Goal: Task Accomplishment & Management: Complete application form

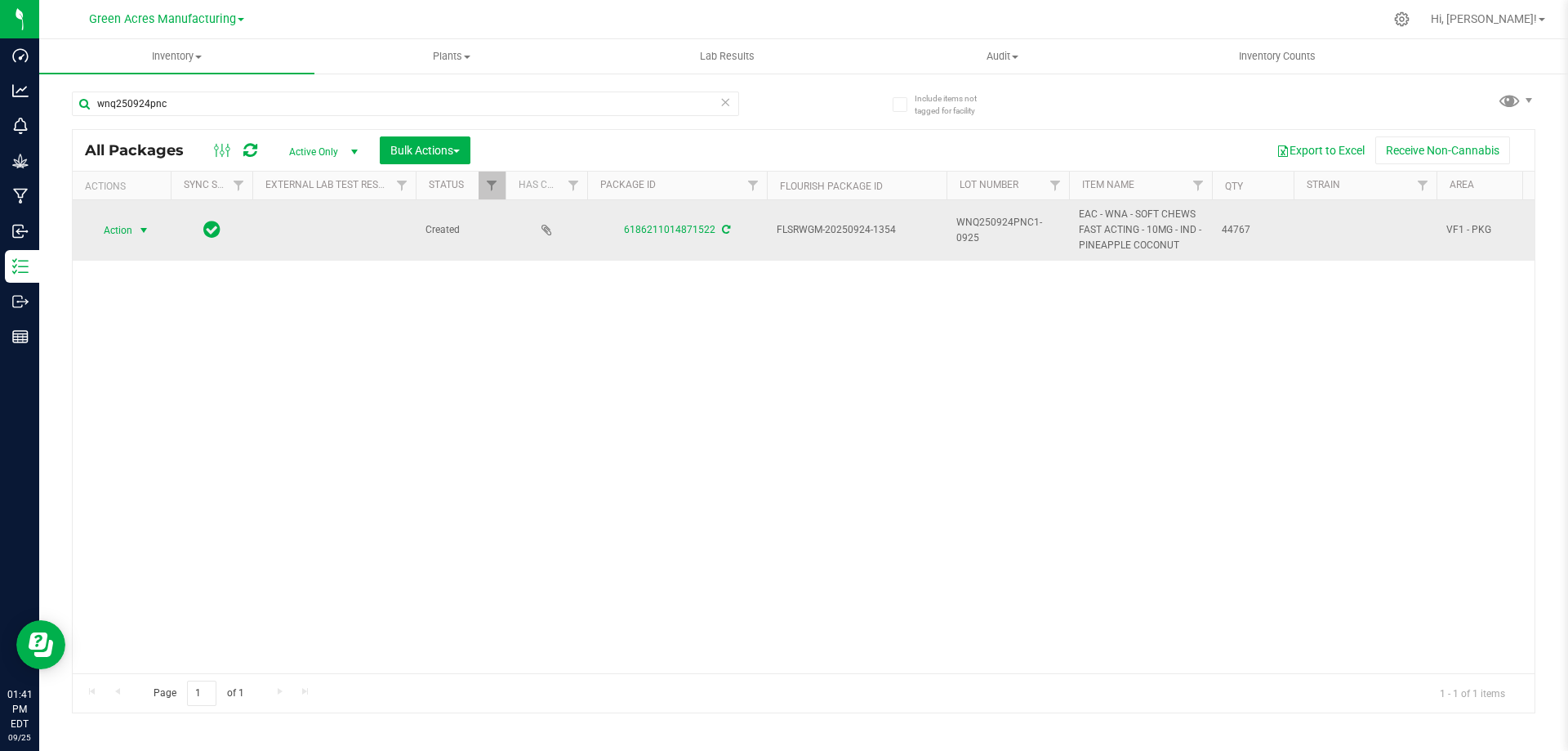
click at [114, 224] on span "Action" at bounding box center [111, 230] width 44 height 23
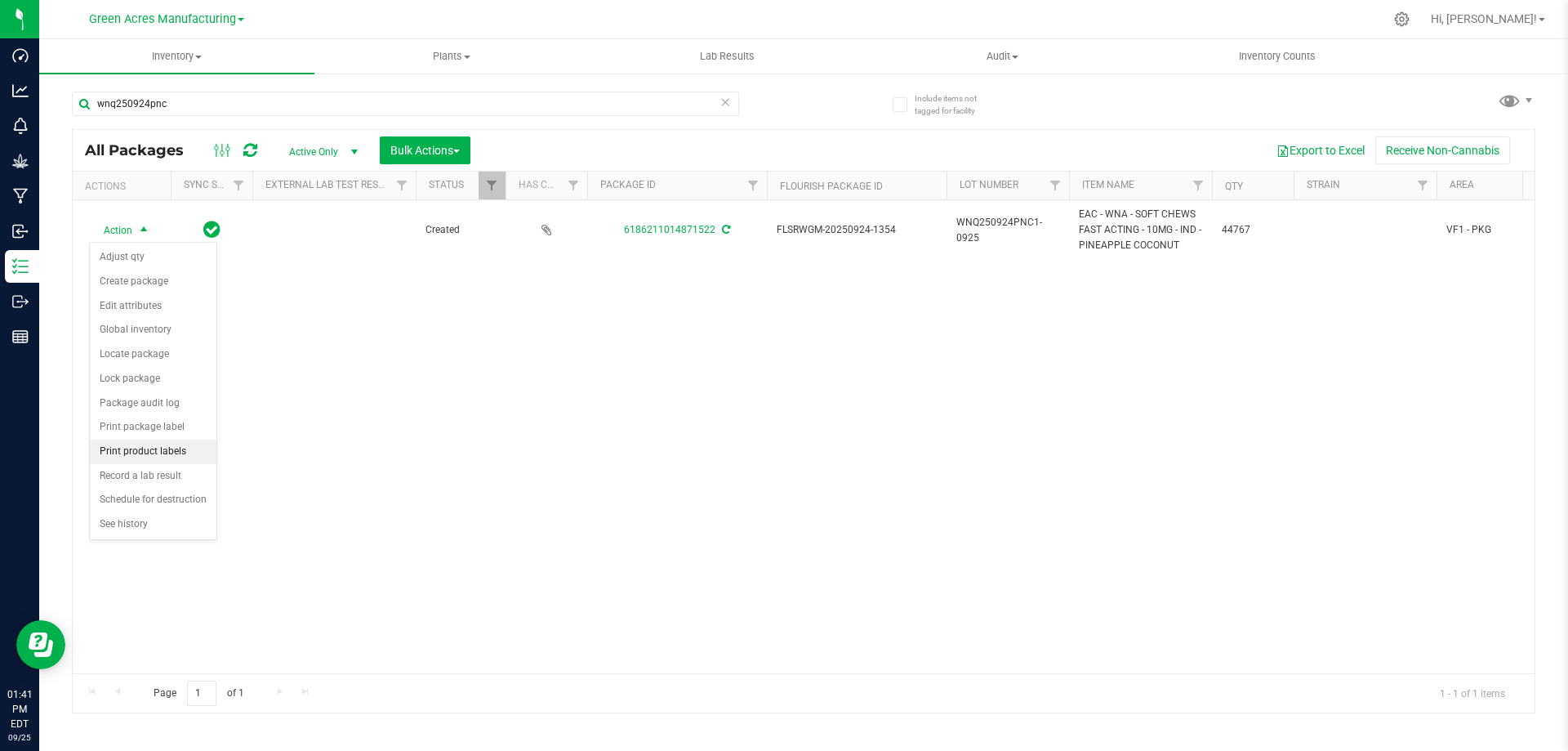
click at [138, 458] on li "Print product labels" at bounding box center [152, 451] width 126 height 24
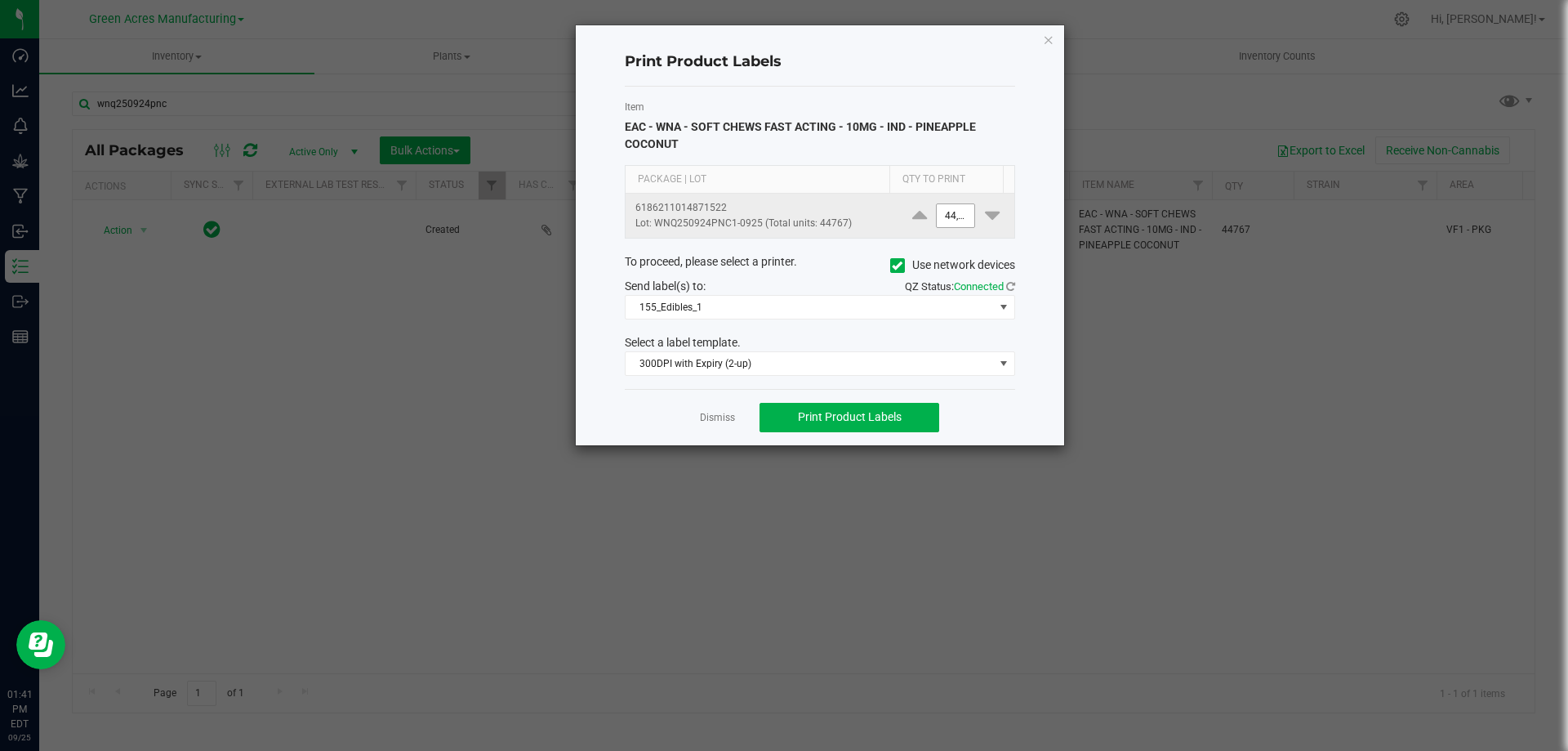
type input "44767"
click at [943, 218] on input "44767" at bounding box center [956, 215] width 37 height 23
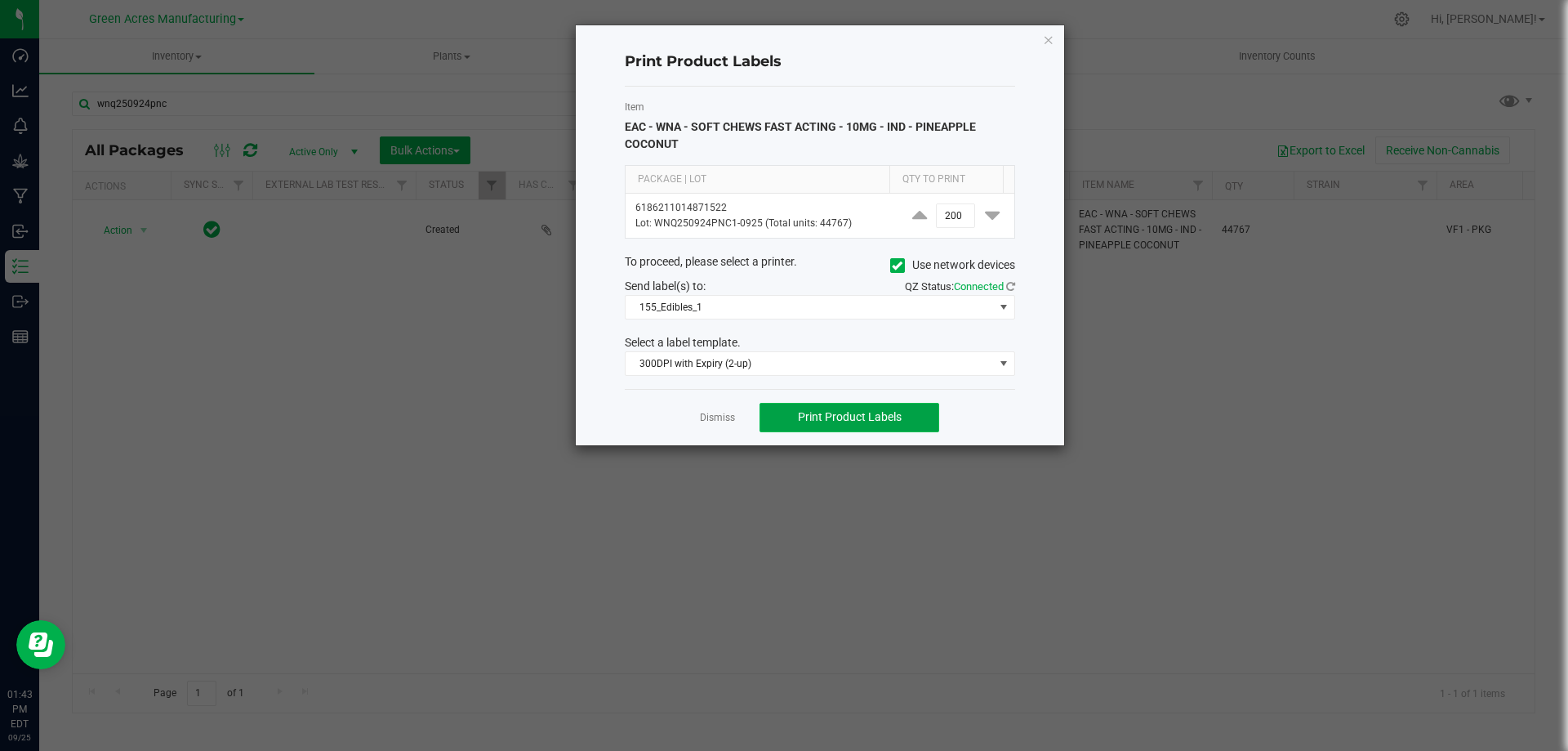
click at [909, 418] on button "Print Product Labels" at bounding box center [849, 417] width 179 height 30
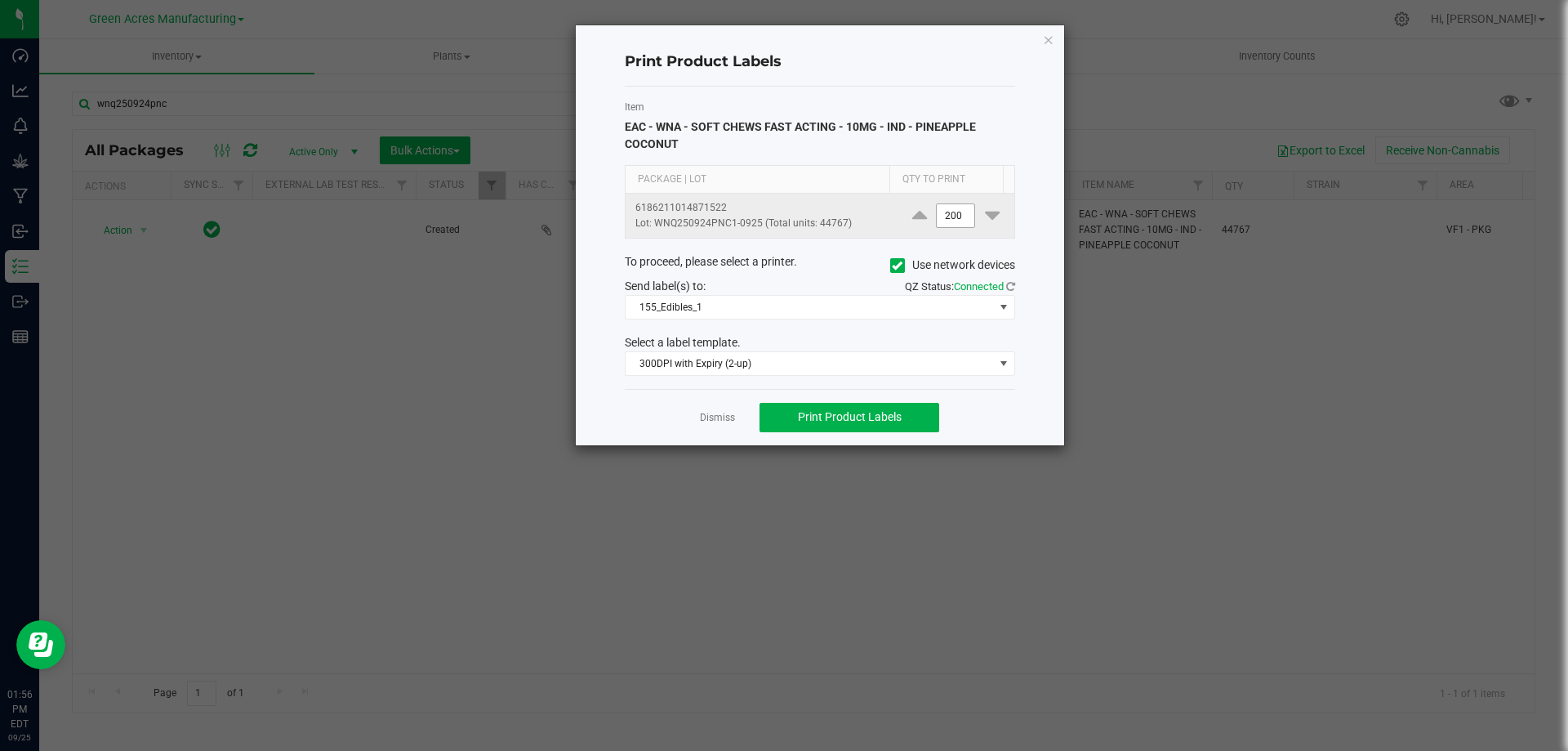
click at [950, 225] on input "200" at bounding box center [956, 215] width 37 height 23
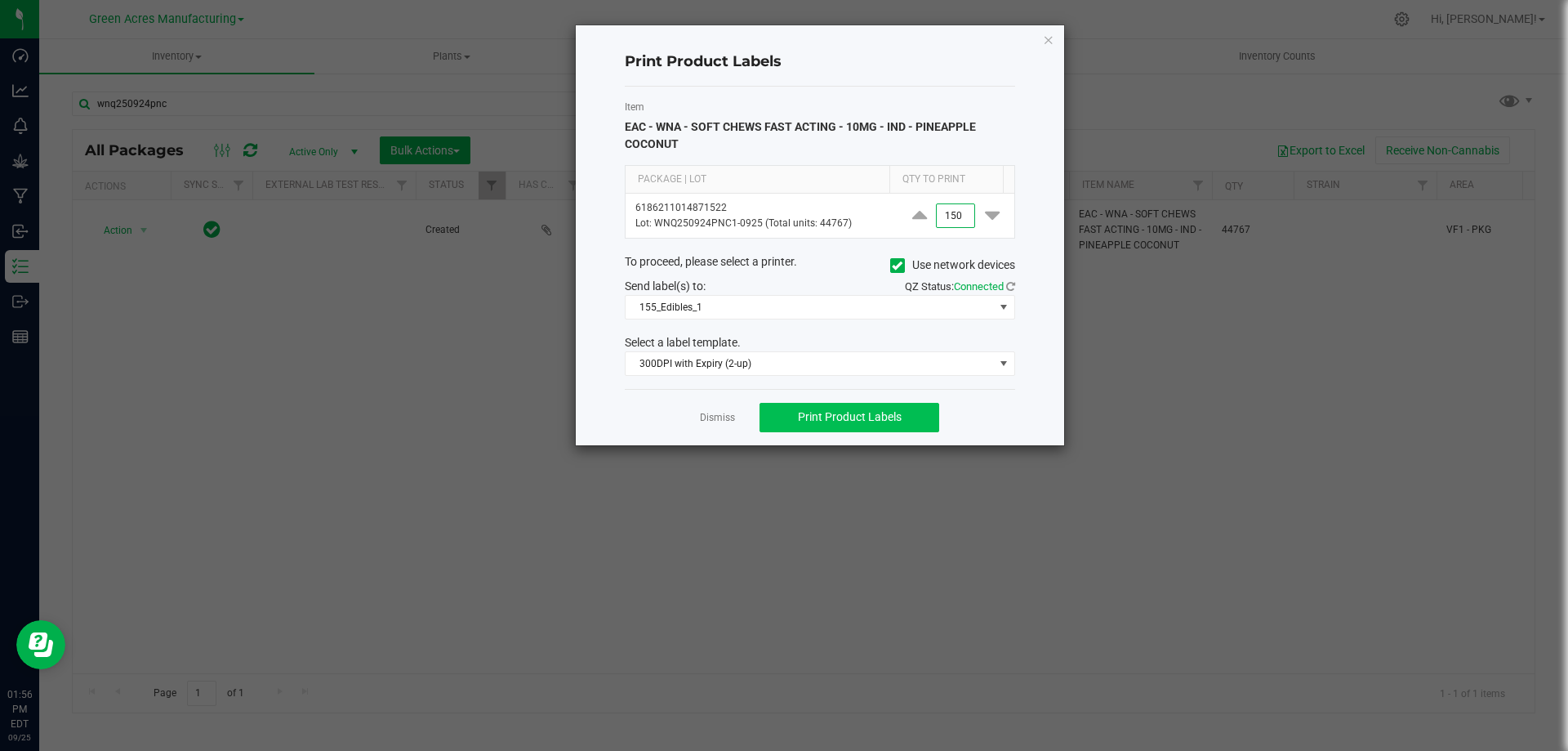
type input "150"
click at [869, 426] on button "Print Product Labels" at bounding box center [849, 417] width 179 height 30
click at [725, 418] on link "Dismiss" at bounding box center [718, 418] width 35 height 14
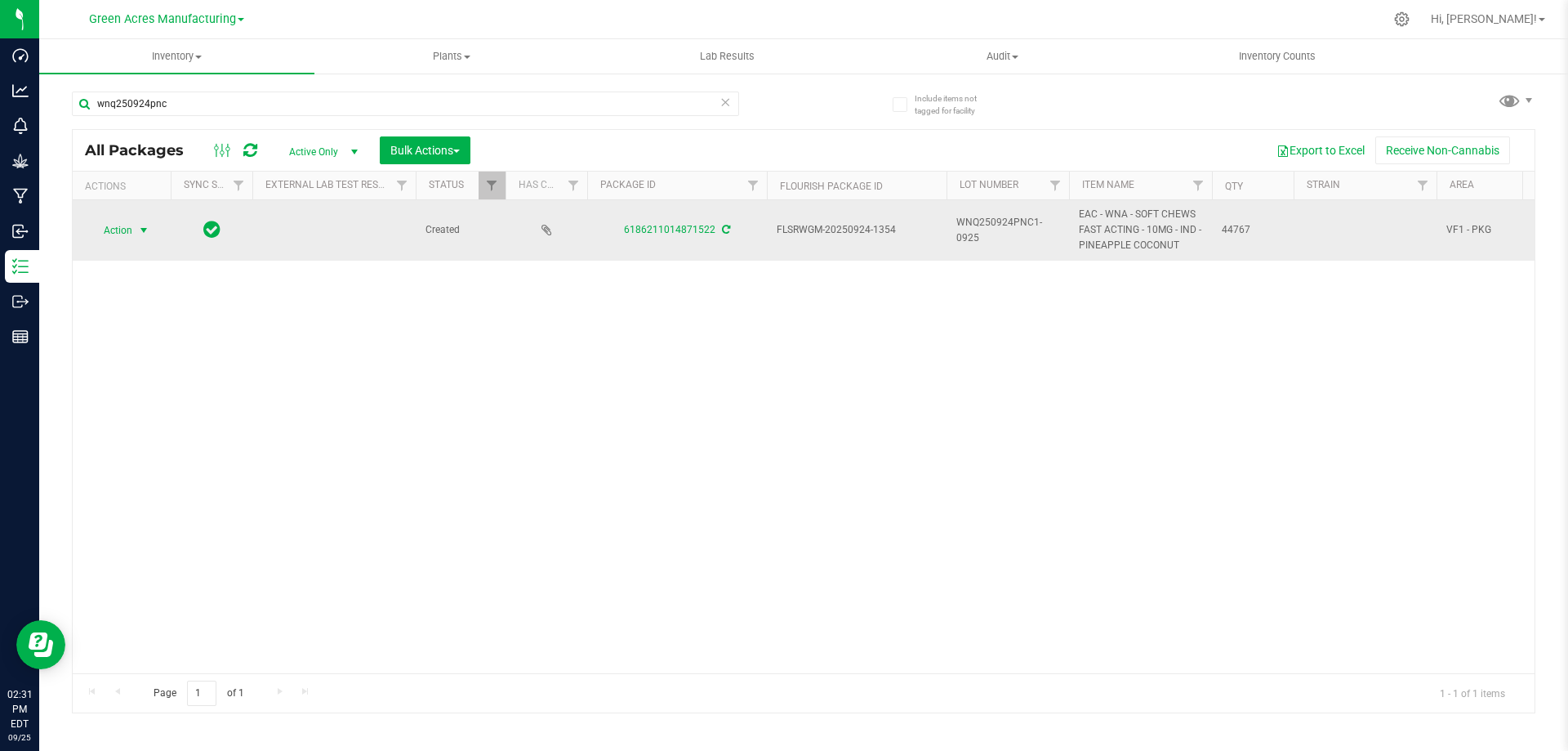
click at [106, 236] on span "Action" at bounding box center [111, 230] width 44 height 23
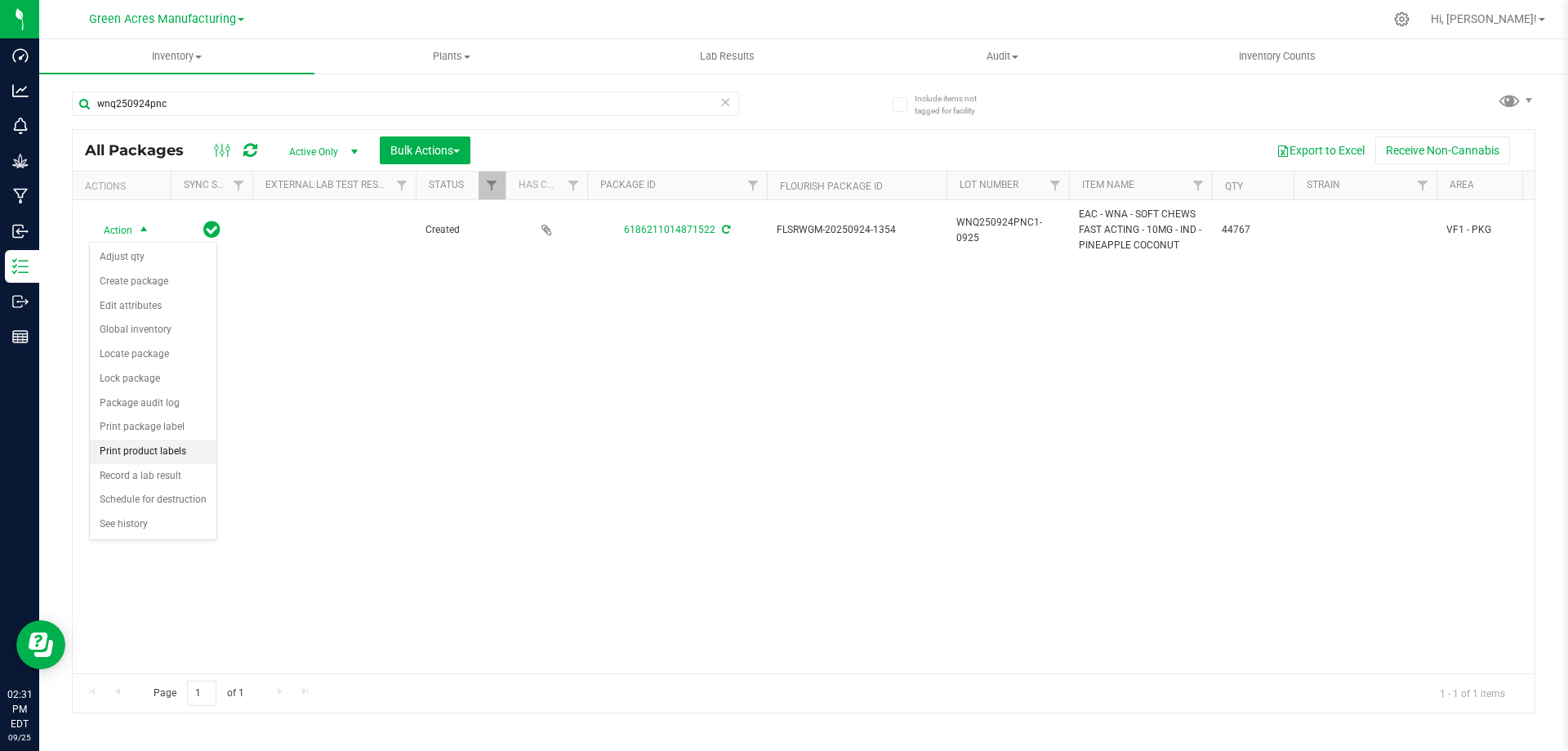
click at [180, 447] on li "Print product labels" at bounding box center [152, 451] width 126 height 24
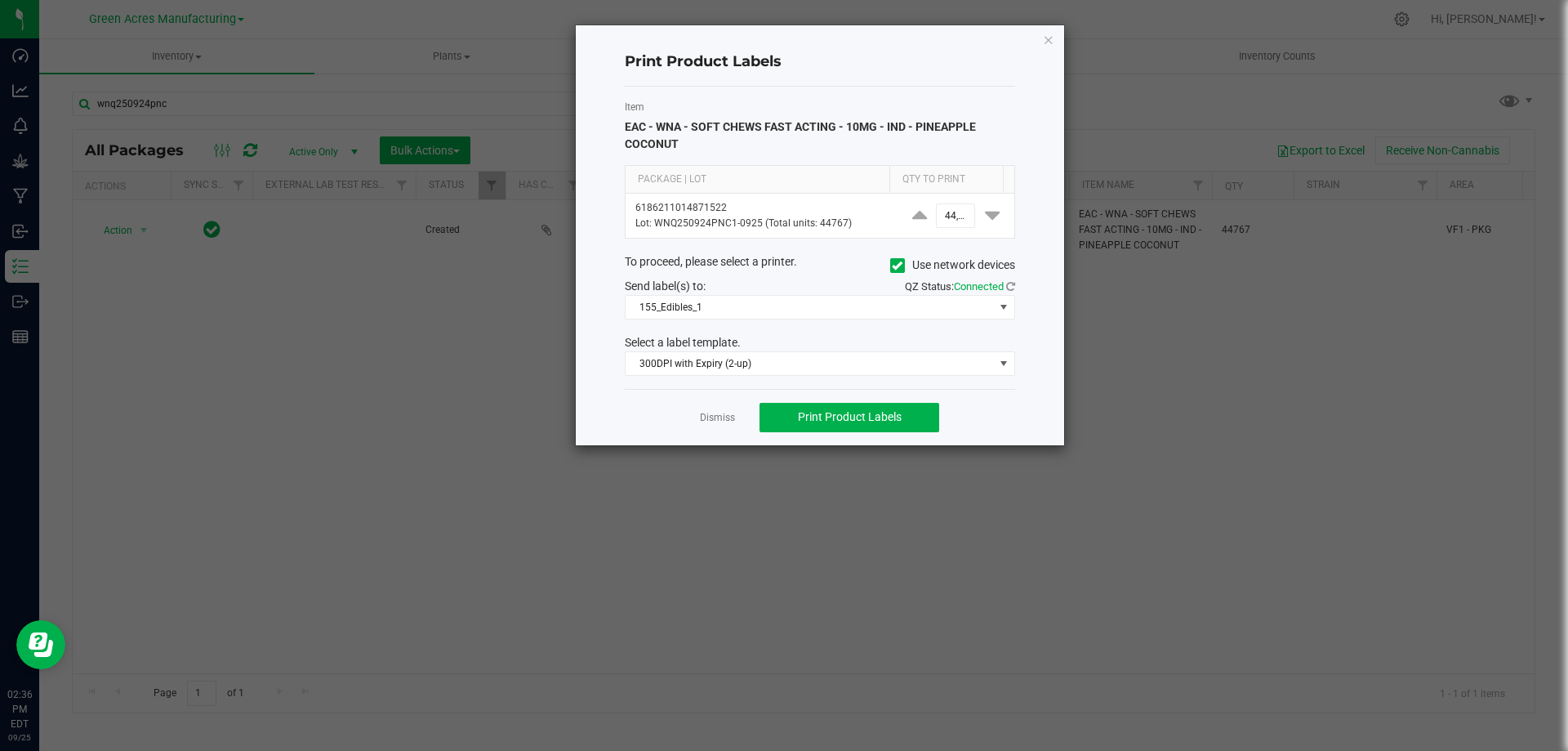
drag, startPoint x: 699, startPoint y: 416, endPoint x: 706, endPoint y: 412, distance: 8.1
click at [700, 414] on div "Dismiss Print Product Labels" at bounding box center [820, 416] width 390 height 57
click at [706, 412] on link "Dismiss" at bounding box center [718, 418] width 35 height 14
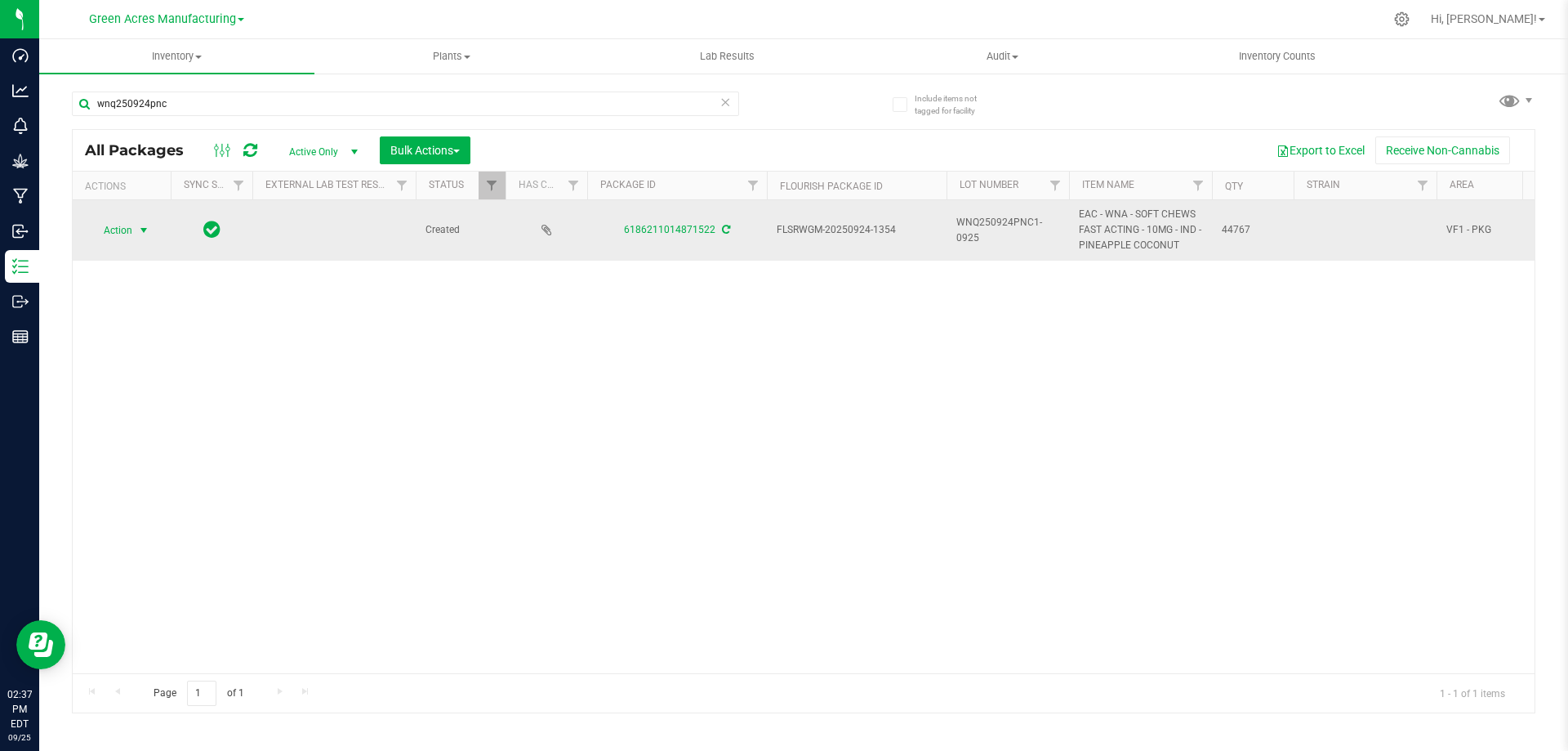
click at [126, 237] on span "Action" at bounding box center [111, 230] width 44 height 23
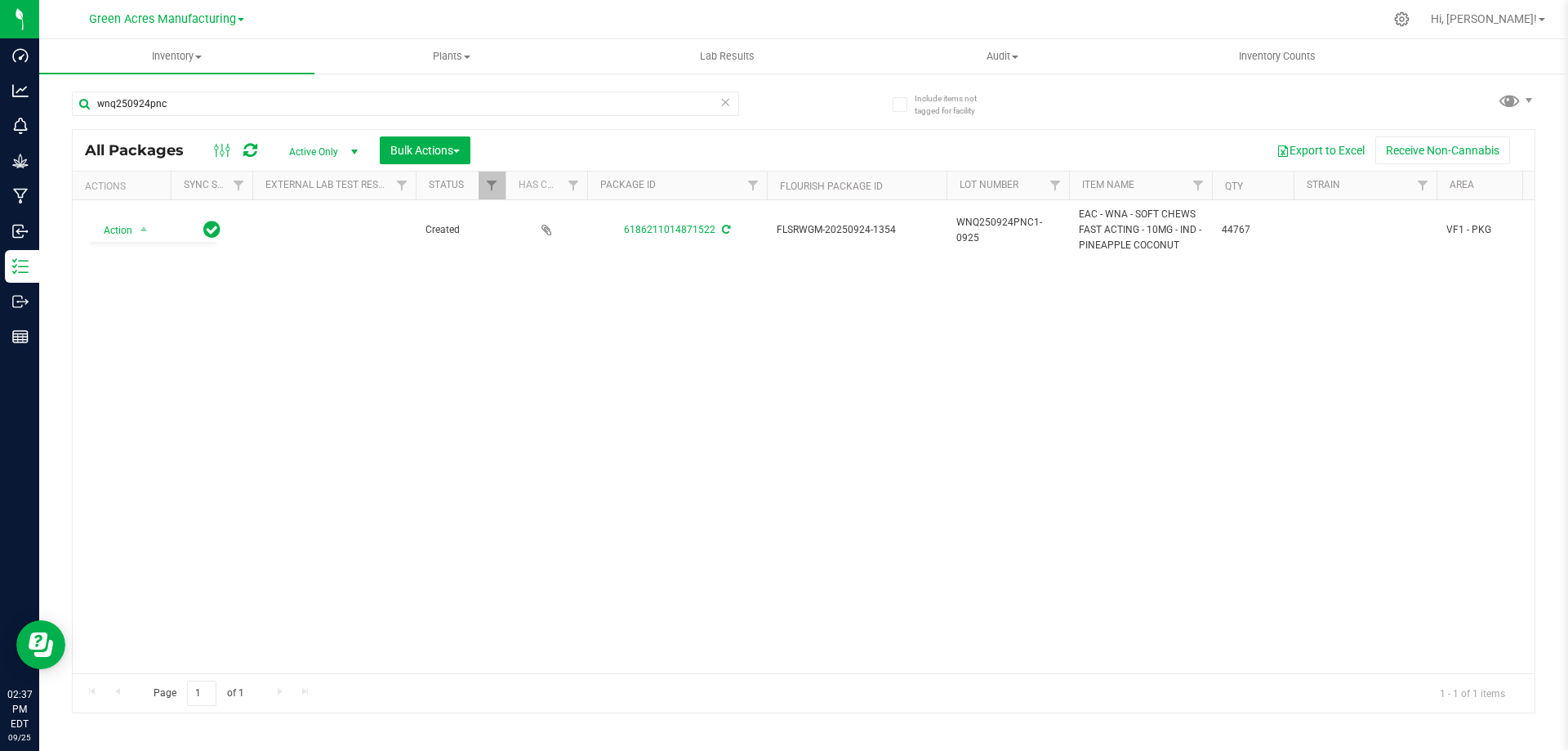
click at [490, 413] on div "Action Action Adjust qty Create package Edit attributes Global inventory Locate…" at bounding box center [803, 436] width 1463 height 473
click at [152, 50] on span "Inventory" at bounding box center [177, 56] width 275 height 15
click at [177, 193] on span "From bill of materials" at bounding box center [113, 197] width 148 height 14
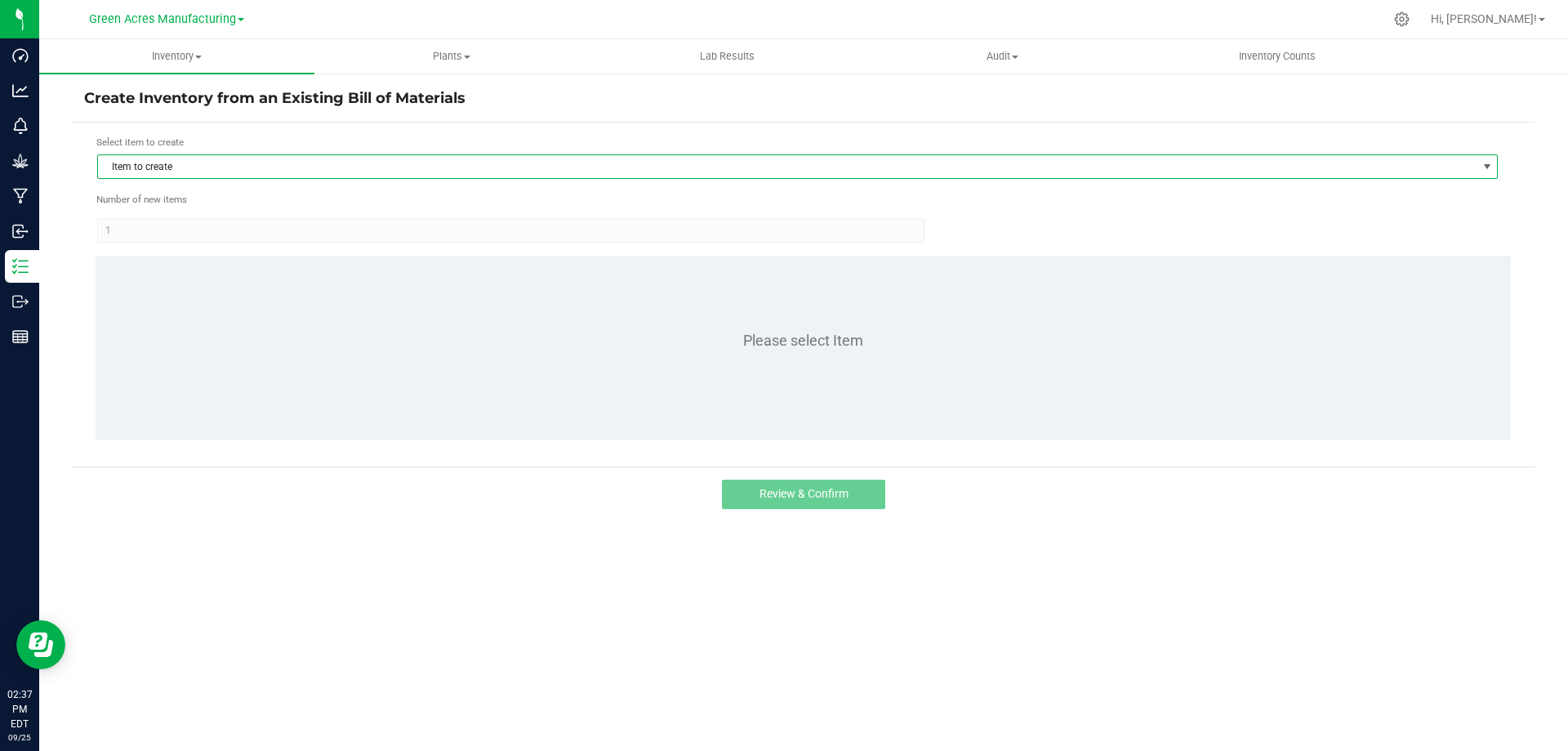
click at [365, 169] on span "Item to create" at bounding box center [787, 166] width 1379 height 23
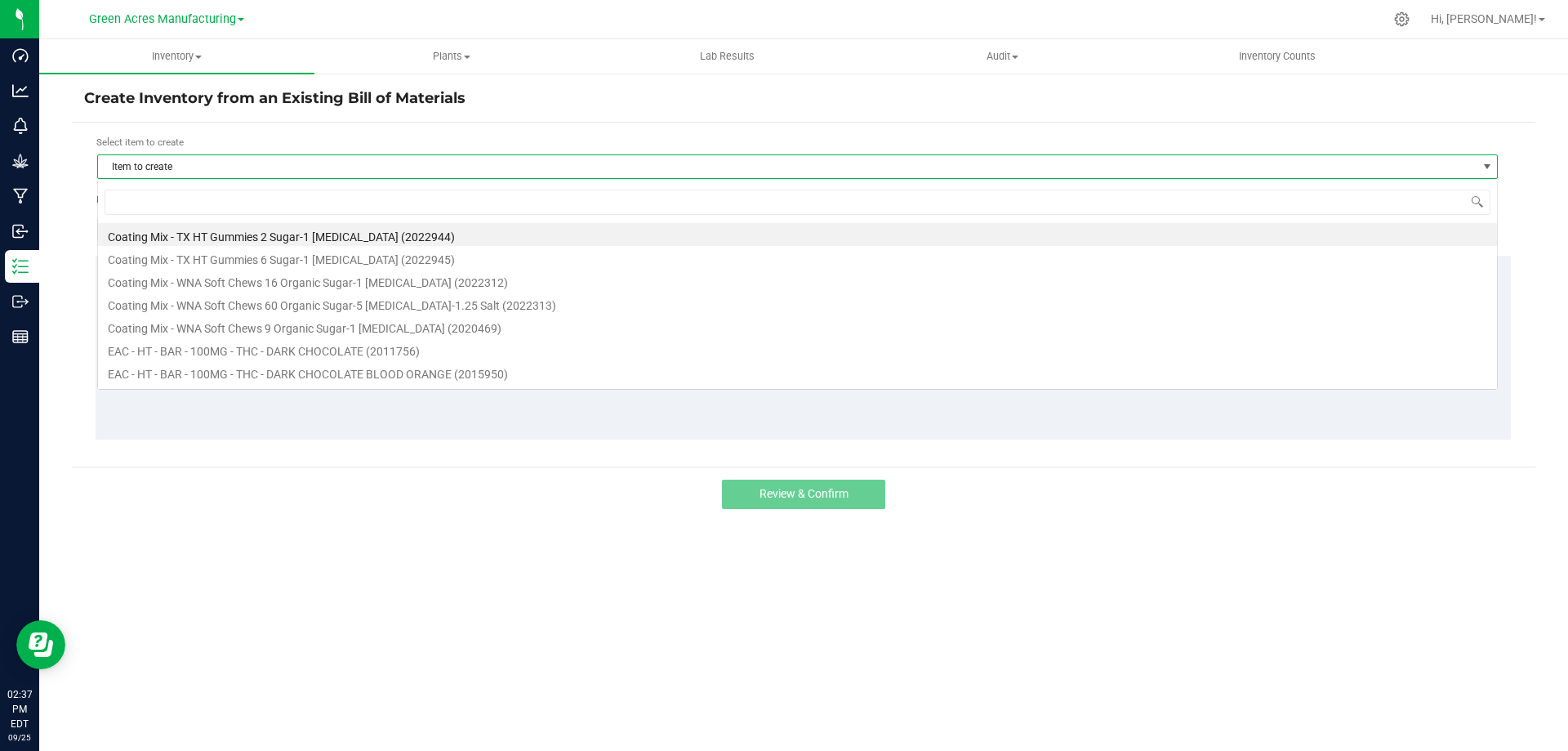
scroll to position [24, 1401]
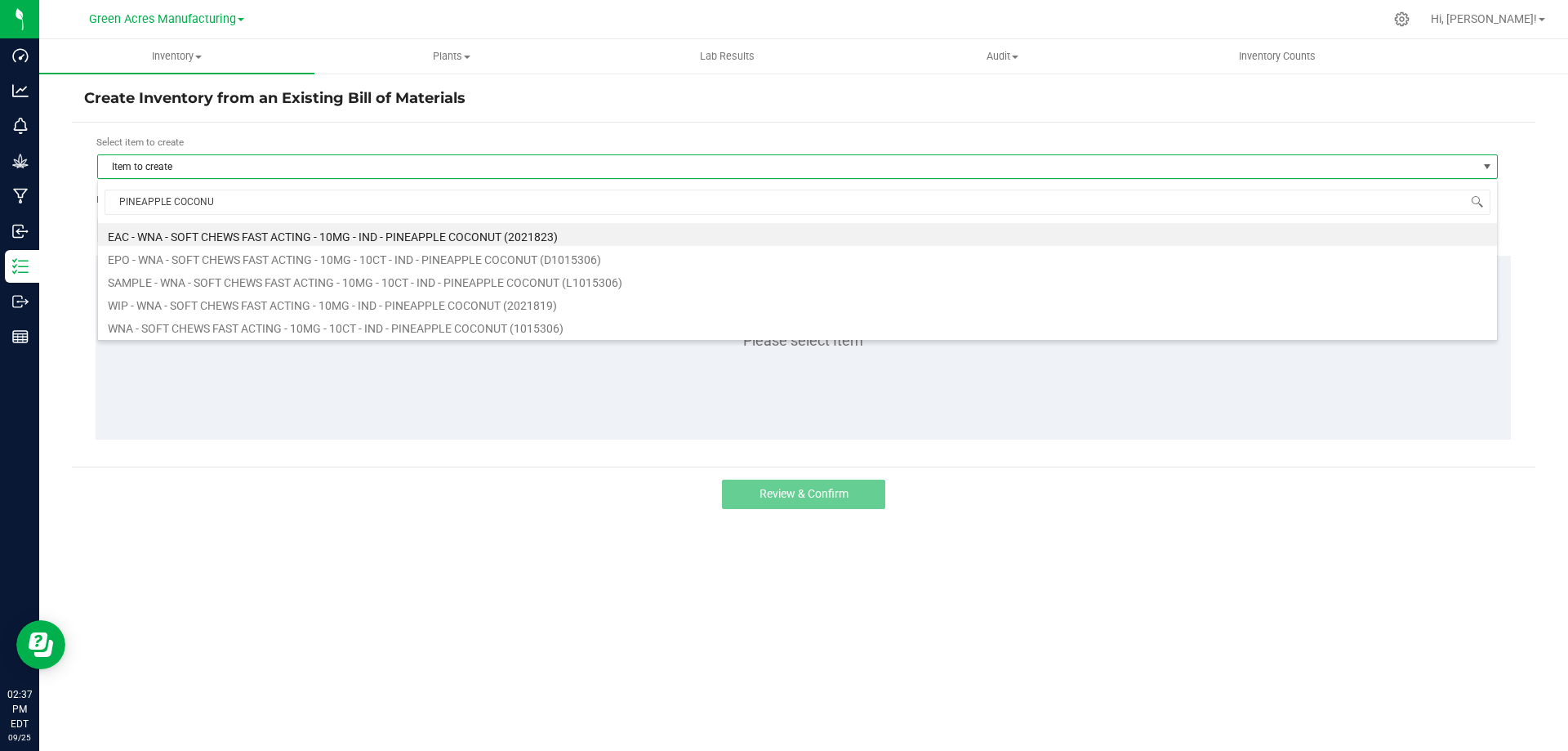
type input "PINEAPPLE COCONUT"
click at [282, 330] on li "WNA - SOFT CHEWS FAST ACTING - 10MG - 10CT - IND - PINEAPPLE COCONUT (1015306)" at bounding box center [798, 326] width 1399 height 23
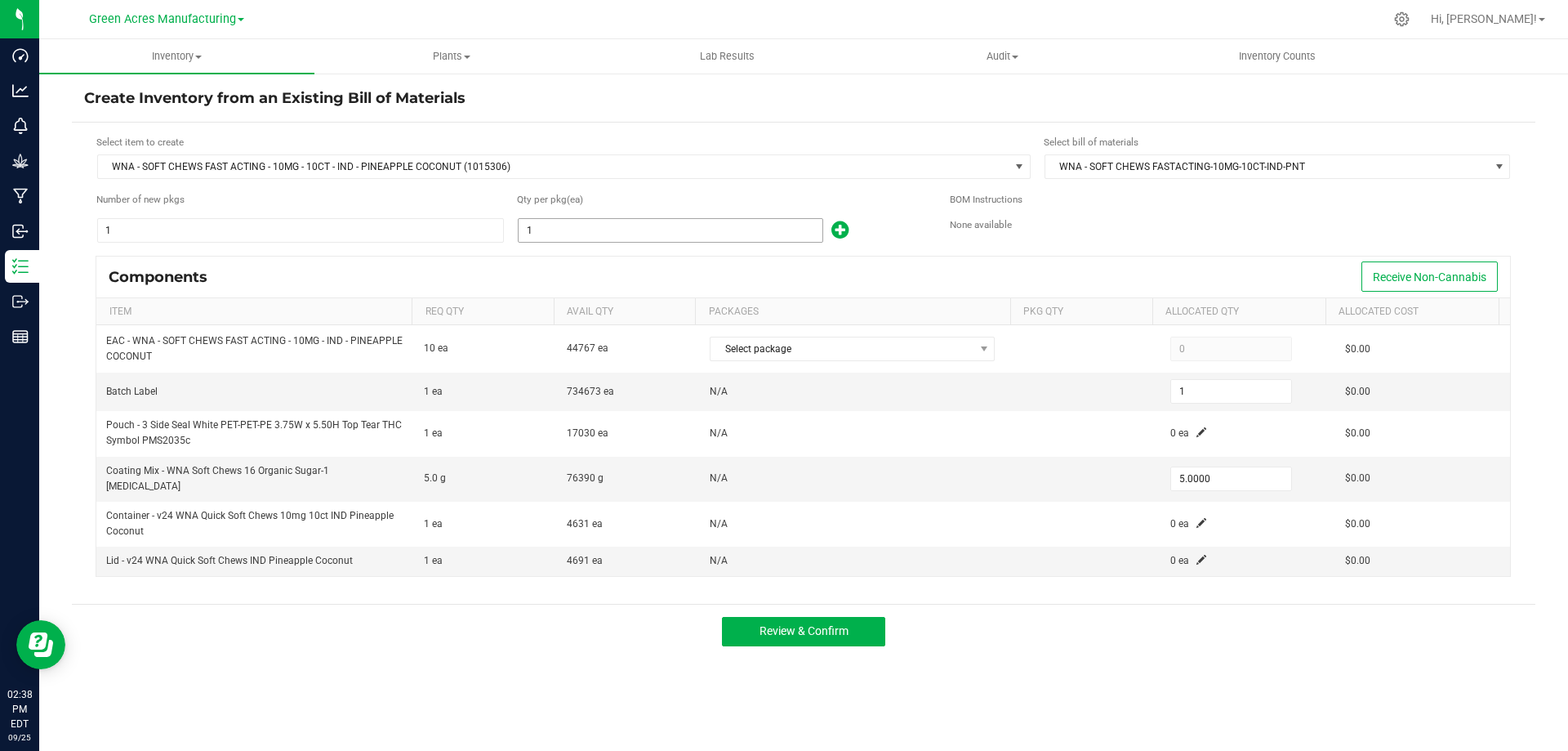
click at [603, 233] on input "1" at bounding box center [670, 230] width 304 height 23
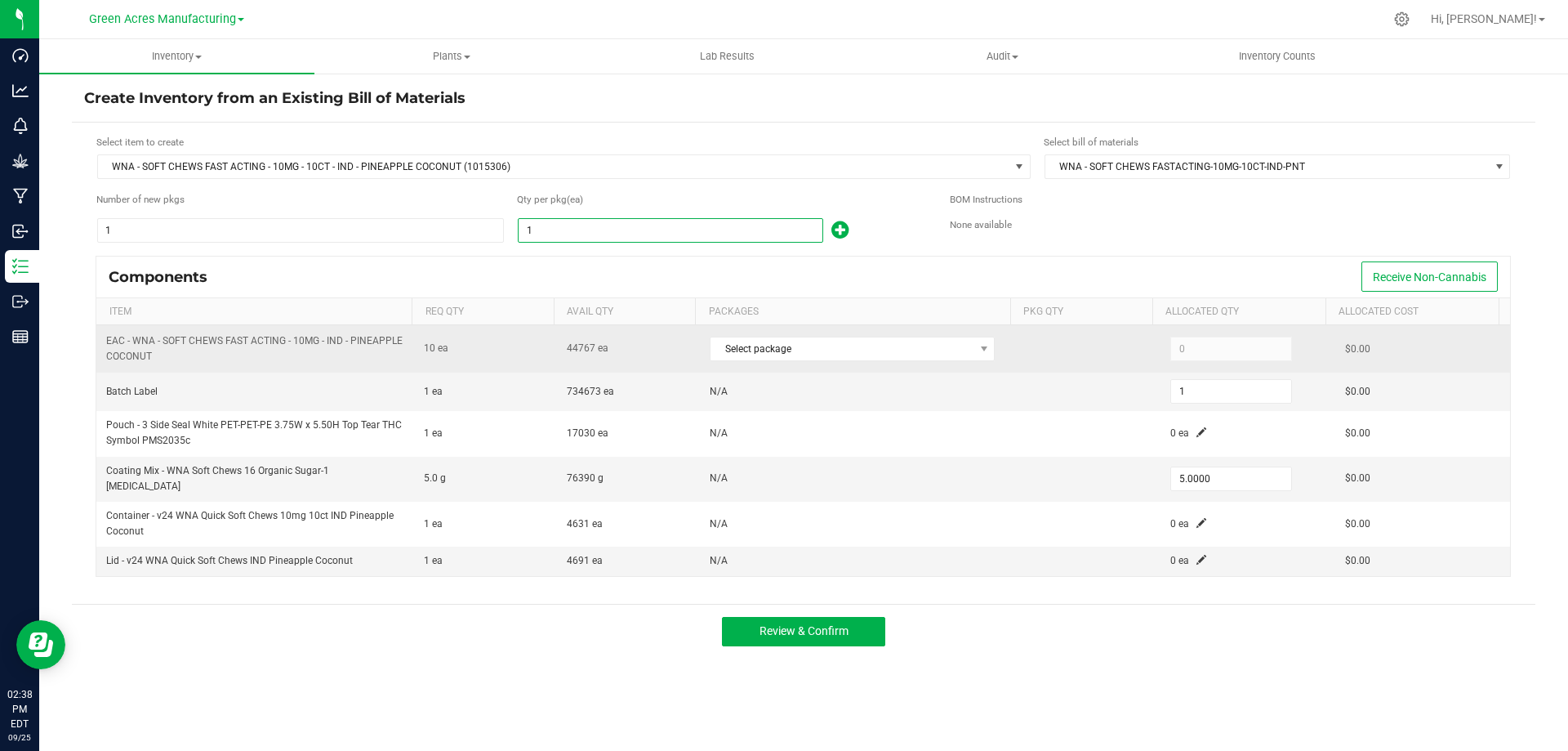
type input "3"
type input "15.0000"
type input "38"
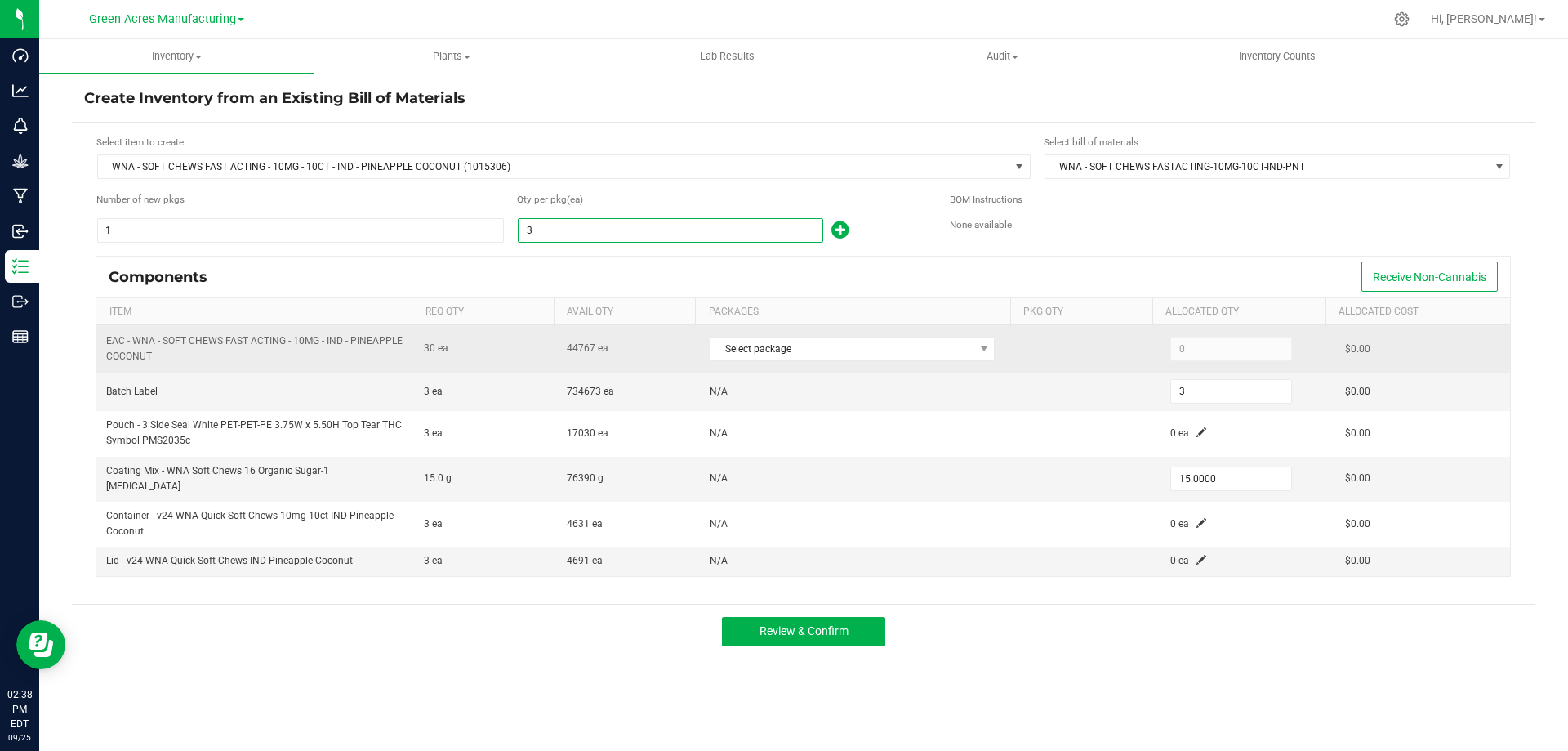
type input "190.0000"
type input "389"
type input "1,945.0000"
type input "3894"
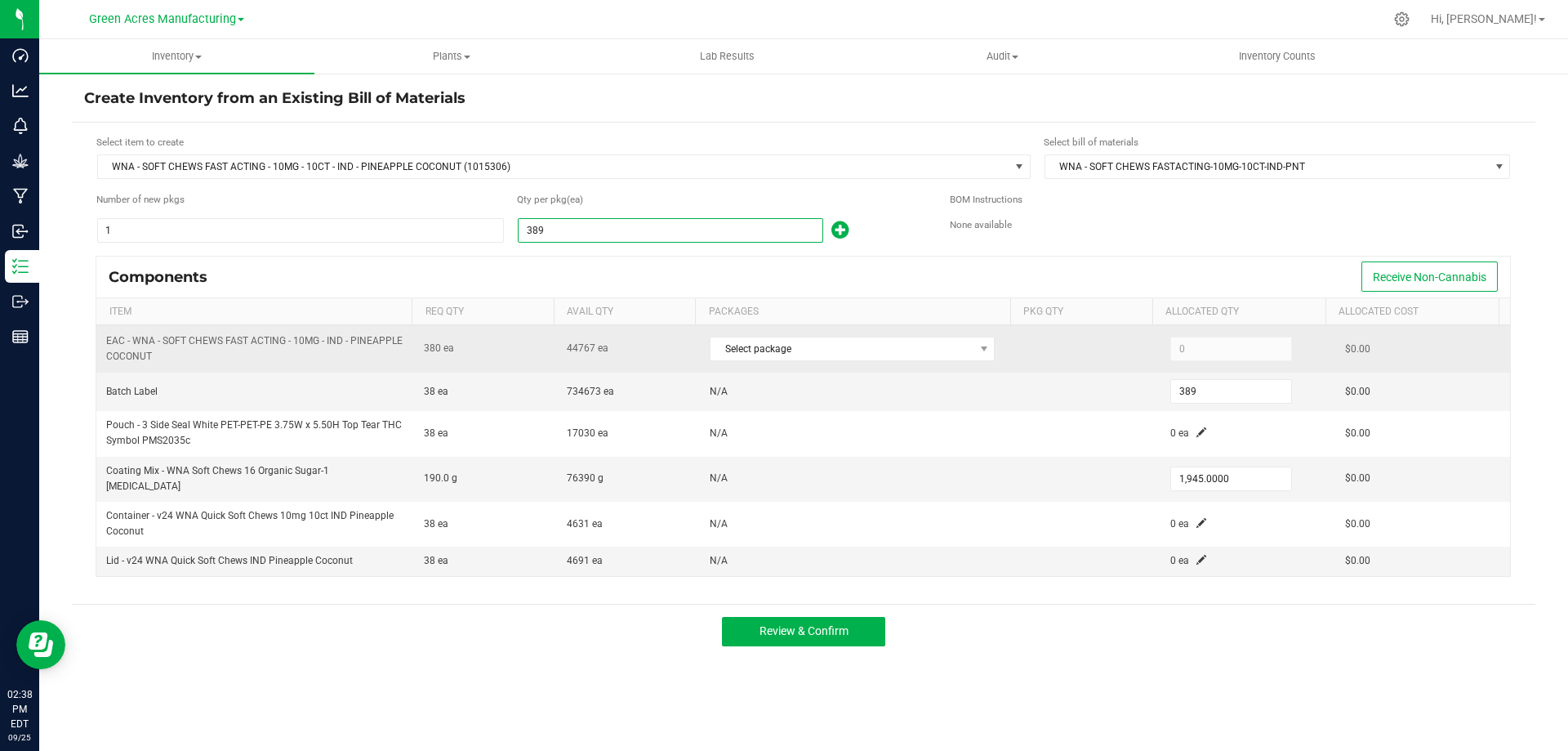
type input "3,894"
type input "19,470.0000"
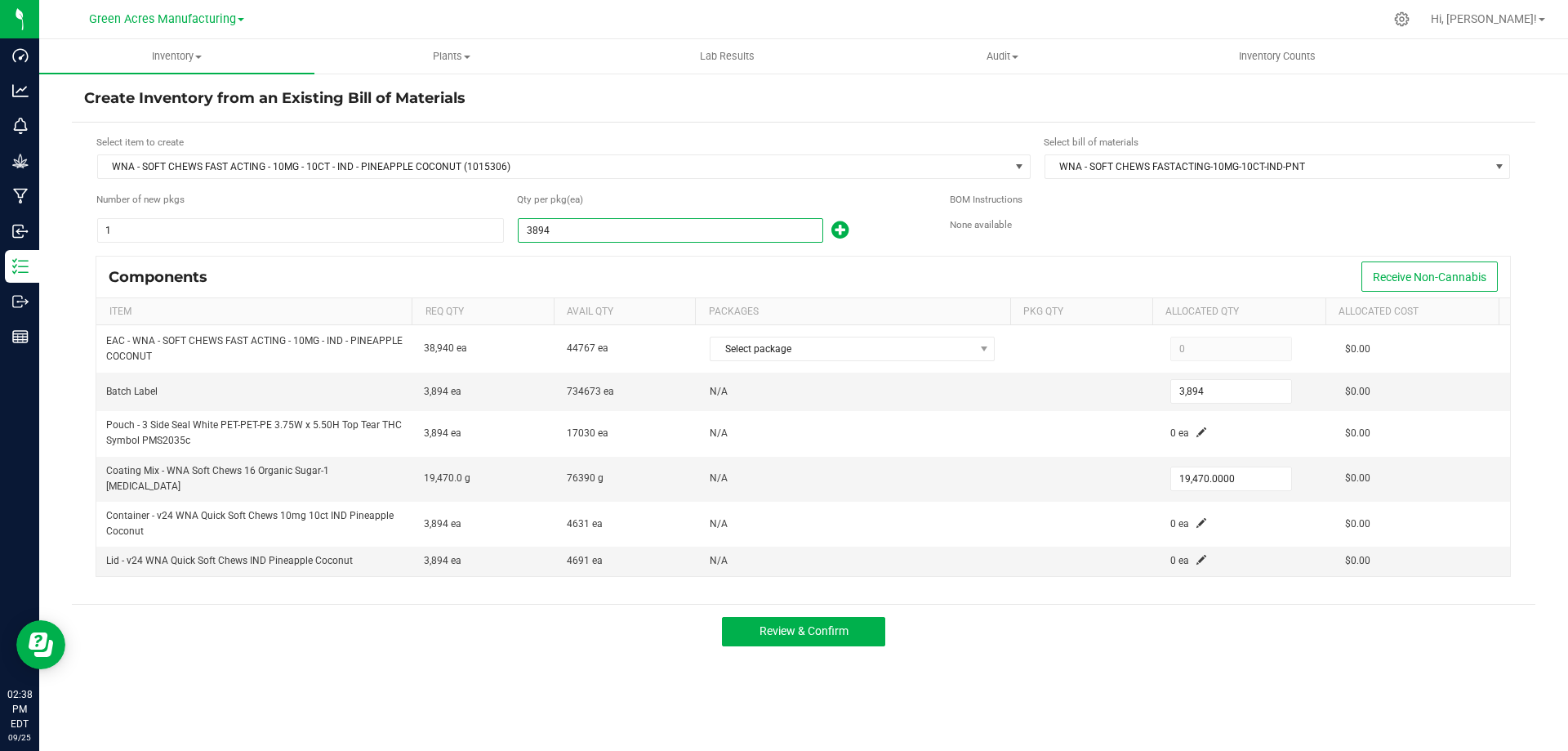
type input "3,894"
click at [710, 272] on div "Components Receive Non-Cannabis" at bounding box center [803, 276] width 1414 height 41
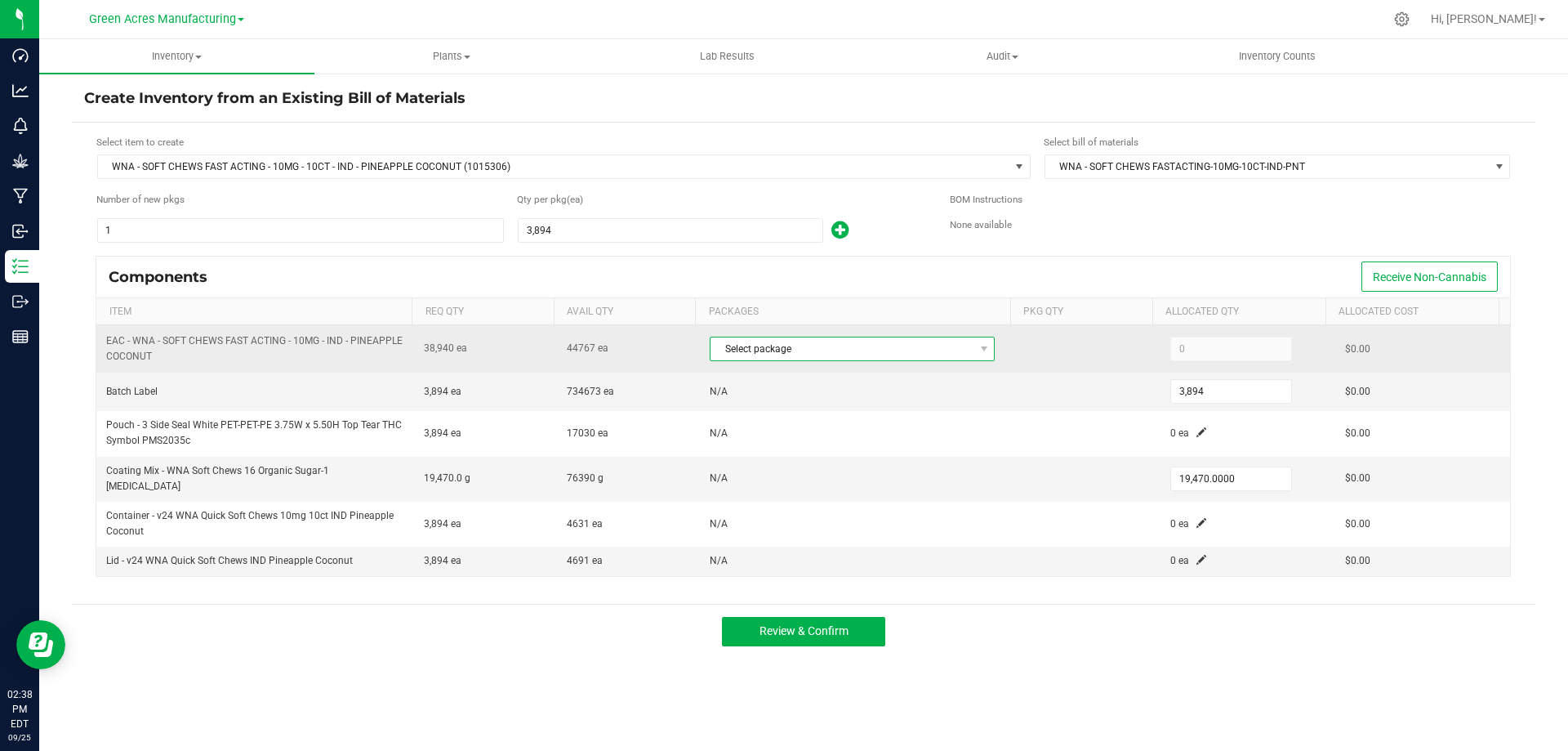
click at [768, 355] on span "Select package" at bounding box center [842, 348] width 263 height 23
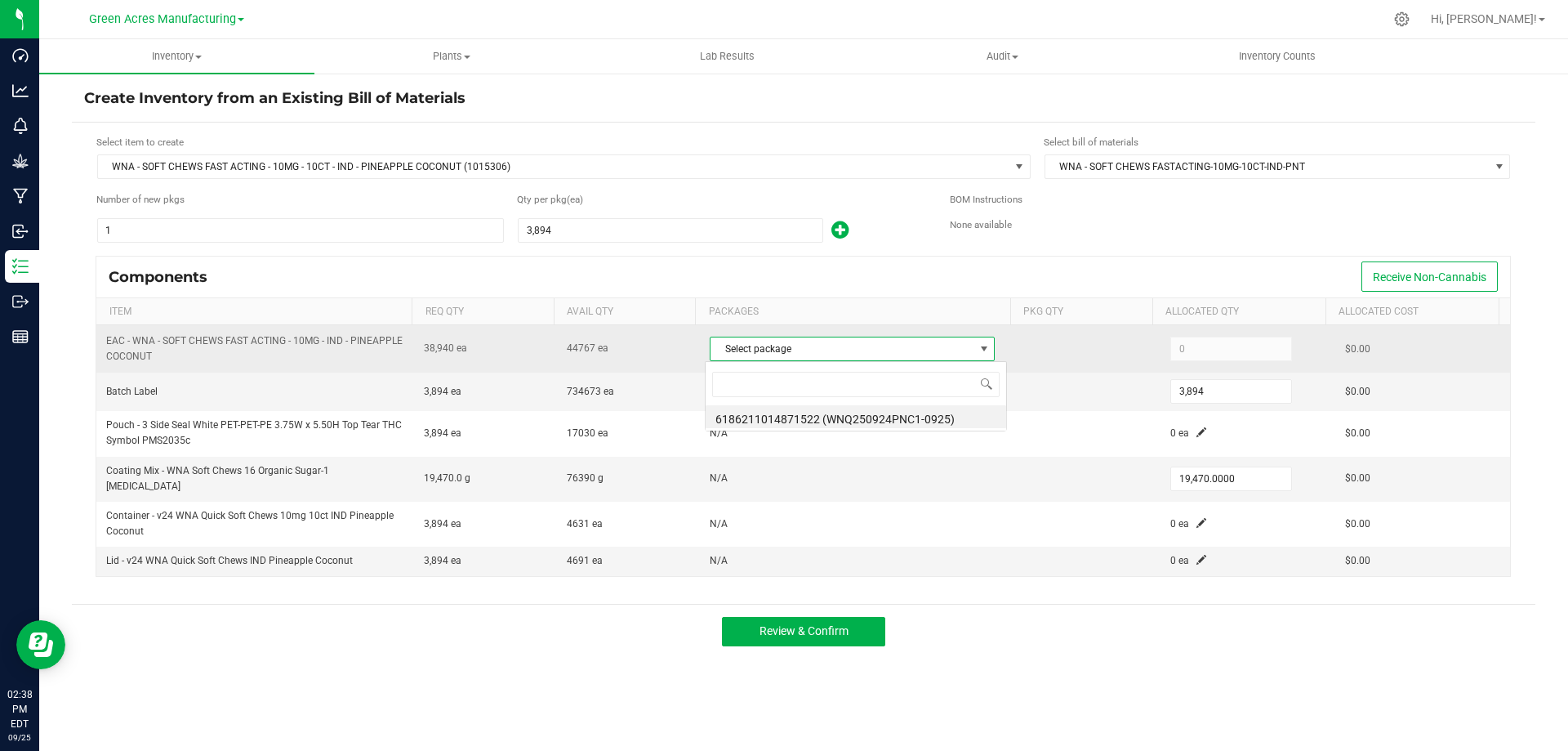
scroll to position [24, 282]
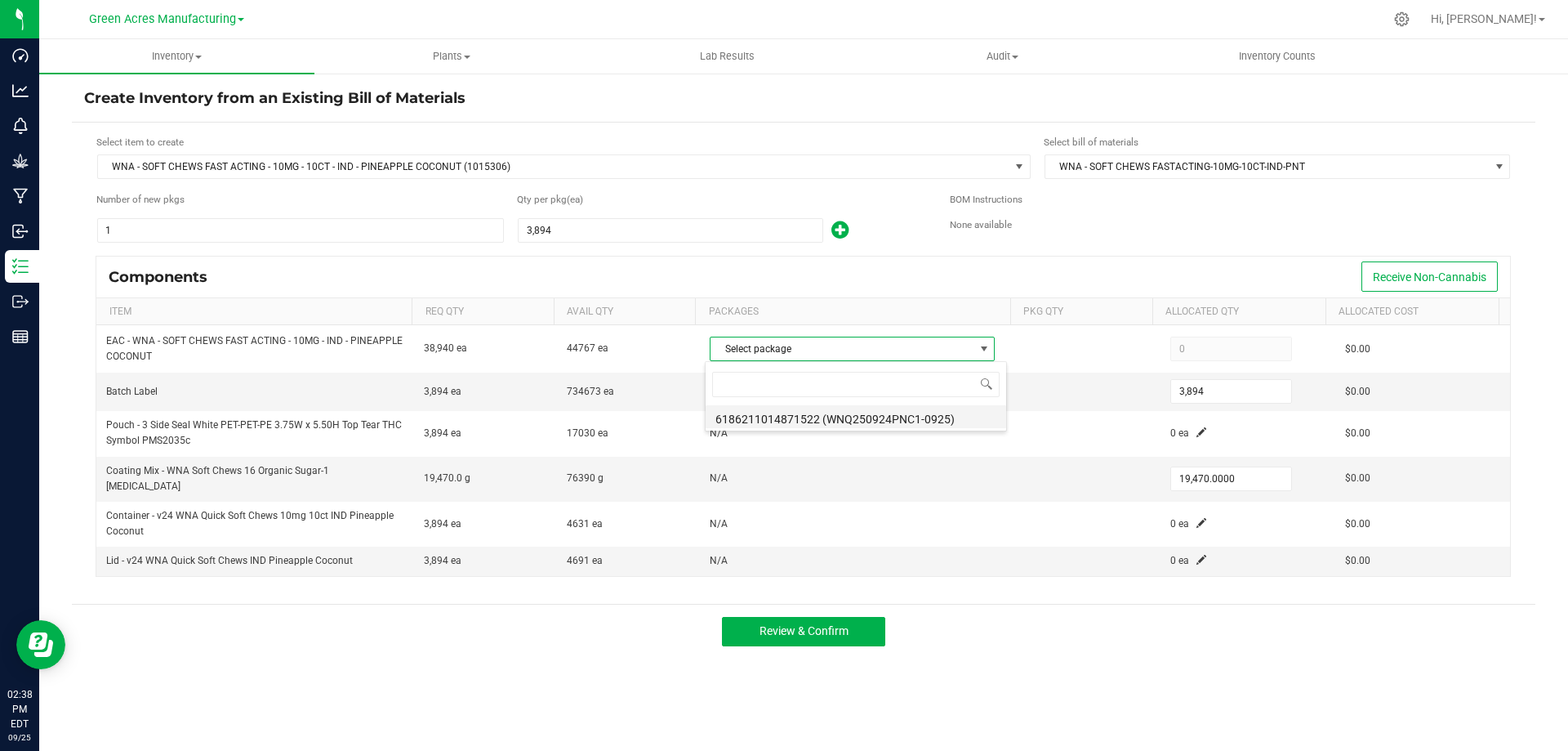
click at [805, 423] on li "6186211014871522 (WNQ250924PNC1-0925)" at bounding box center [855, 416] width 301 height 23
type input "38,940"
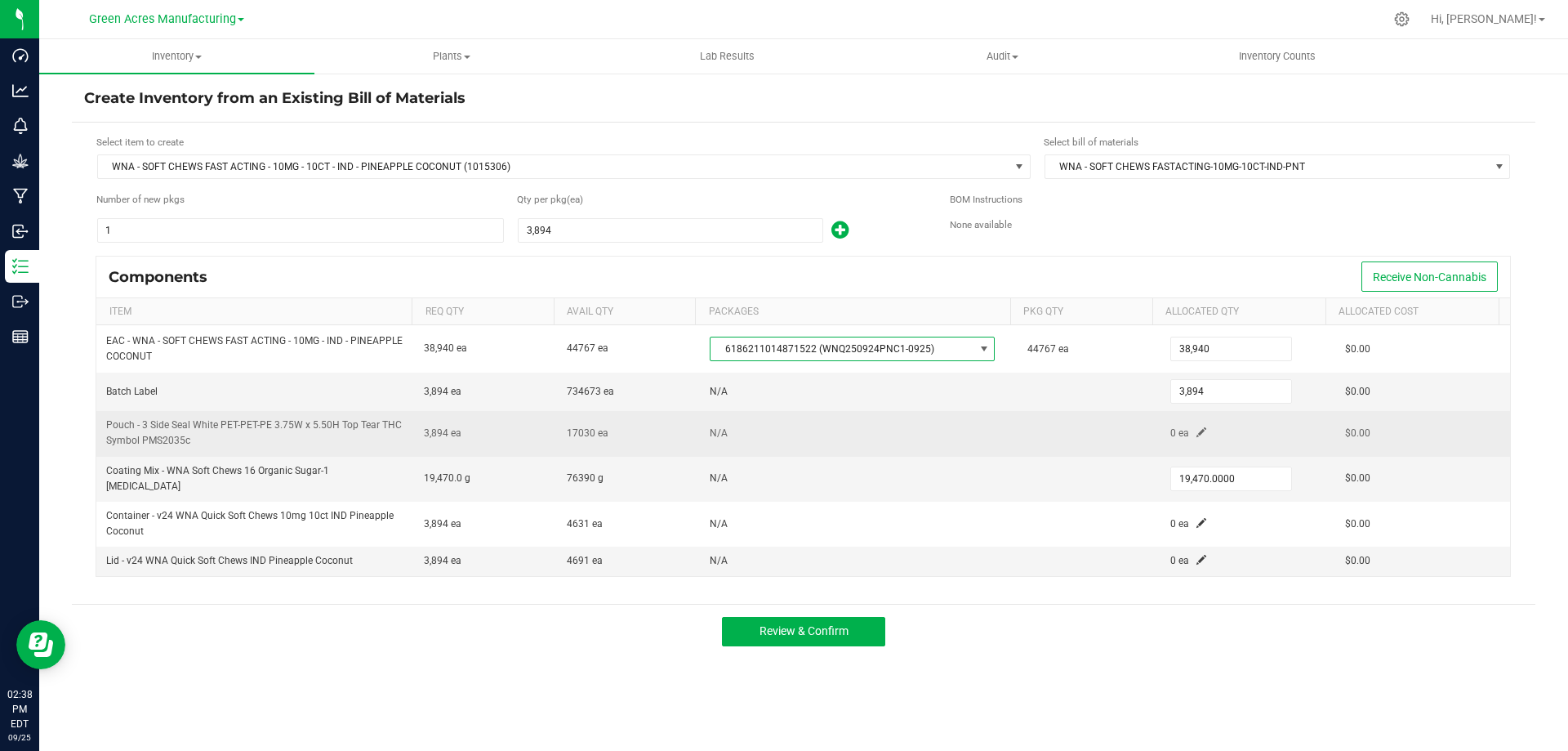
click at [1197, 428] on span at bounding box center [1201, 431] width 10 height 10
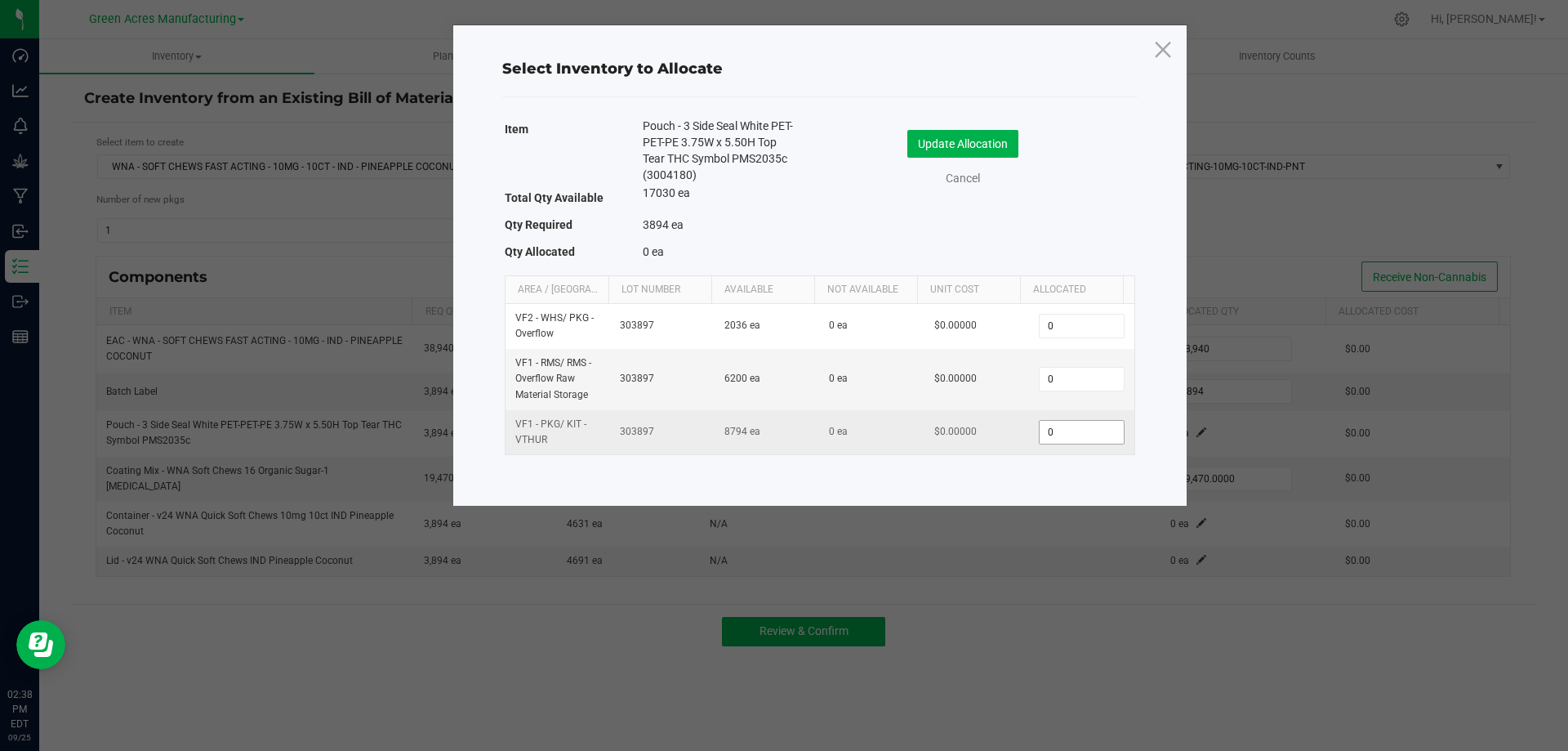
click at [1072, 430] on input "0" at bounding box center [1082, 432] width 84 height 23
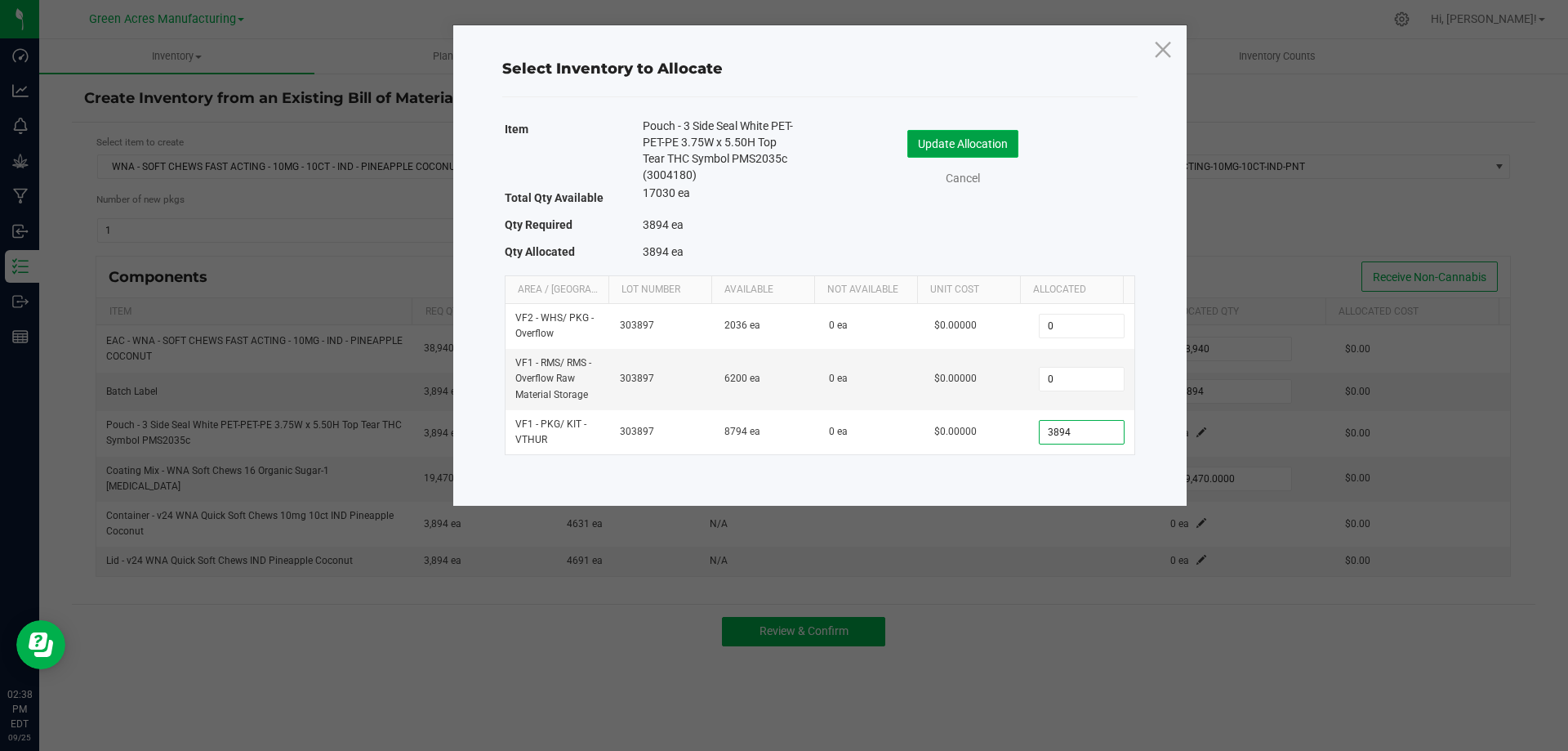
type input "3,894"
drag, startPoint x: 992, startPoint y: 149, endPoint x: 995, endPoint y: 162, distance: 13.3
click at [991, 150] on button "Update Allocation" at bounding box center [963, 144] width 112 height 28
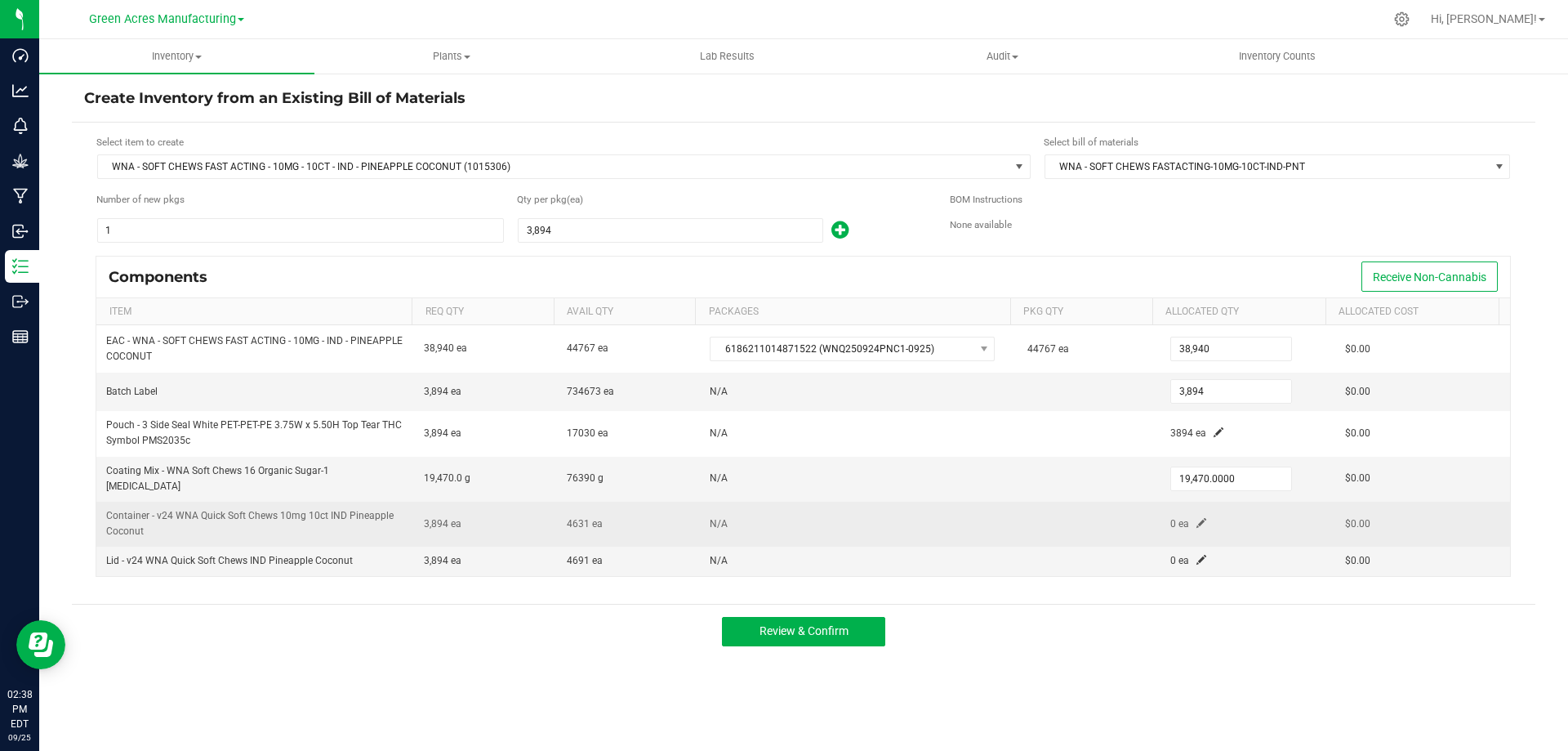
click at [1197, 518] on span at bounding box center [1201, 523] width 10 height 10
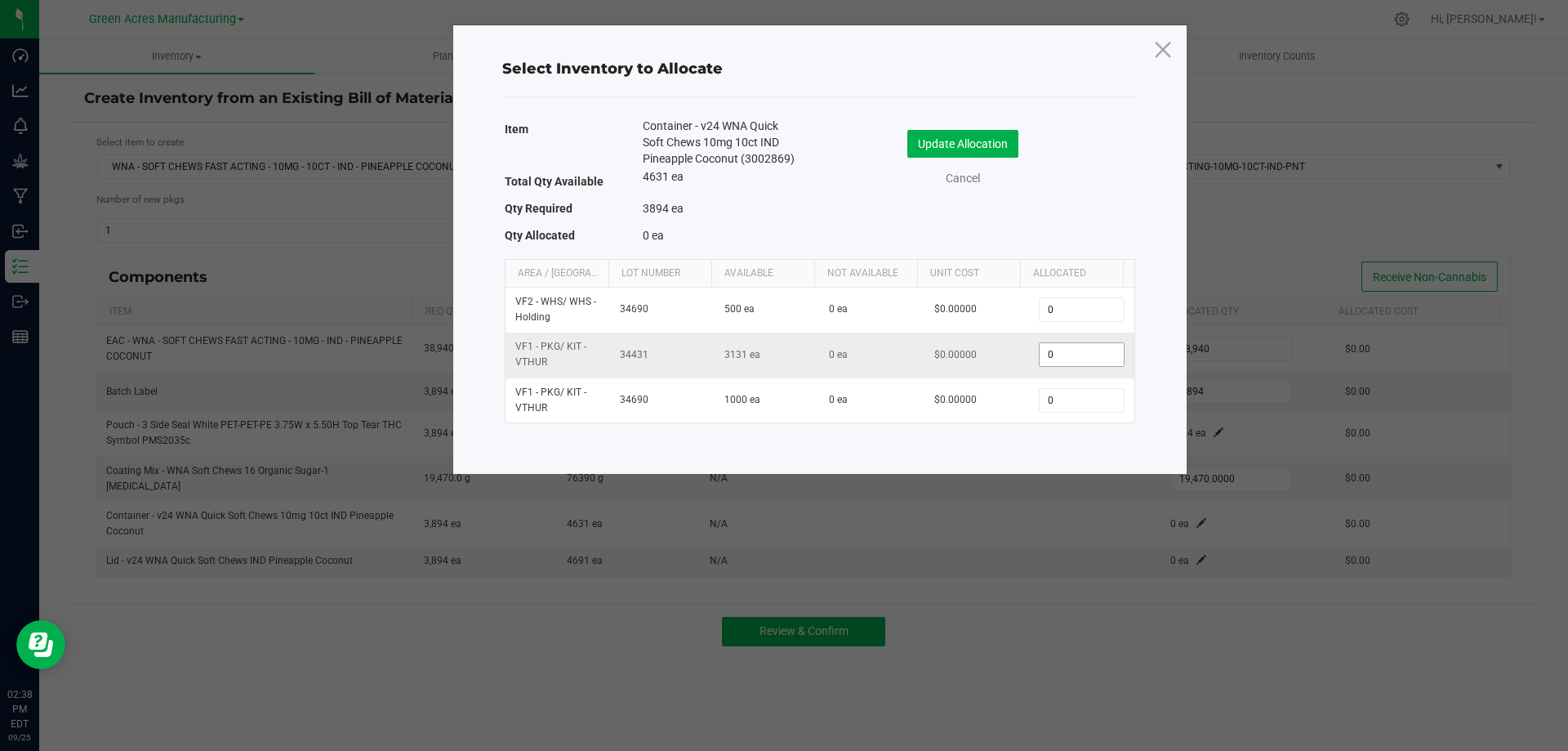
click at [1085, 354] on input "0" at bounding box center [1082, 355] width 84 height 23
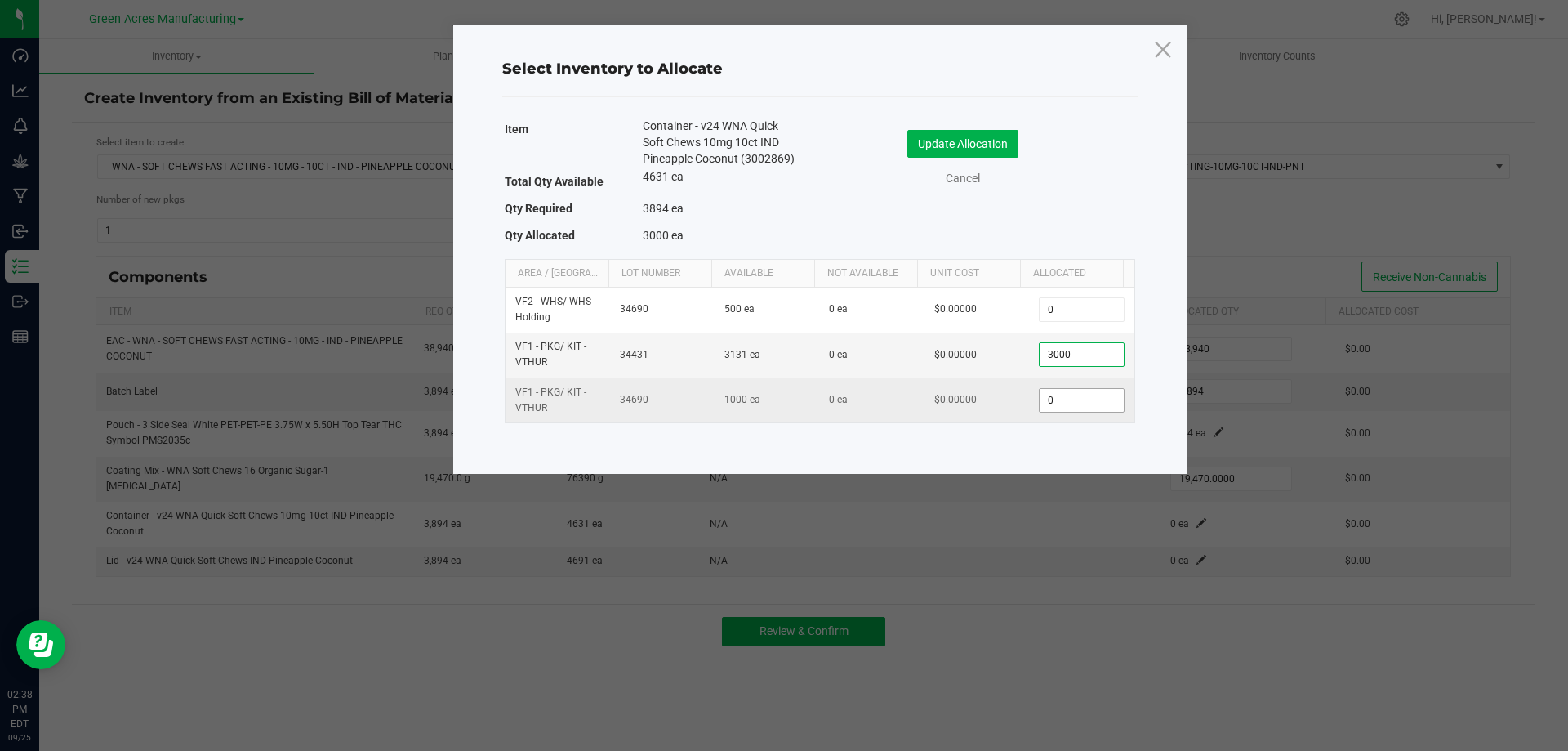
type input "3,000"
click at [1044, 395] on input "0" at bounding box center [1082, 400] width 84 height 23
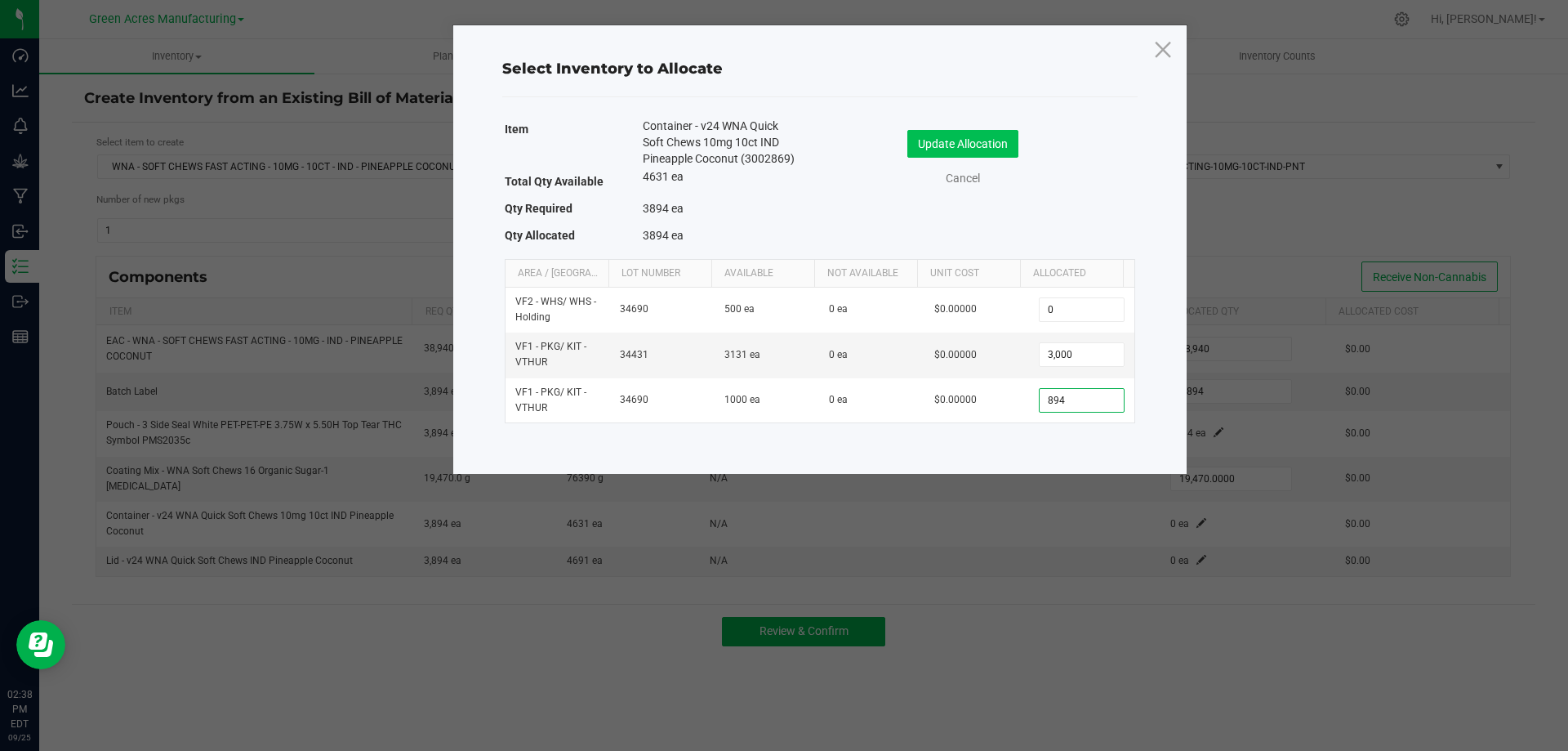
type input "894"
click at [980, 148] on button "Update Allocation" at bounding box center [963, 144] width 112 height 28
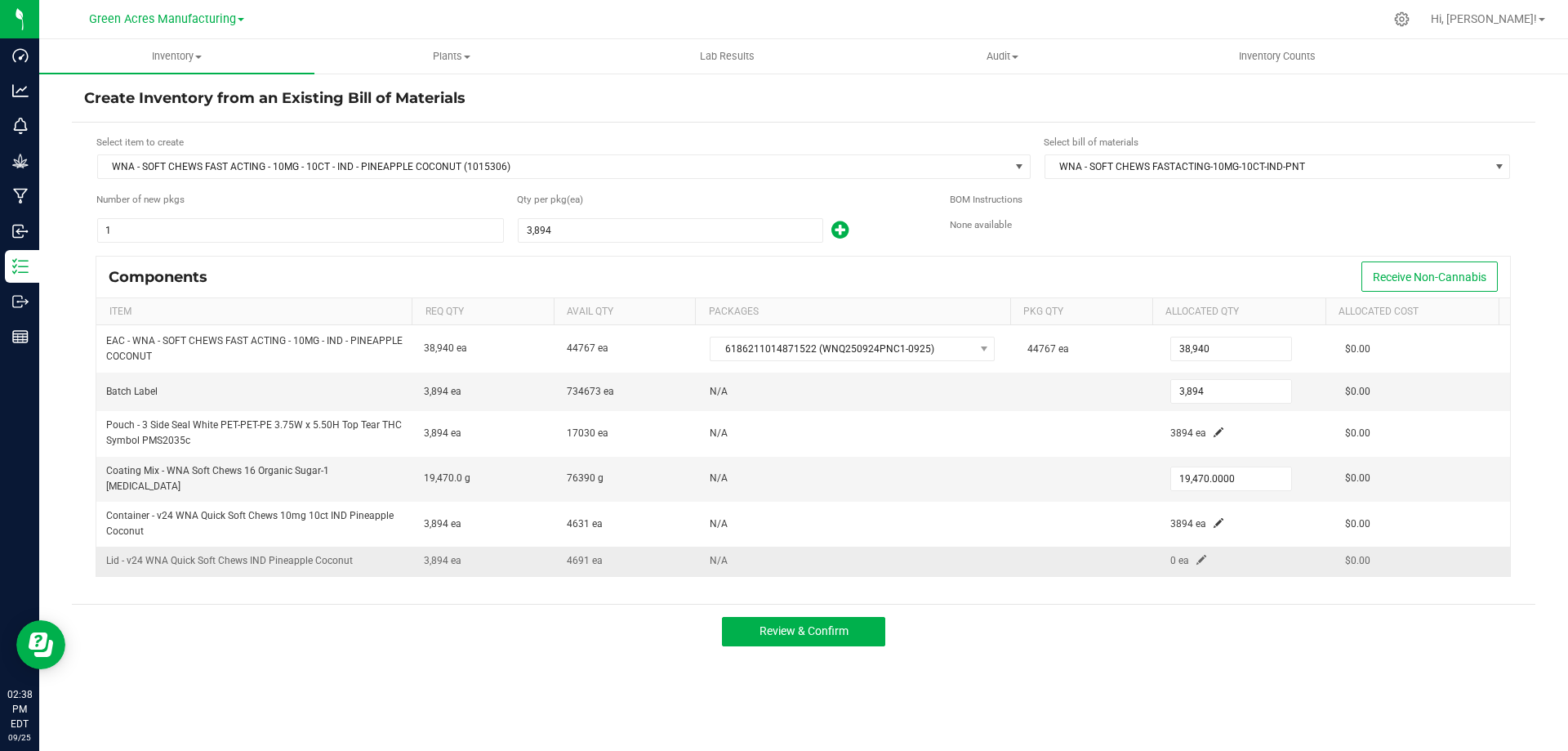
click at [1199, 555] on td "0 ea" at bounding box center [1247, 560] width 175 height 29
click at [1197, 555] on span at bounding box center [1201, 559] width 10 height 10
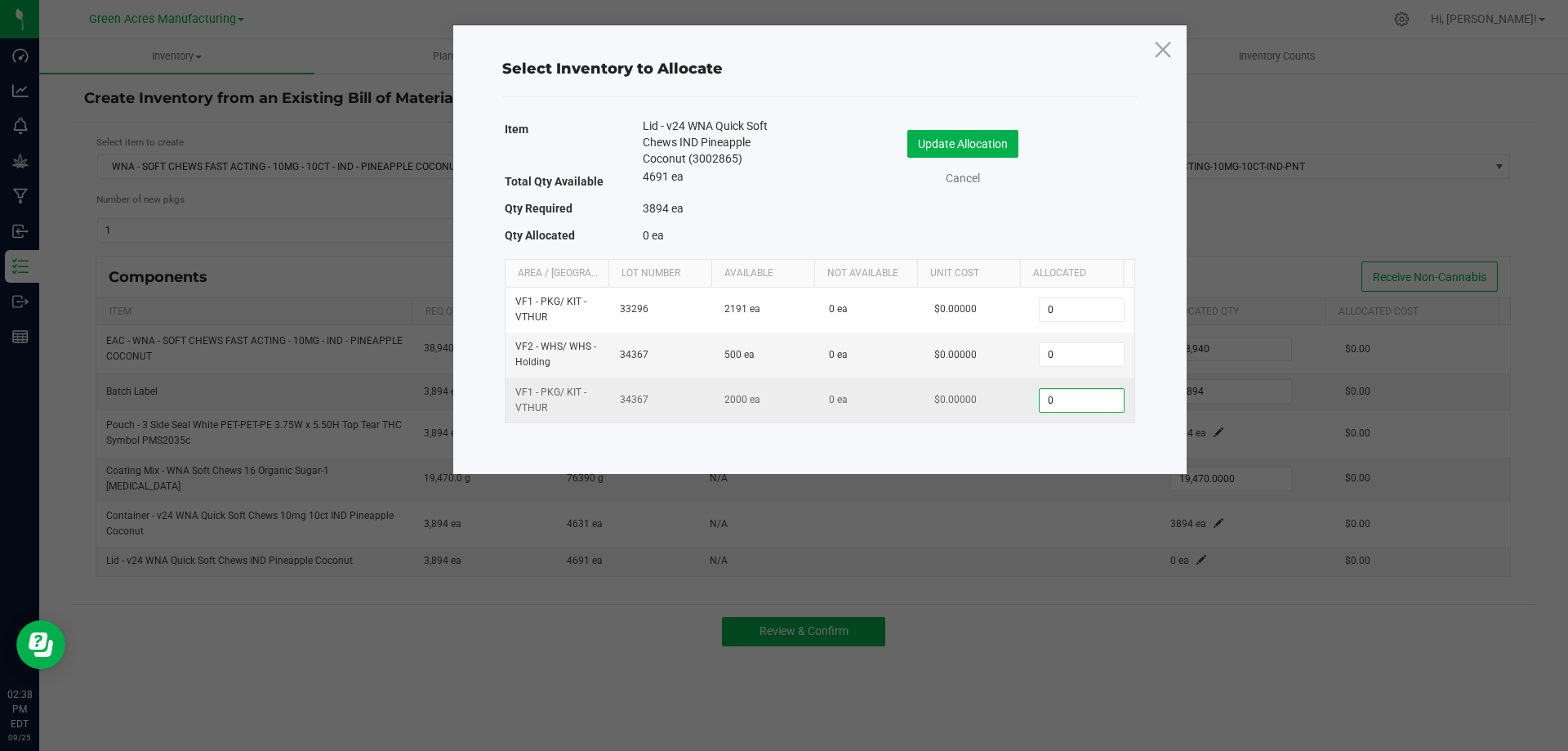
click at [1085, 400] on input "0" at bounding box center [1082, 400] width 84 height 23
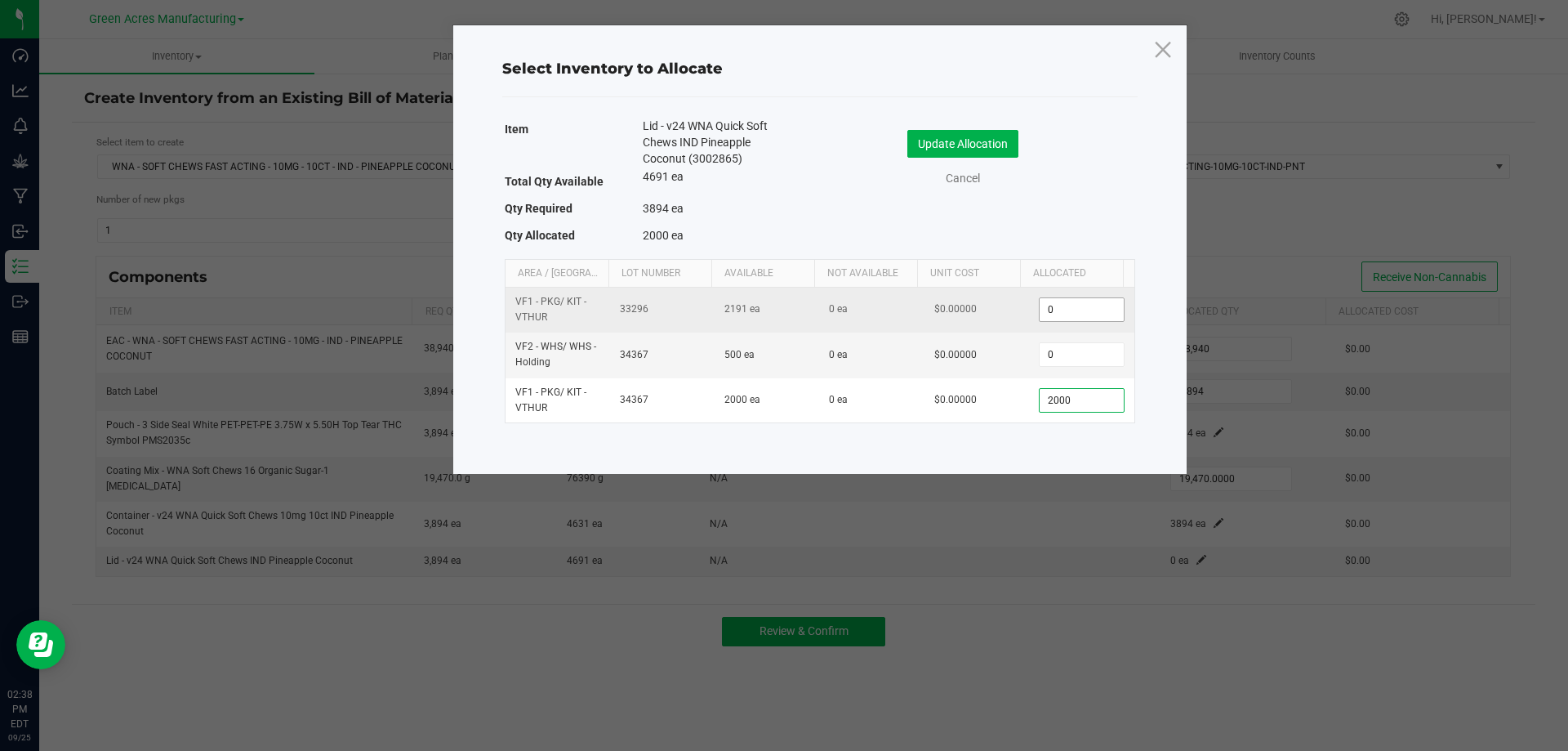
type input "2,000"
click at [1069, 303] on input "0" at bounding box center [1082, 309] width 84 height 23
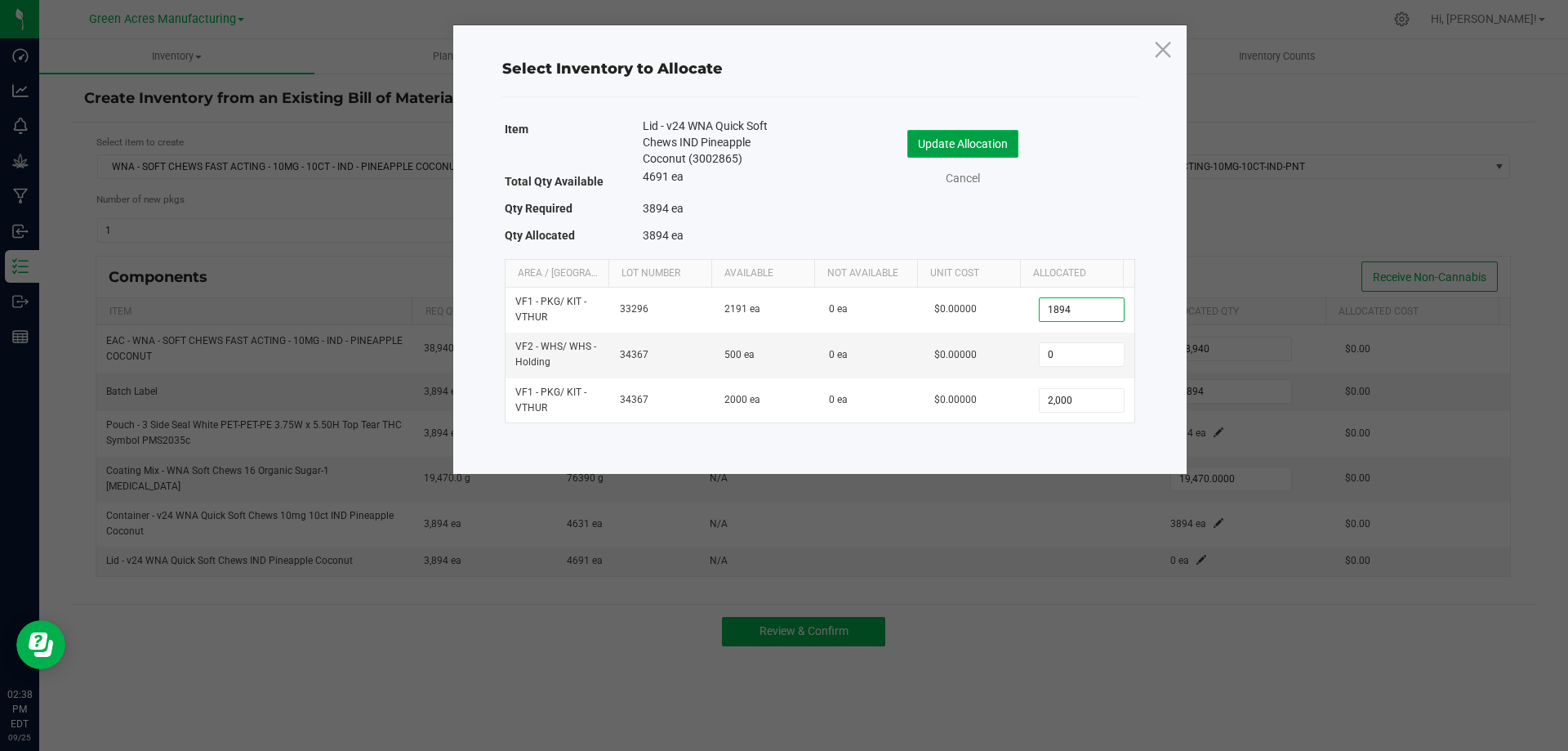
type input "1,894"
click at [1004, 144] on button "Update Allocation" at bounding box center [963, 144] width 112 height 28
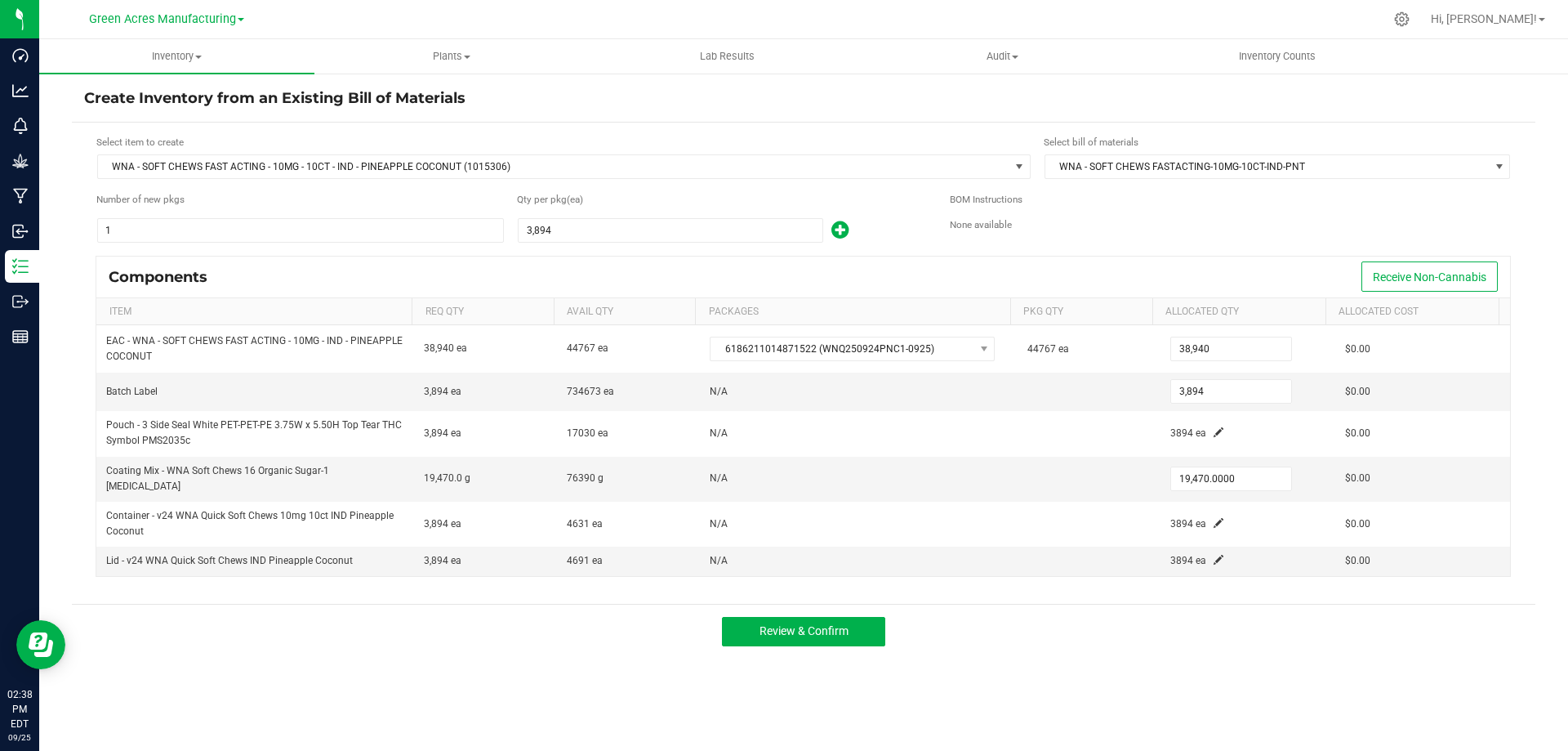
click at [1069, 664] on div "Inventory All packages All inventory Waste log Create inventory Plants All plan…" at bounding box center [803, 395] width 1529 height 712
click at [835, 630] on span "Review & Confirm" at bounding box center [804, 630] width 89 height 13
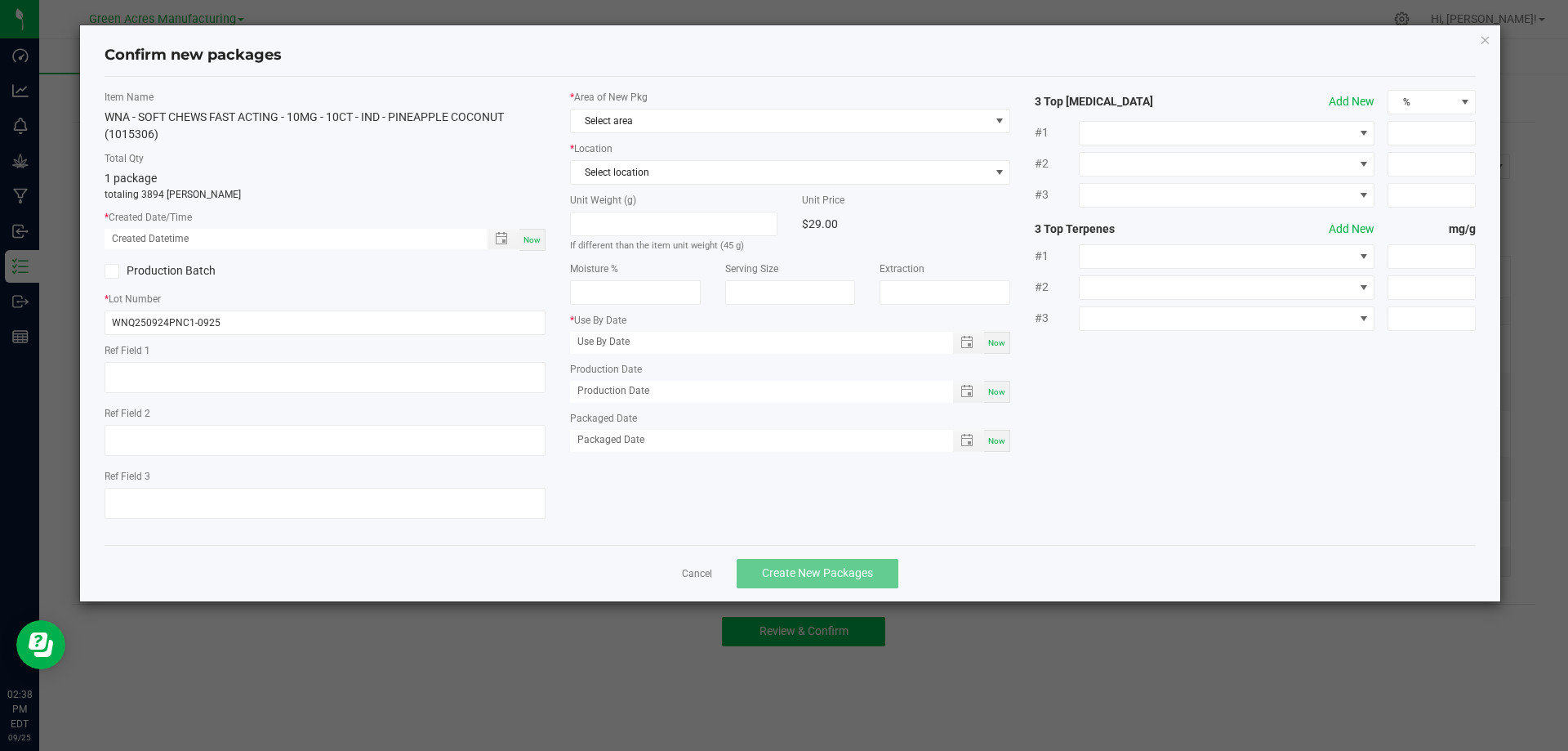
type input "09/24/2026"
type input "02/05/2025"
click at [538, 240] on span "Now" at bounding box center [532, 240] width 17 height 9
type input "09/25/2025 02:38 PM"
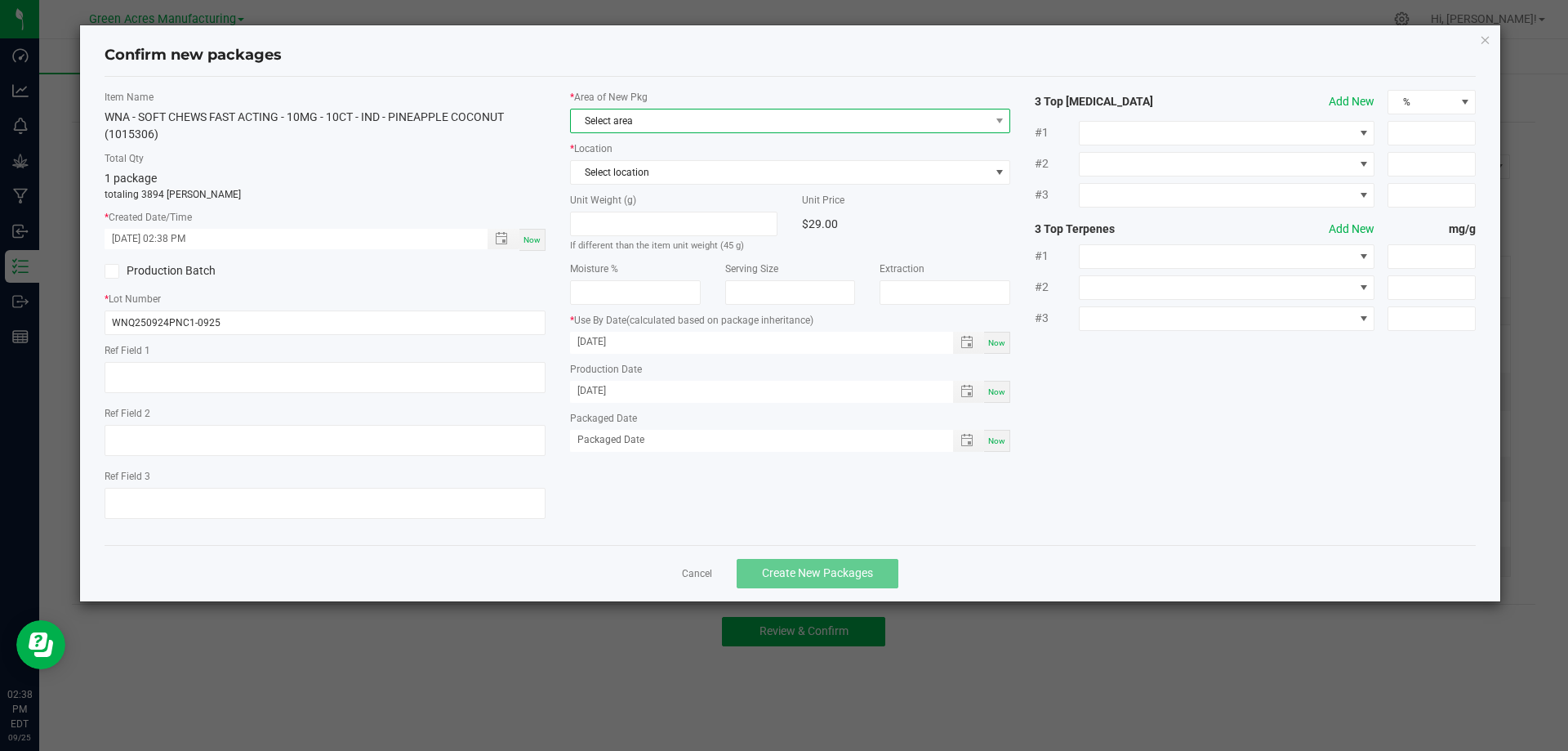
click at [680, 118] on span "Select area" at bounding box center [780, 121] width 419 height 23
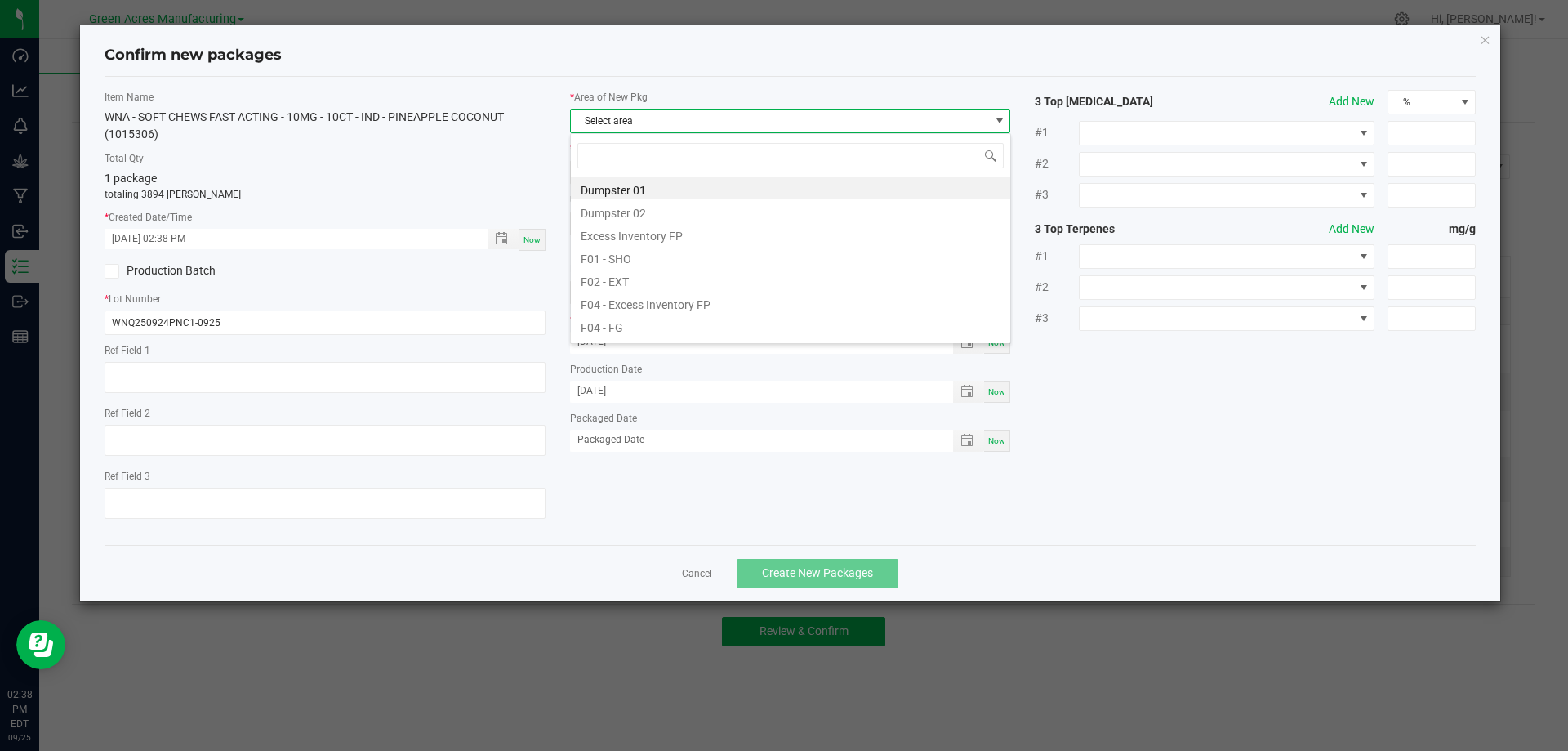
scroll to position [24, 441]
type input "PA"
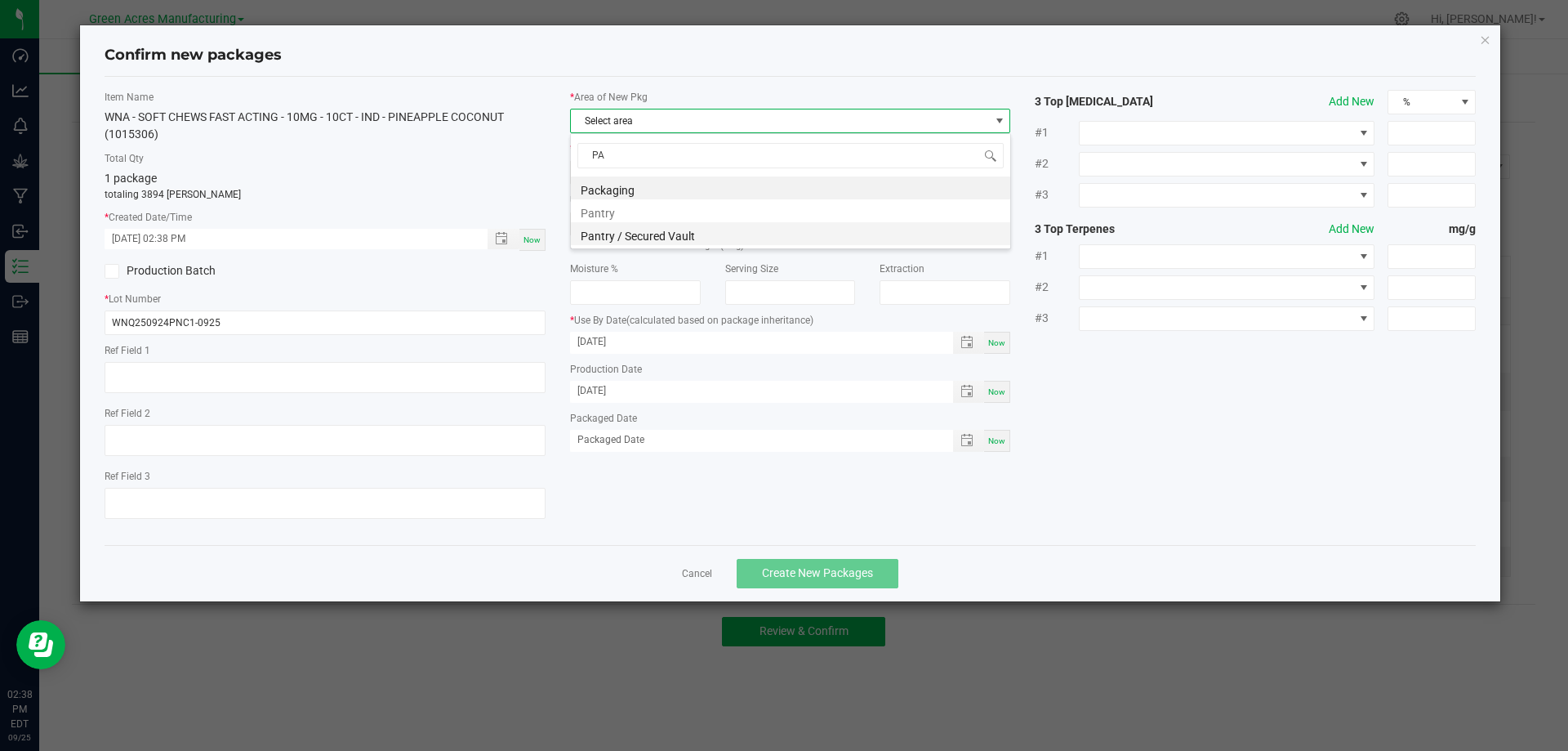
click at [679, 240] on li "Pantry / Secured Vault" at bounding box center [790, 233] width 439 height 23
click at [666, 173] on span "Select location" at bounding box center [780, 173] width 419 height 23
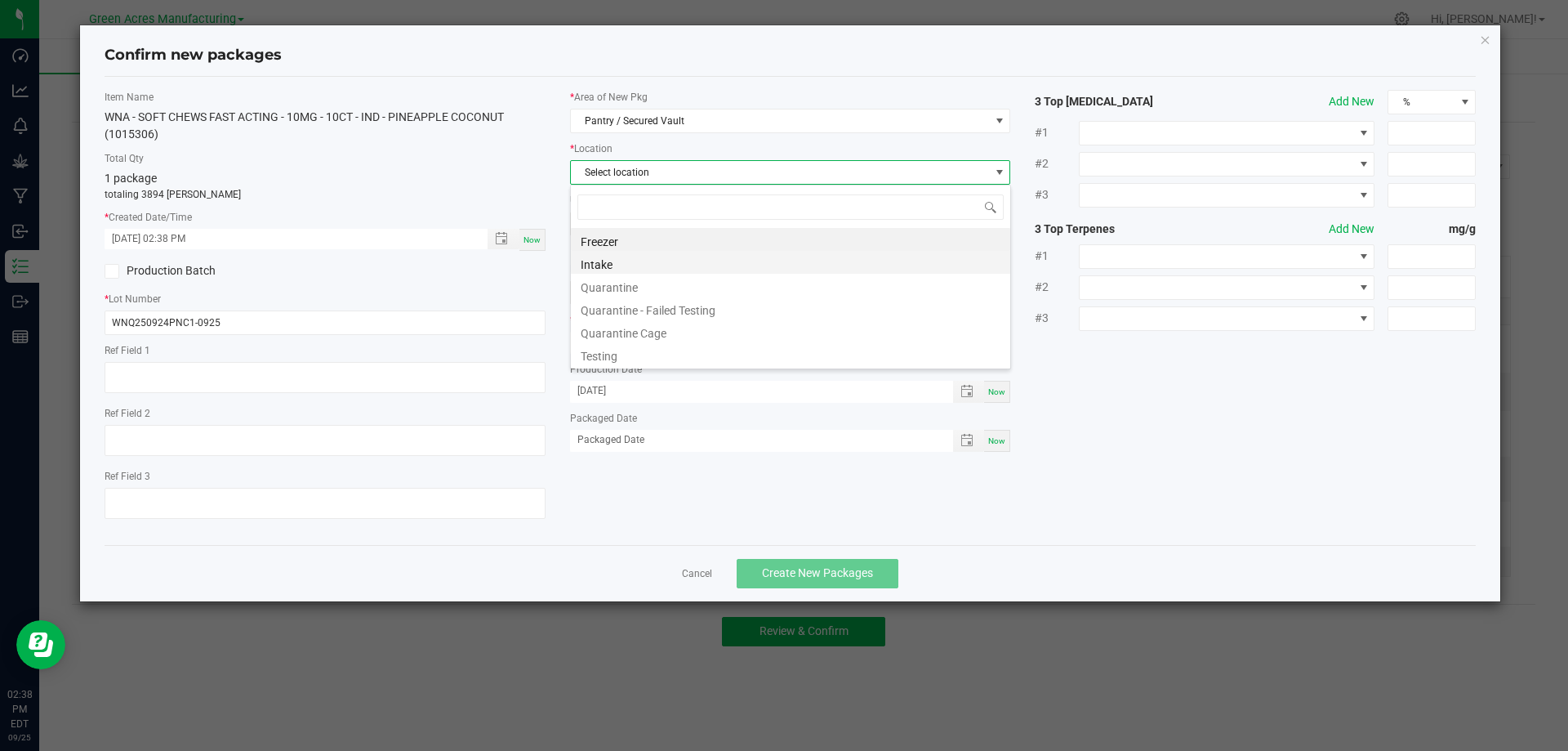
click at [624, 263] on li "Intake" at bounding box center [790, 262] width 439 height 23
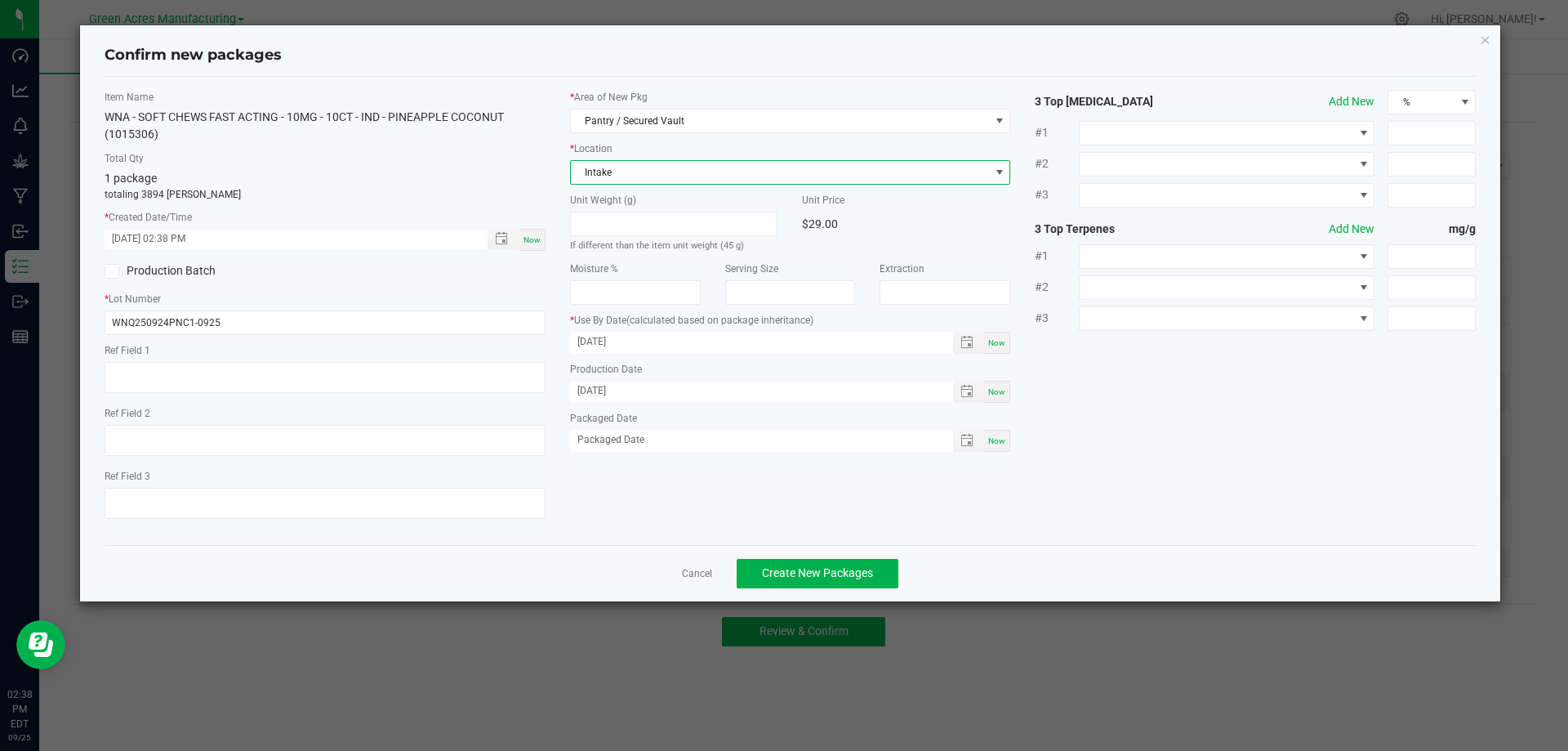
drag, startPoint x: 490, startPoint y: 164, endPoint x: 508, endPoint y: 227, distance: 65.5
click at [489, 163] on label "Total Qty" at bounding box center [325, 158] width 441 height 15
click at [530, 235] on span "Now" at bounding box center [532, 240] width 17 height 9
click at [530, 191] on p "totaling 3894 eaches" at bounding box center [325, 194] width 441 height 15
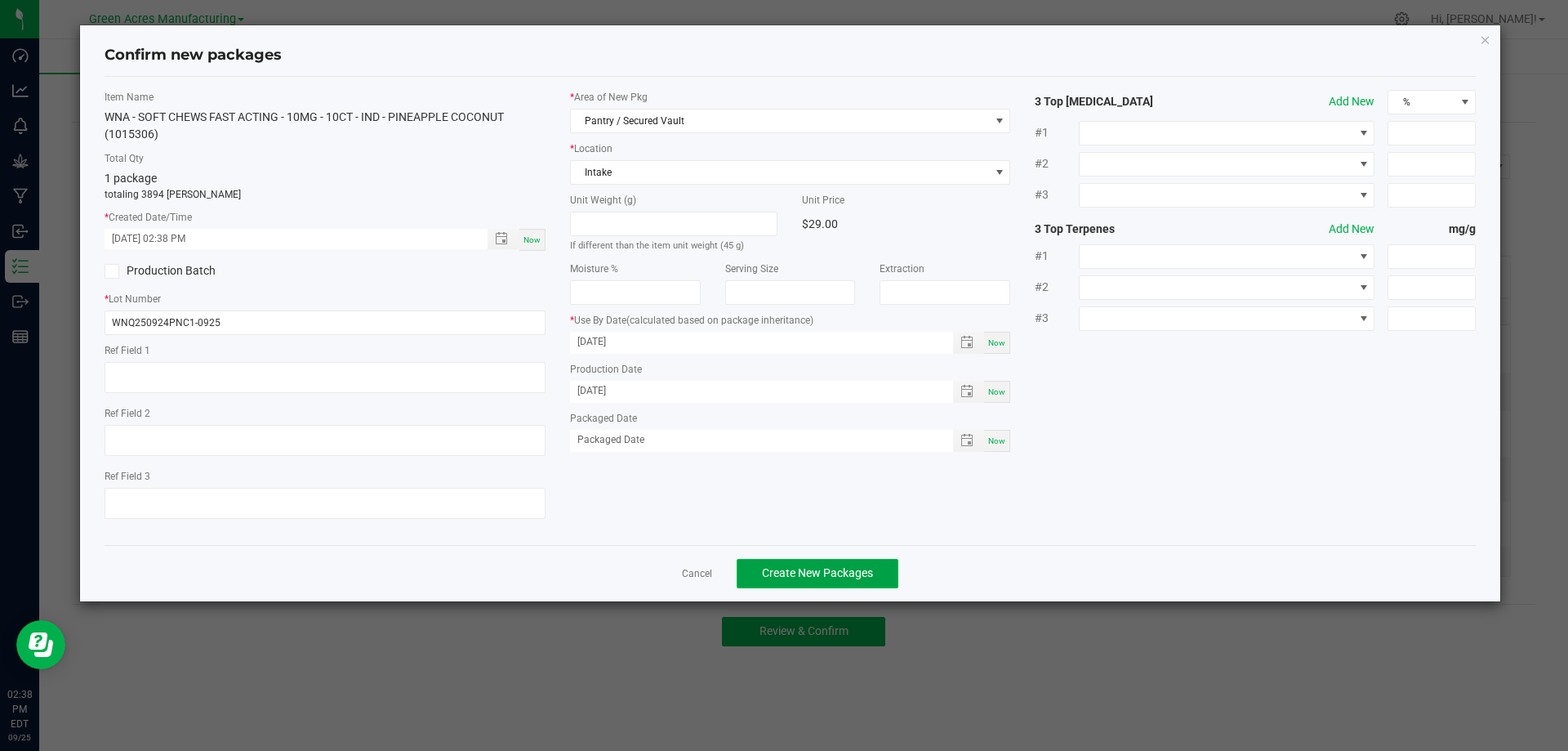
click at [835, 581] on button "Create New Packages" at bounding box center [818, 573] width 162 height 30
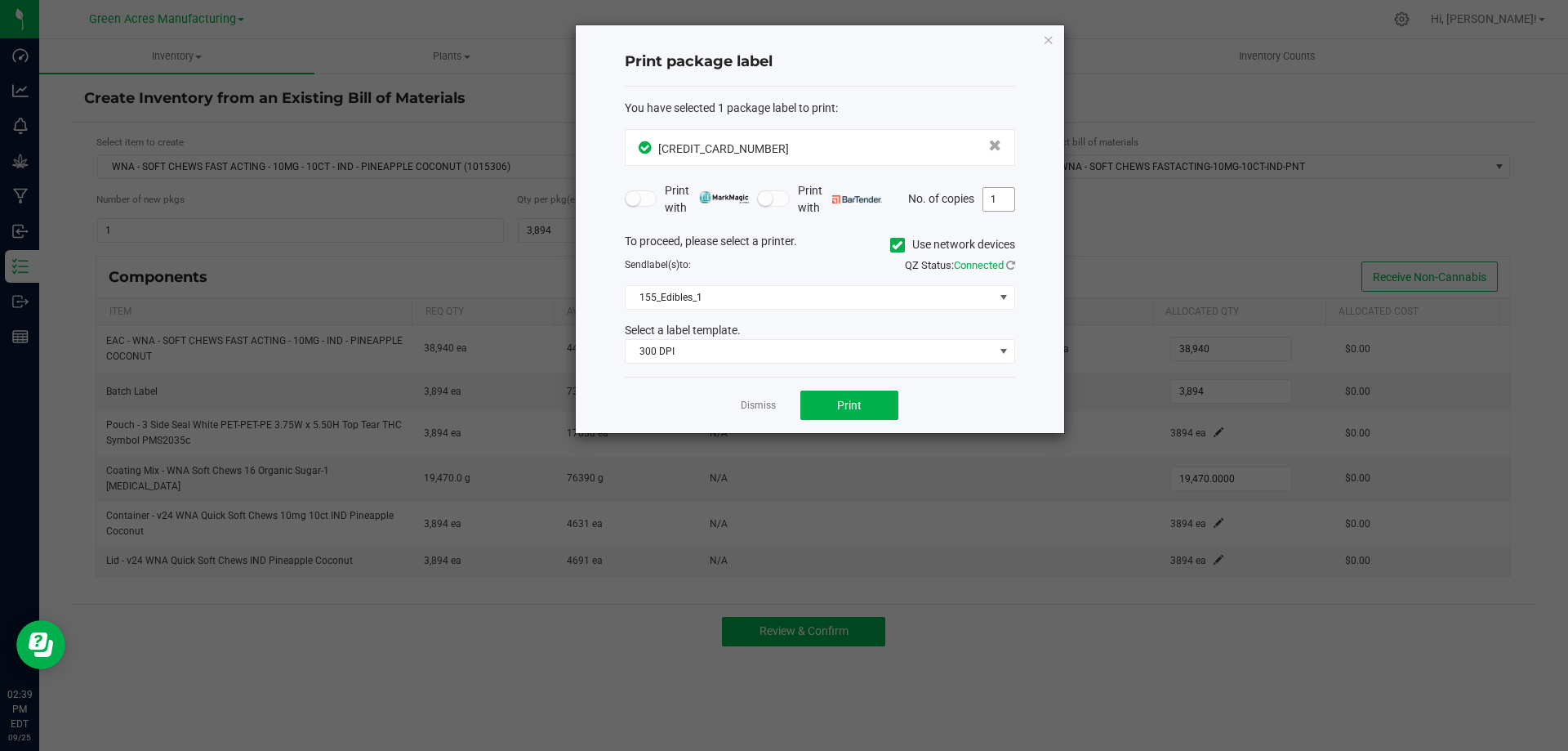
click at [1003, 195] on input "1" at bounding box center [999, 200] width 31 height 23
type input "2"
click at [864, 400] on button "Print" at bounding box center [849, 405] width 98 height 30
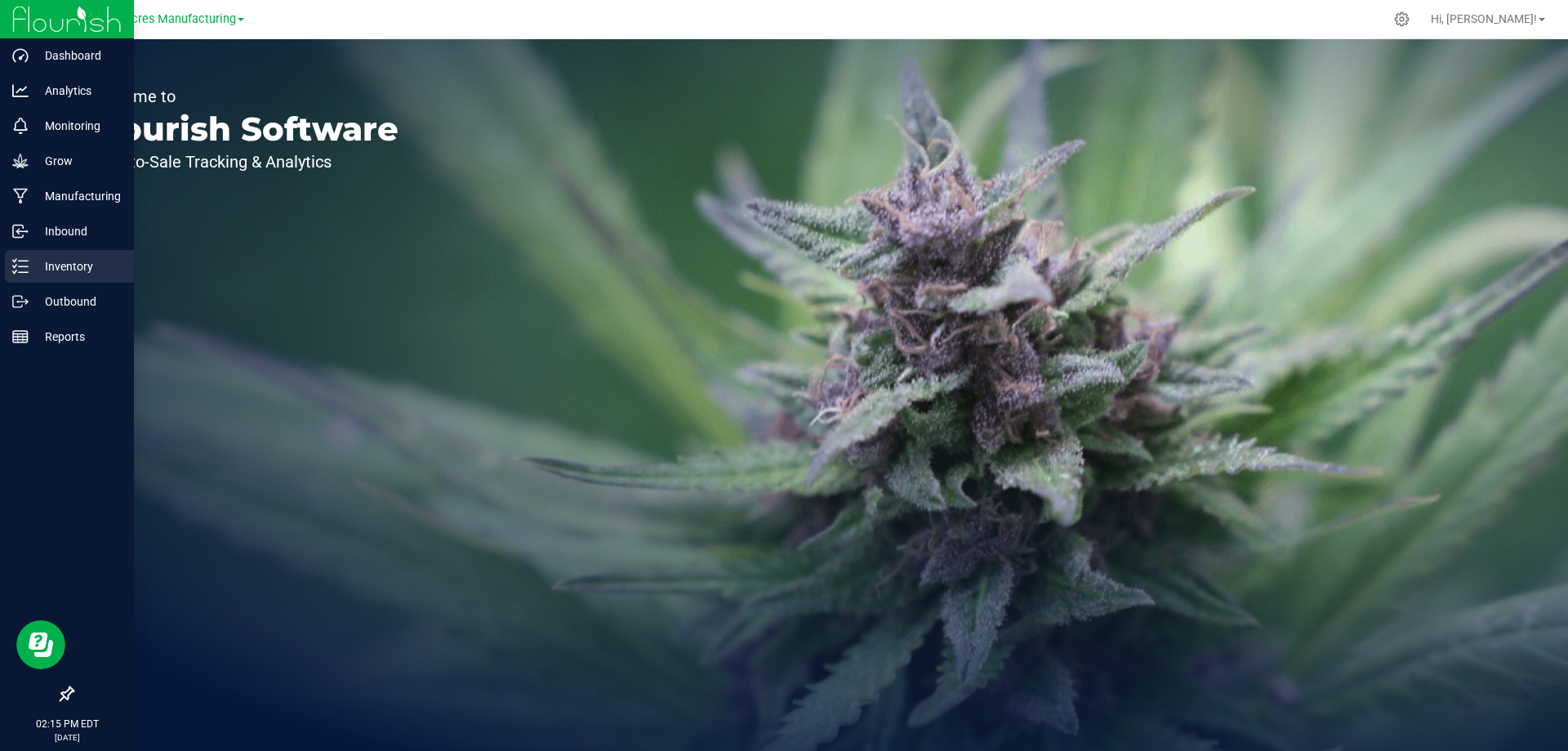
click at [28, 268] on icon at bounding box center [20, 266] width 17 height 17
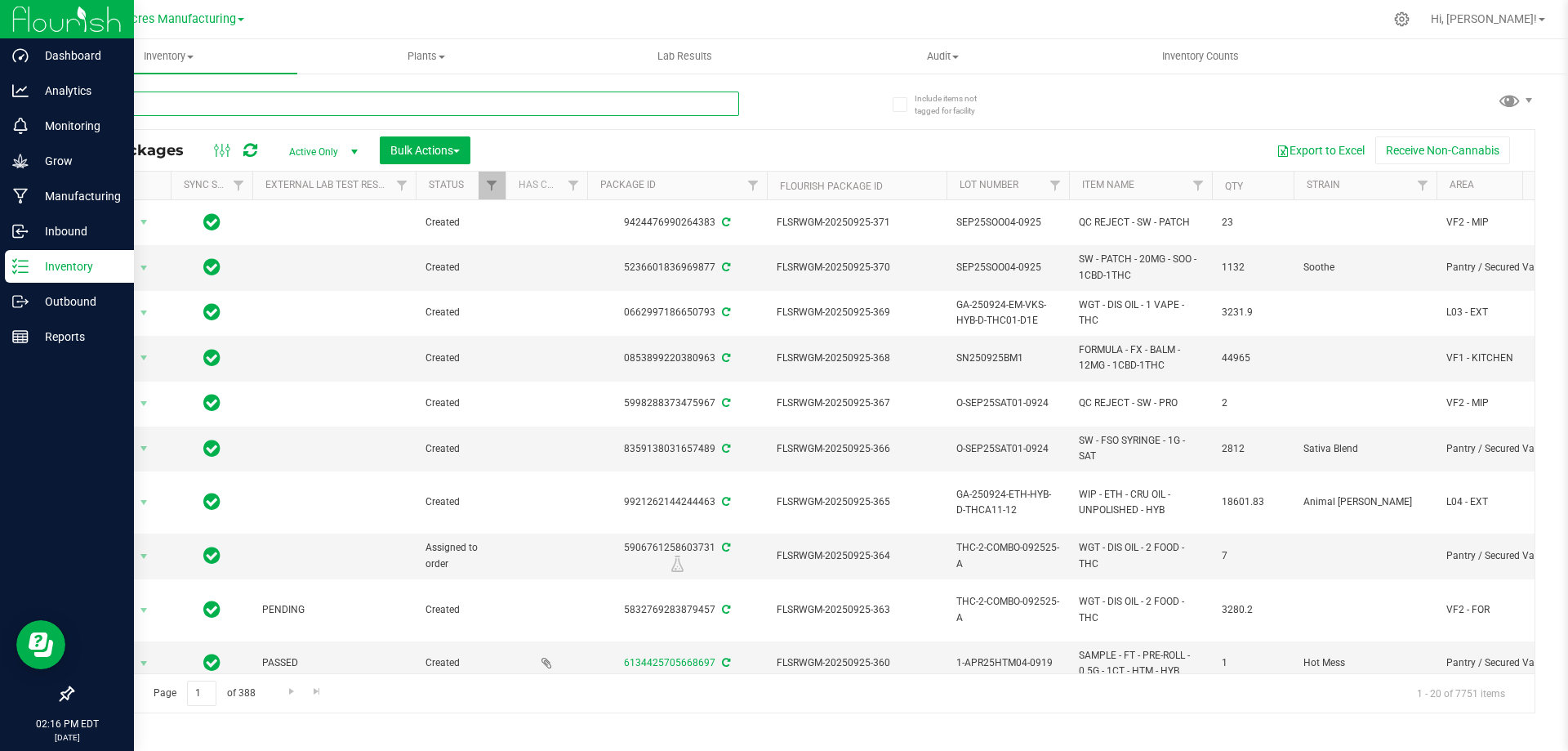
click at [334, 108] on input "text" at bounding box center [406, 104] width 667 height 24
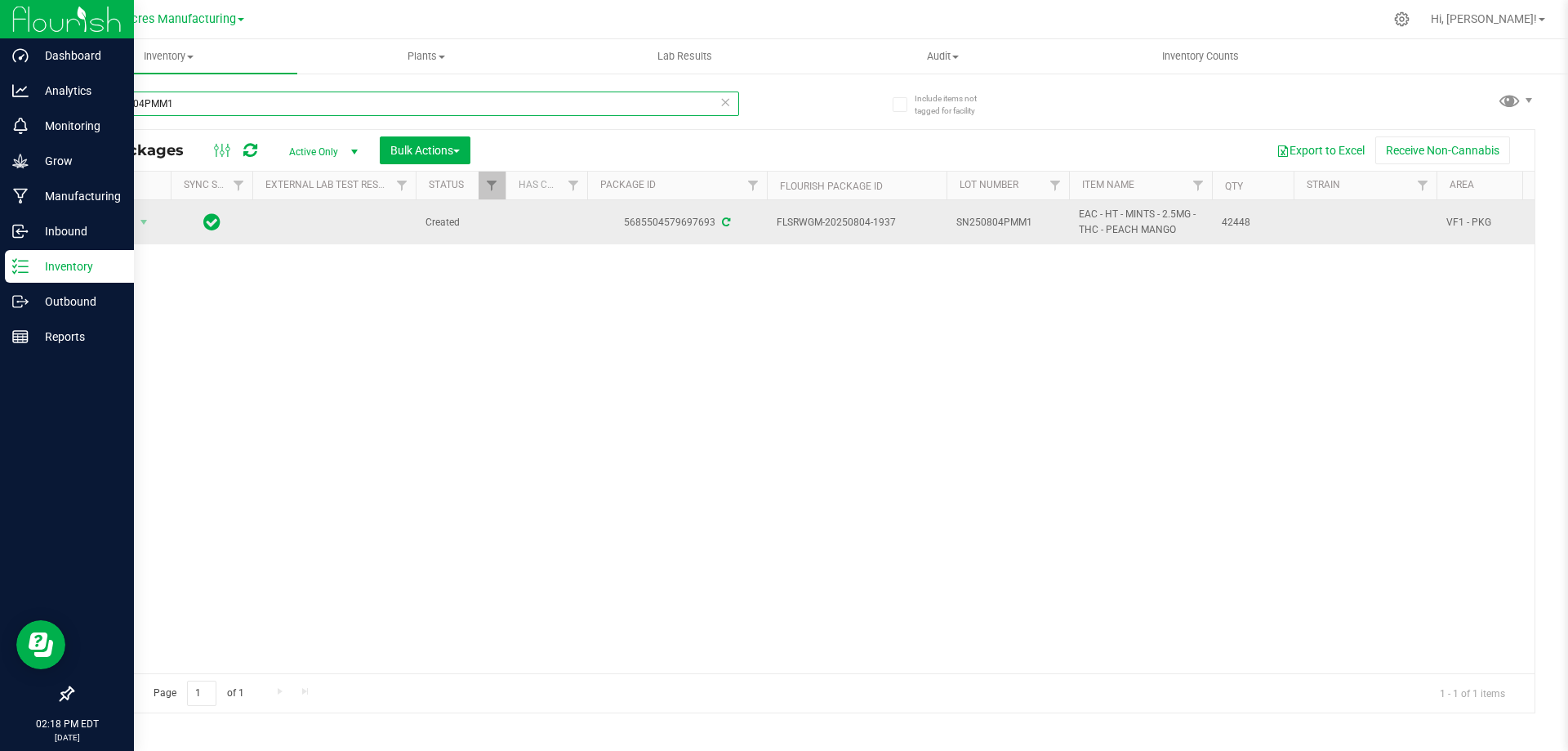
type input "SN250804PMM1"
click at [1046, 217] on span "SN250804PMM1" at bounding box center [1008, 223] width 103 height 16
type input "SN250804PMM1-0925"
click at [884, 415] on div "All Packages Active Only Active Only Lab Samples Locked All External Internal B…" at bounding box center [804, 421] width 1463 height 584
click at [114, 217] on span "Action" at bounding box center [111, 222] width 44 height 23
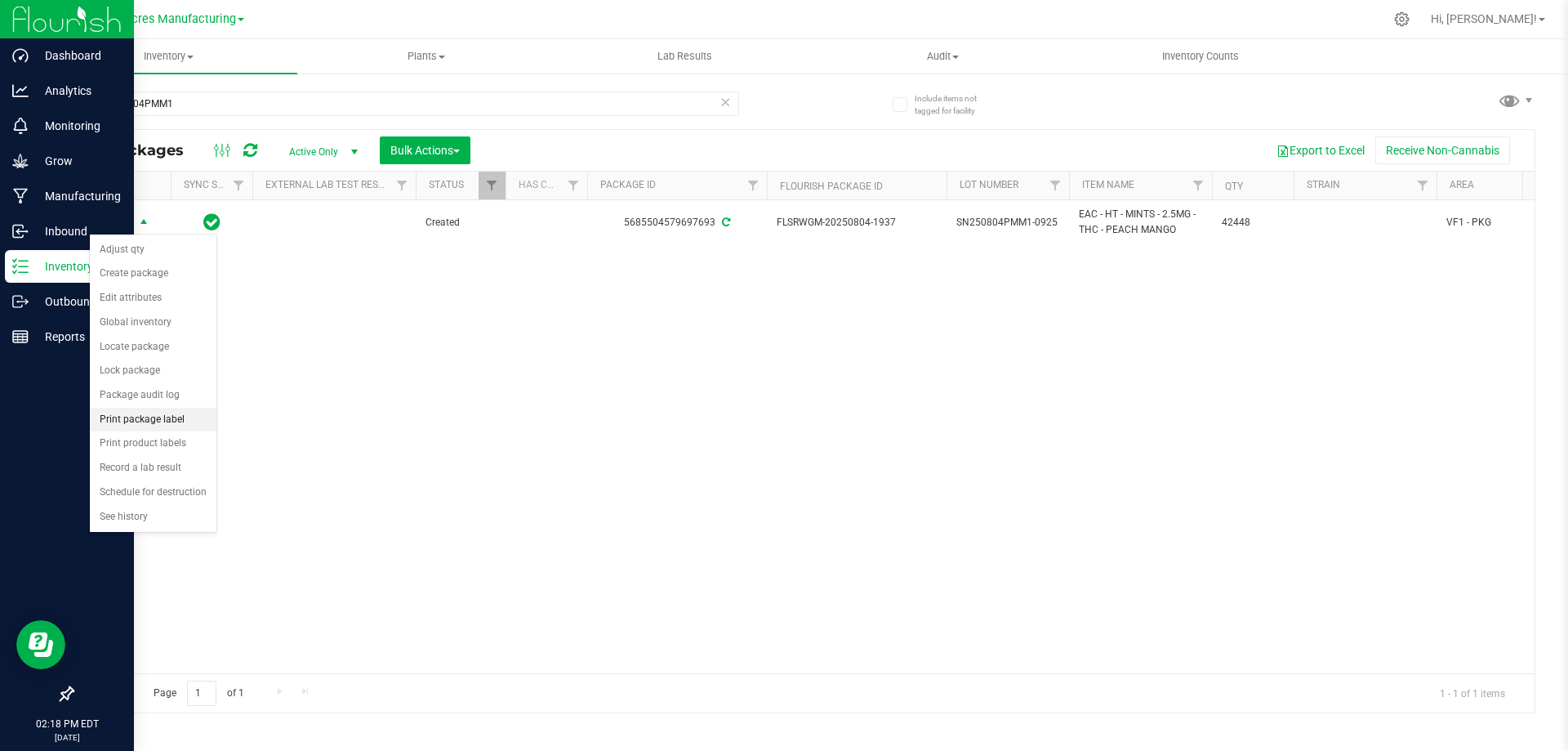
click at [160, 418] on li "Print package label" at bounding box center [152, 420] width 126 height 24
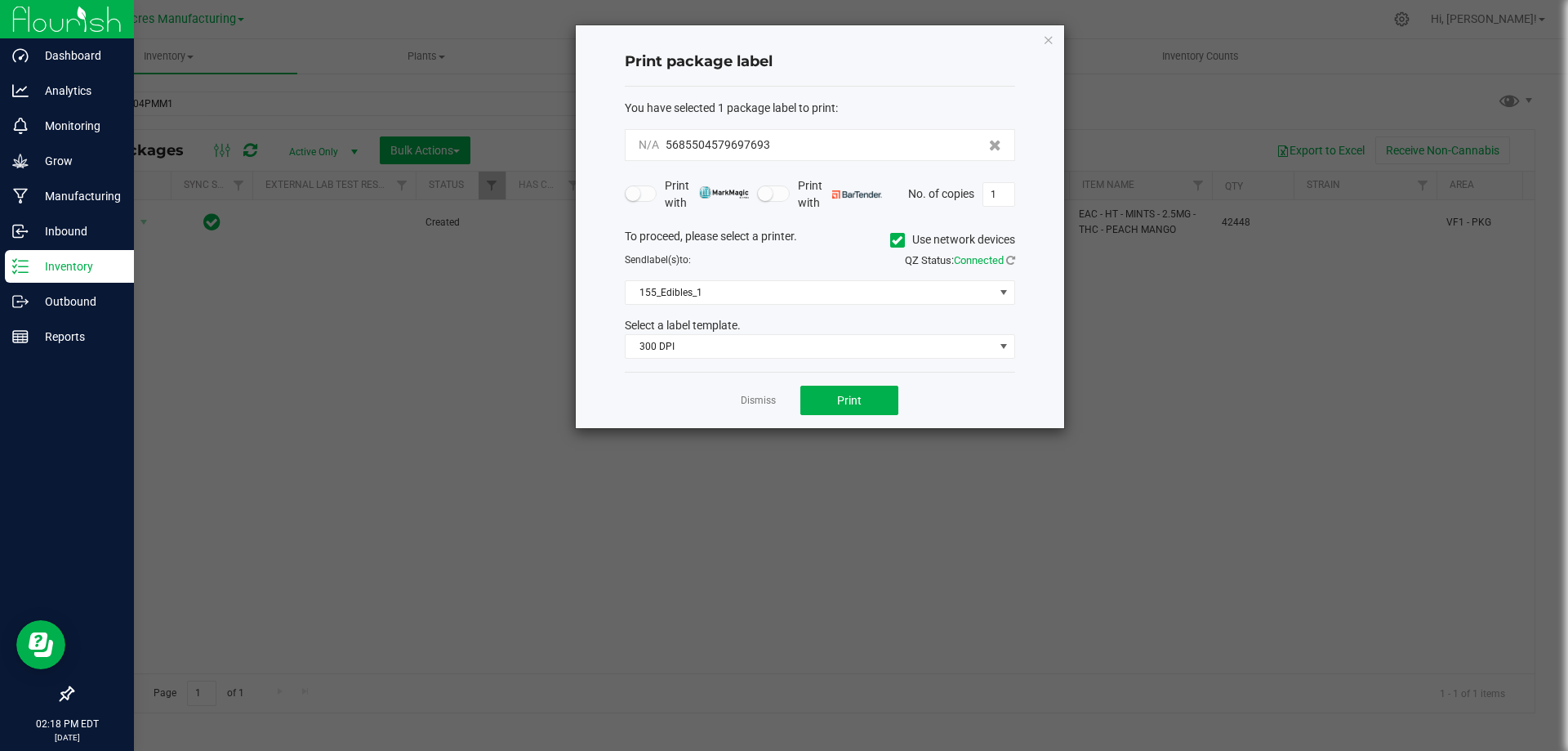
click at [808, 229] on div "To proceed, please select a printer. Use network devices" at bounding box center [820, 240] width 415 height 24
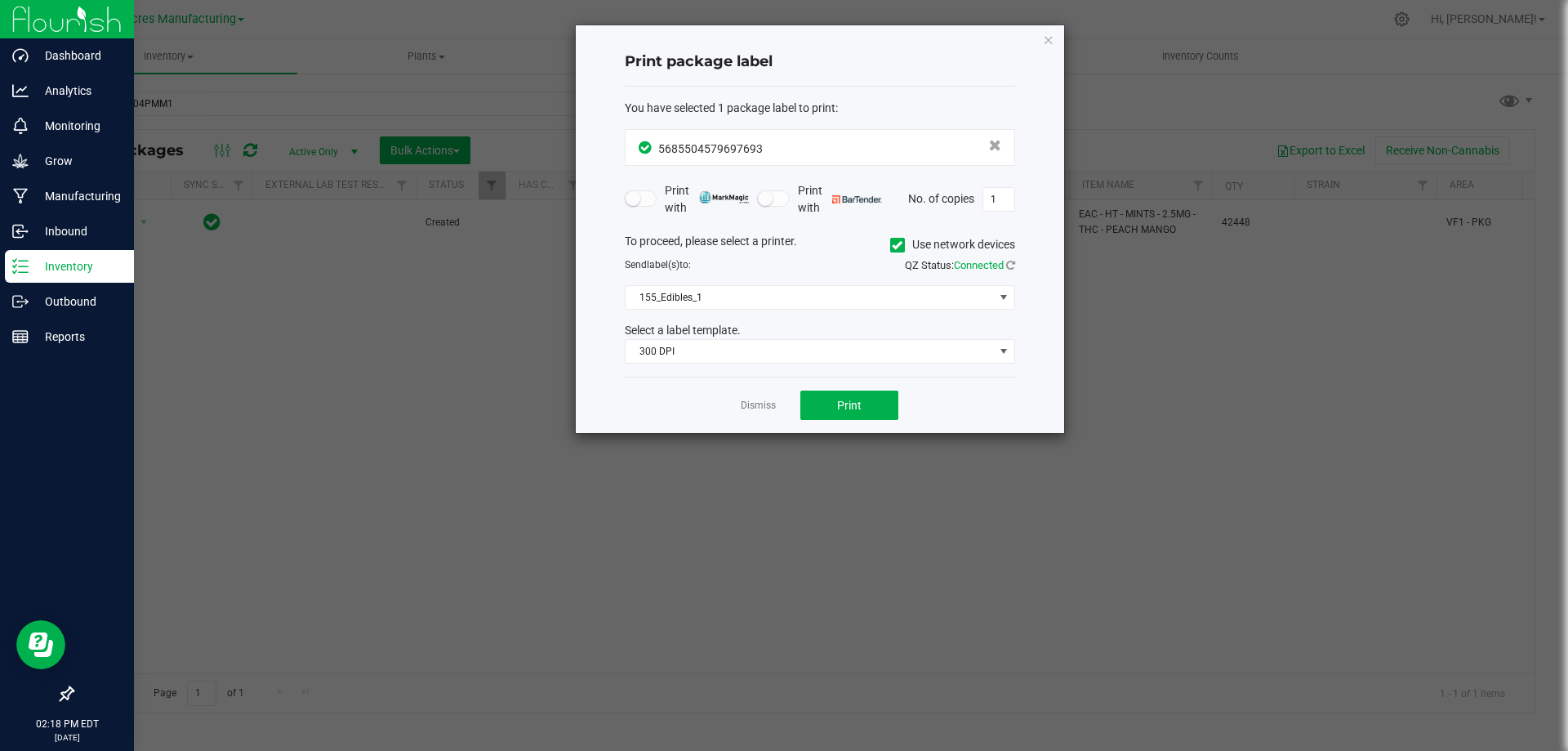
click at [821, 240] on div "To proceed, please select a printer. Use network devices" at bounding box center [820, 245] width 415 height 24
click at [857, 397] on button "Print" at bounding box center [849, 405] width 98 height 30
click at [856, 409] on span "Print" at bounding box center [849, 405] width 24 height 13
click at [855, 408] on span "Print" at bounding box center [849, 405] width 24 height 13
click at [1045, 42] on icon "button" at bounding box center [1048, 39] width 11 height 20
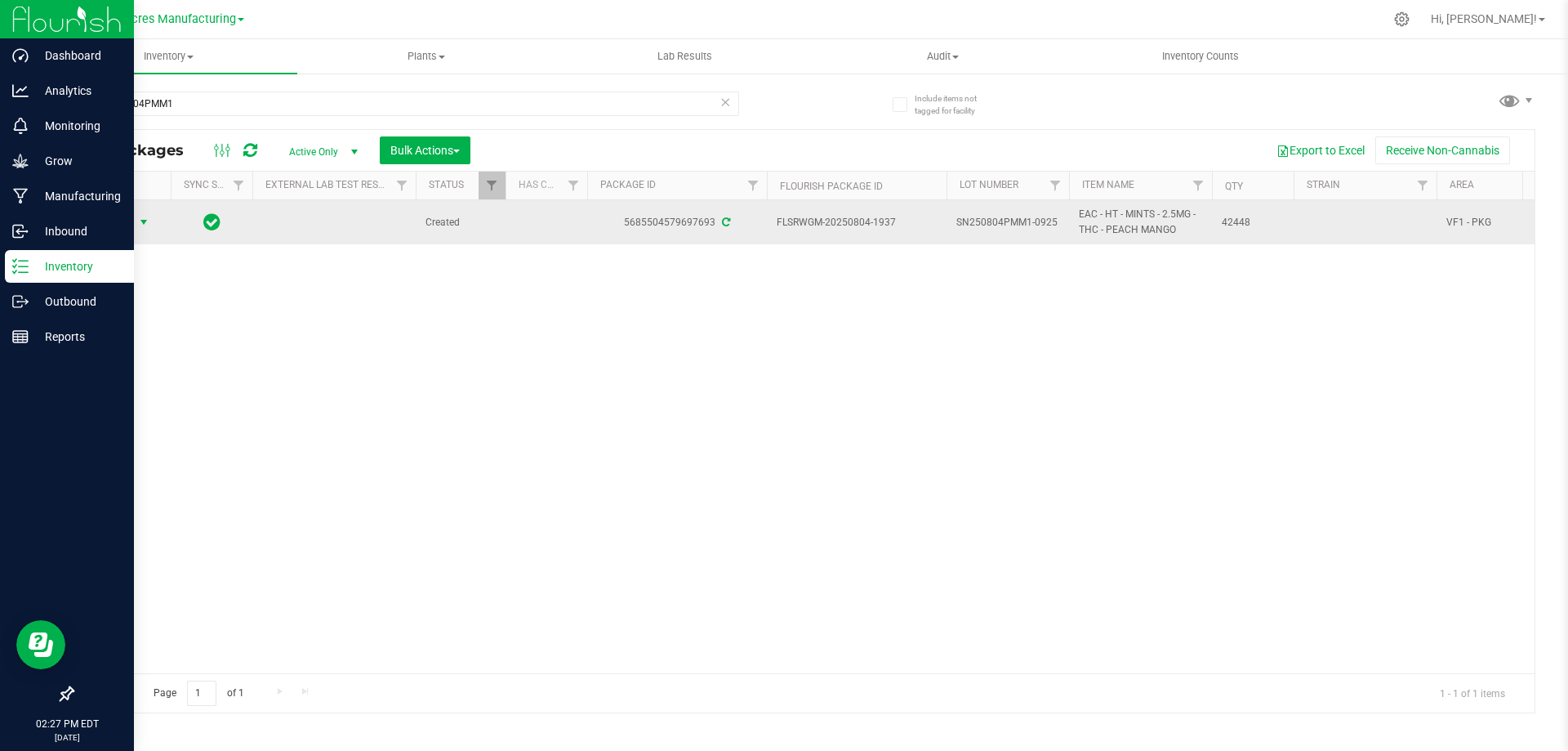
click at [125, 223] on span "Action" at bounding box center [111, 222] width 44 height 23
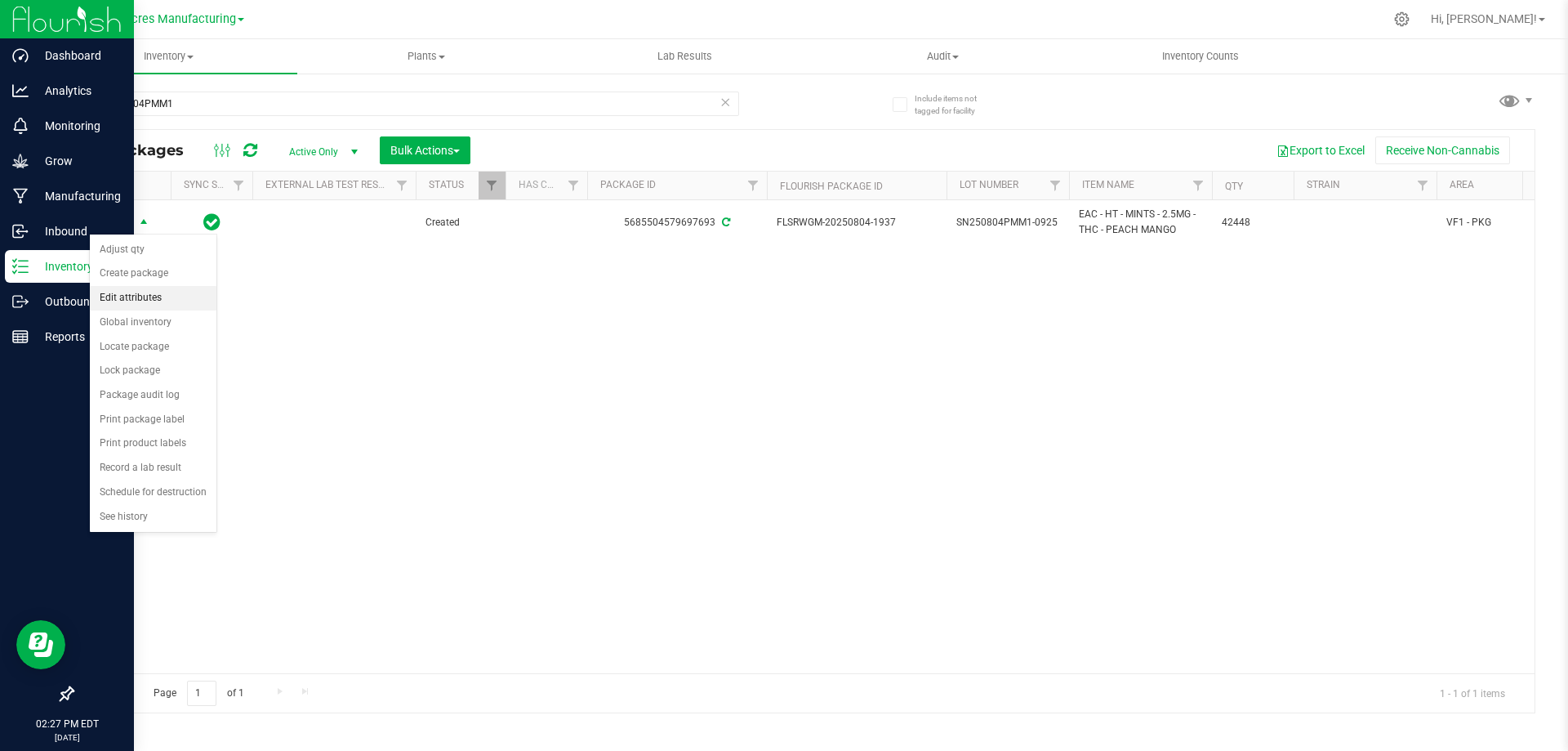
click at [152, 294] on li "Edit attributes" at bounding box center [152, 298] width 126 height 24
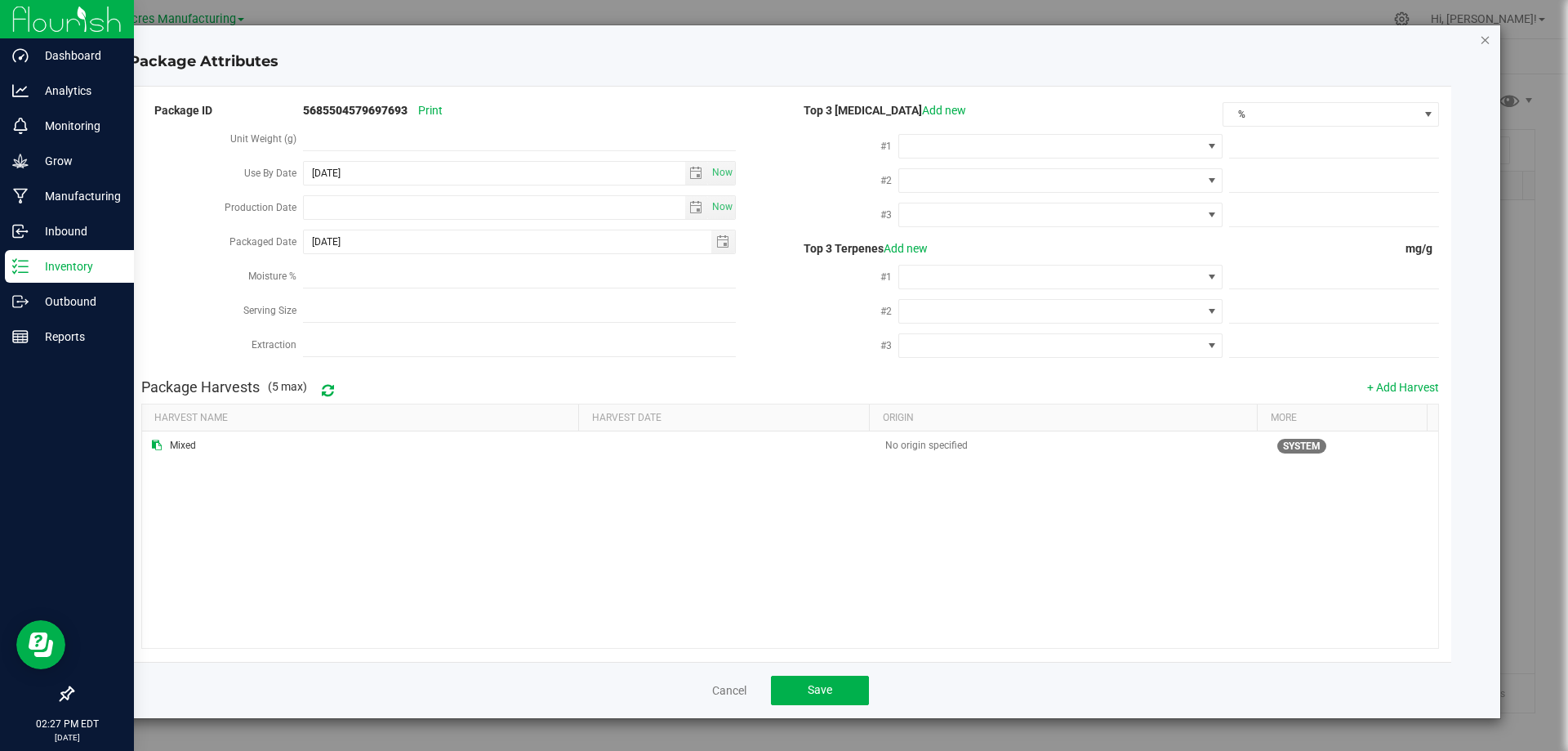
click at [1482, 41] on icon "Close modal" at bounding box center [1485, 39] width 11 height 20
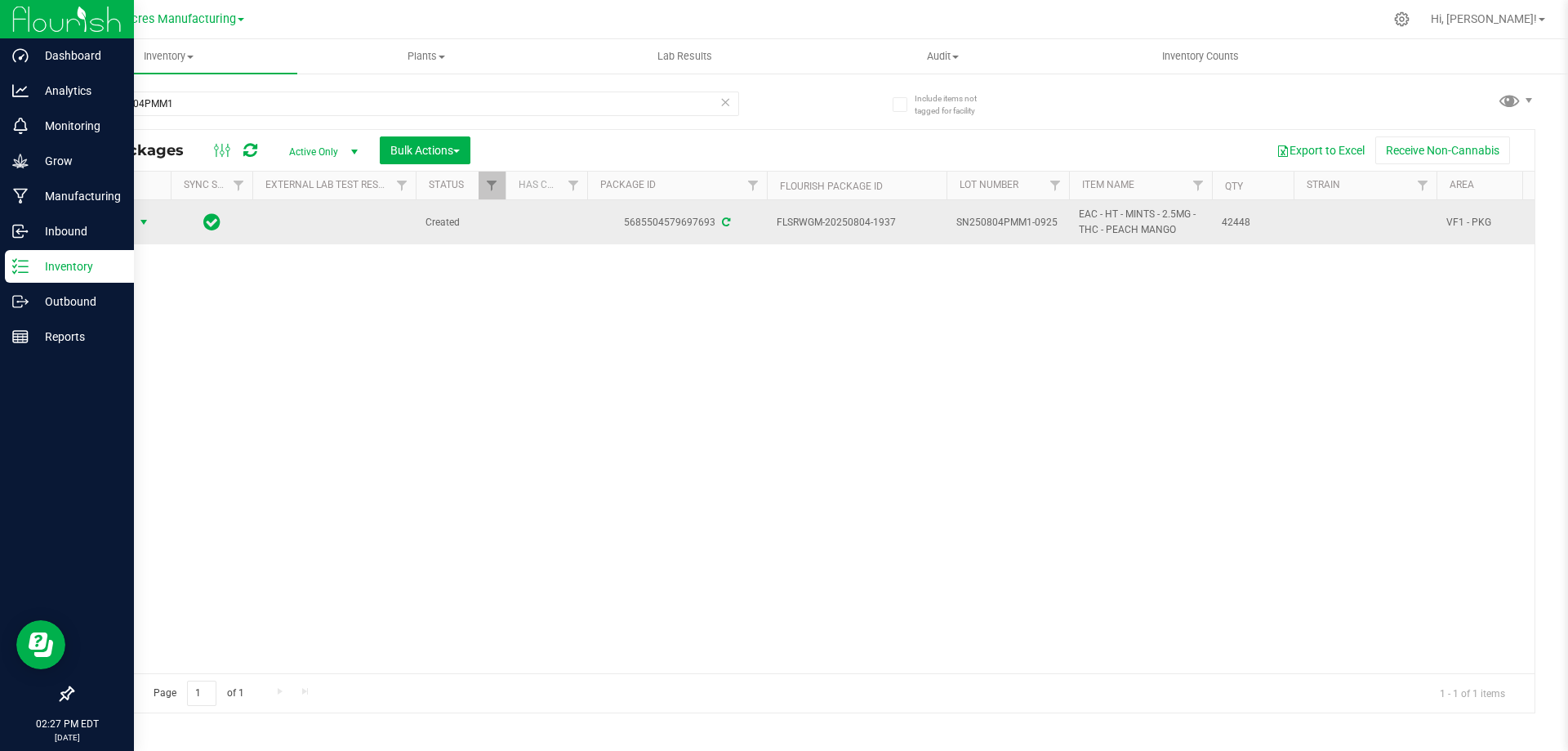
click at [118, 229] on span "Action" at bounding box center [111, 222] width 44 height 23
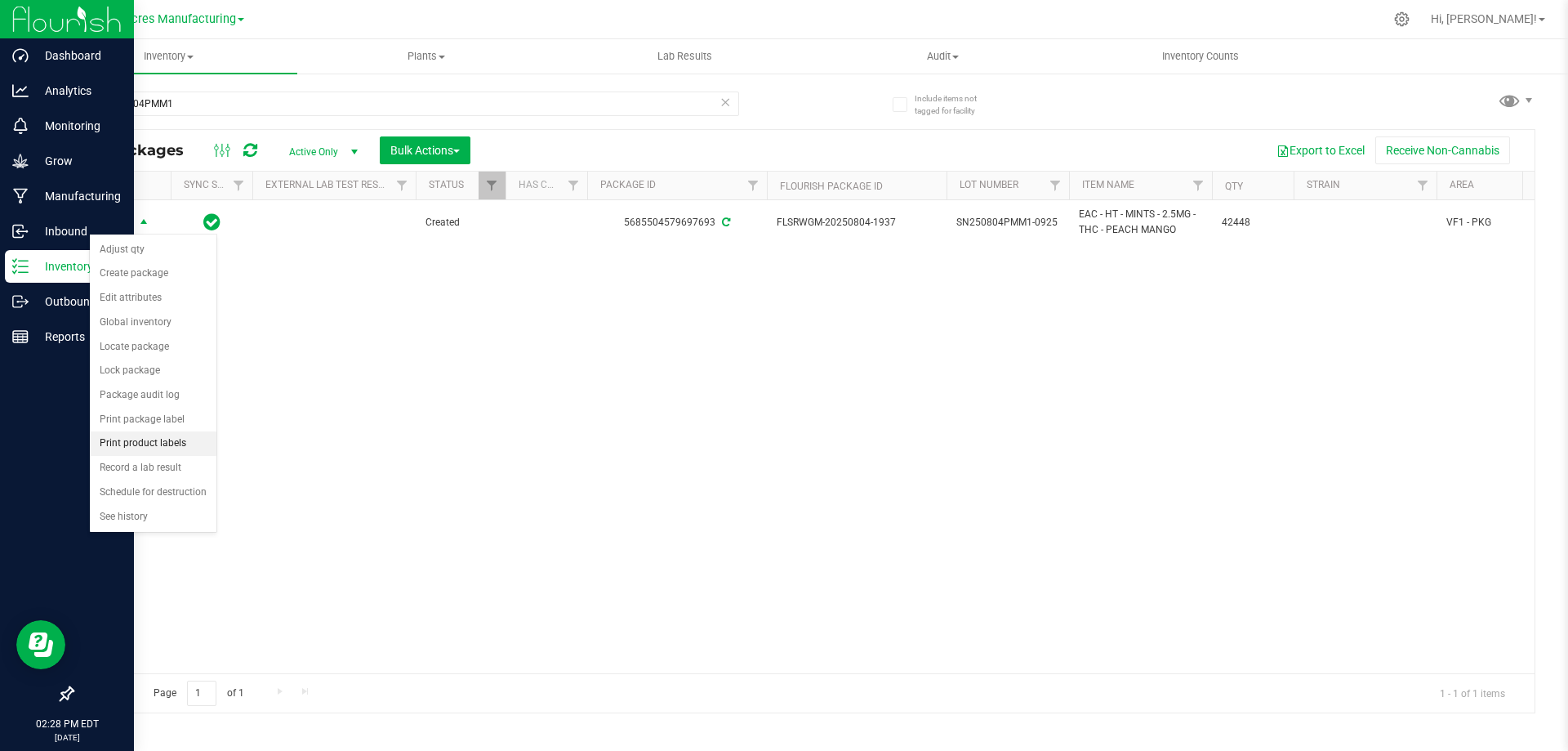
click at [150, 436] on li "Print product labels" at bounding box center [152, 443] width 126 height 24
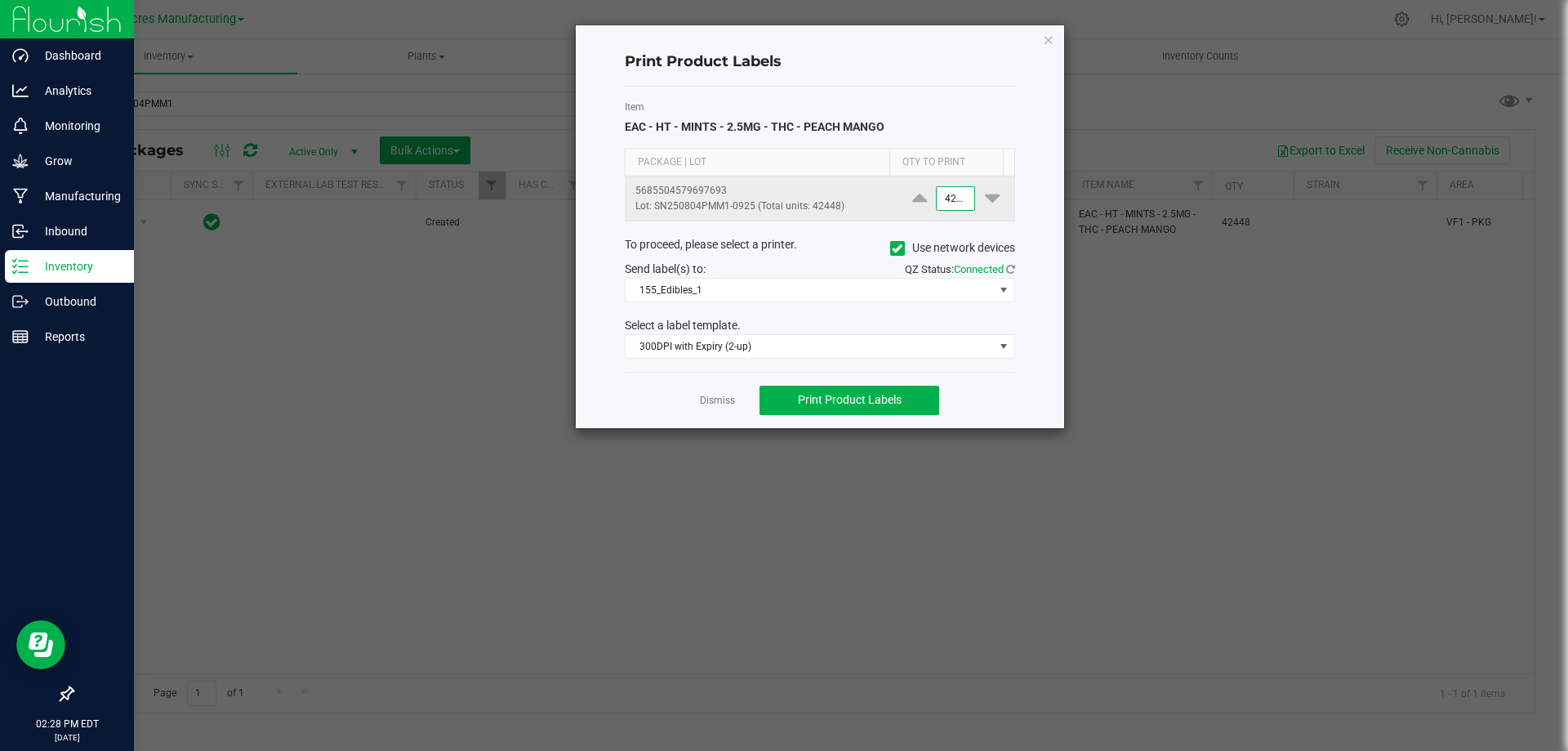
click at [951, 194] on input "42448" at bounding box center [956, 199] width 37 height 23
type input "8"
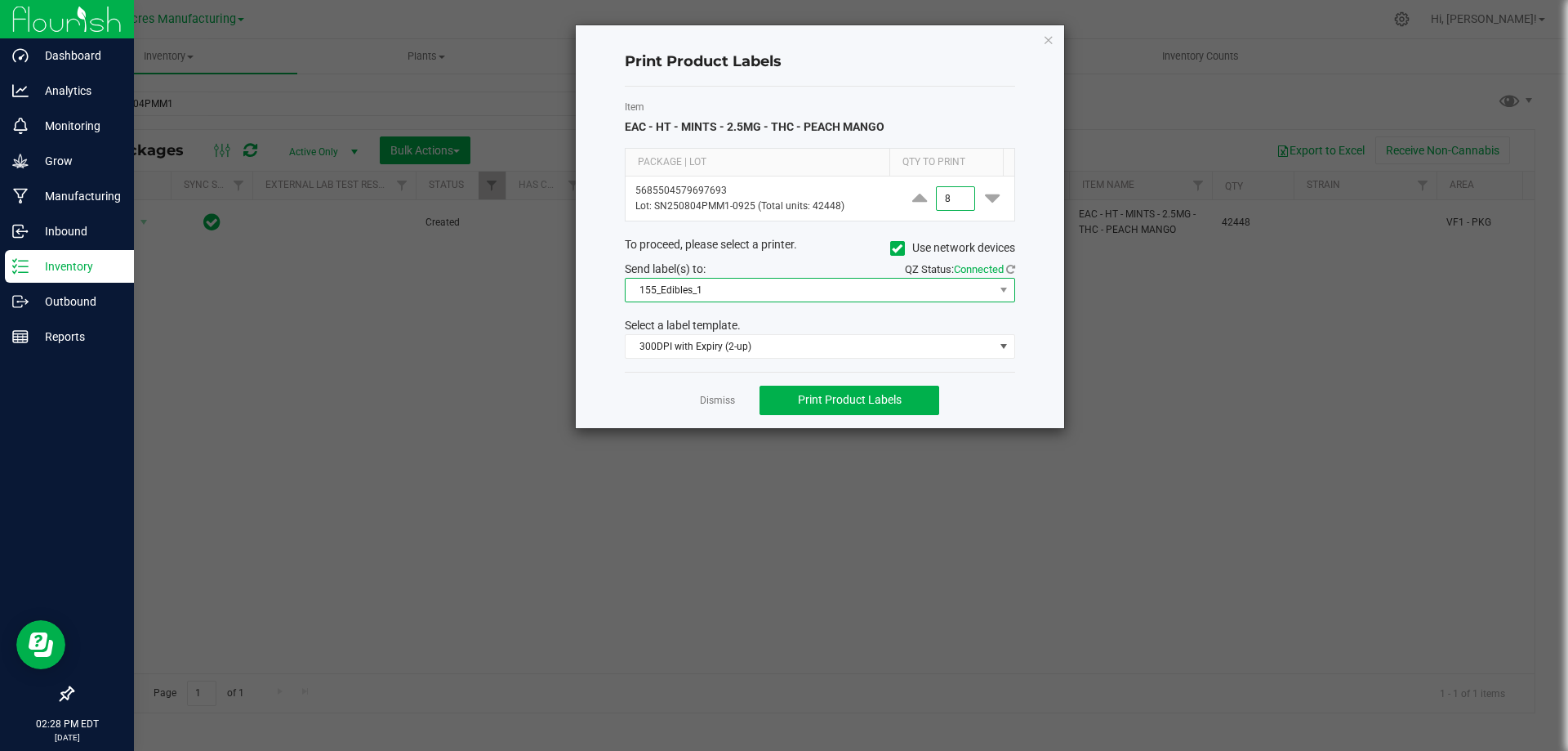
click at [807, 288] on span "155_Edibles_1" at bounding box center [809, 290] width 368 height 23
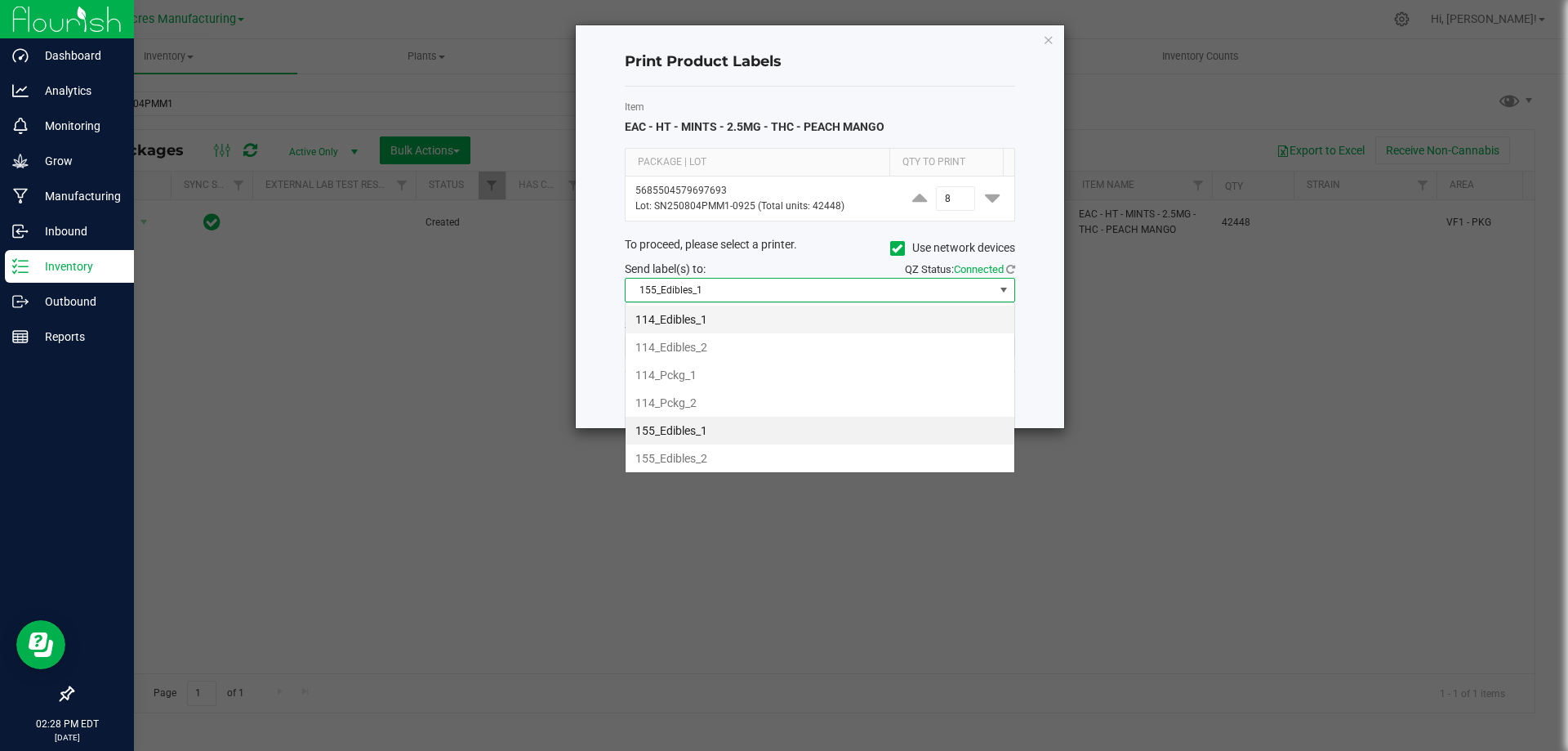
scroll to position [24, 390]
click at [689, 457] on li "155_Edibles_2" at bounding box center [820, 458] width 389 height 28
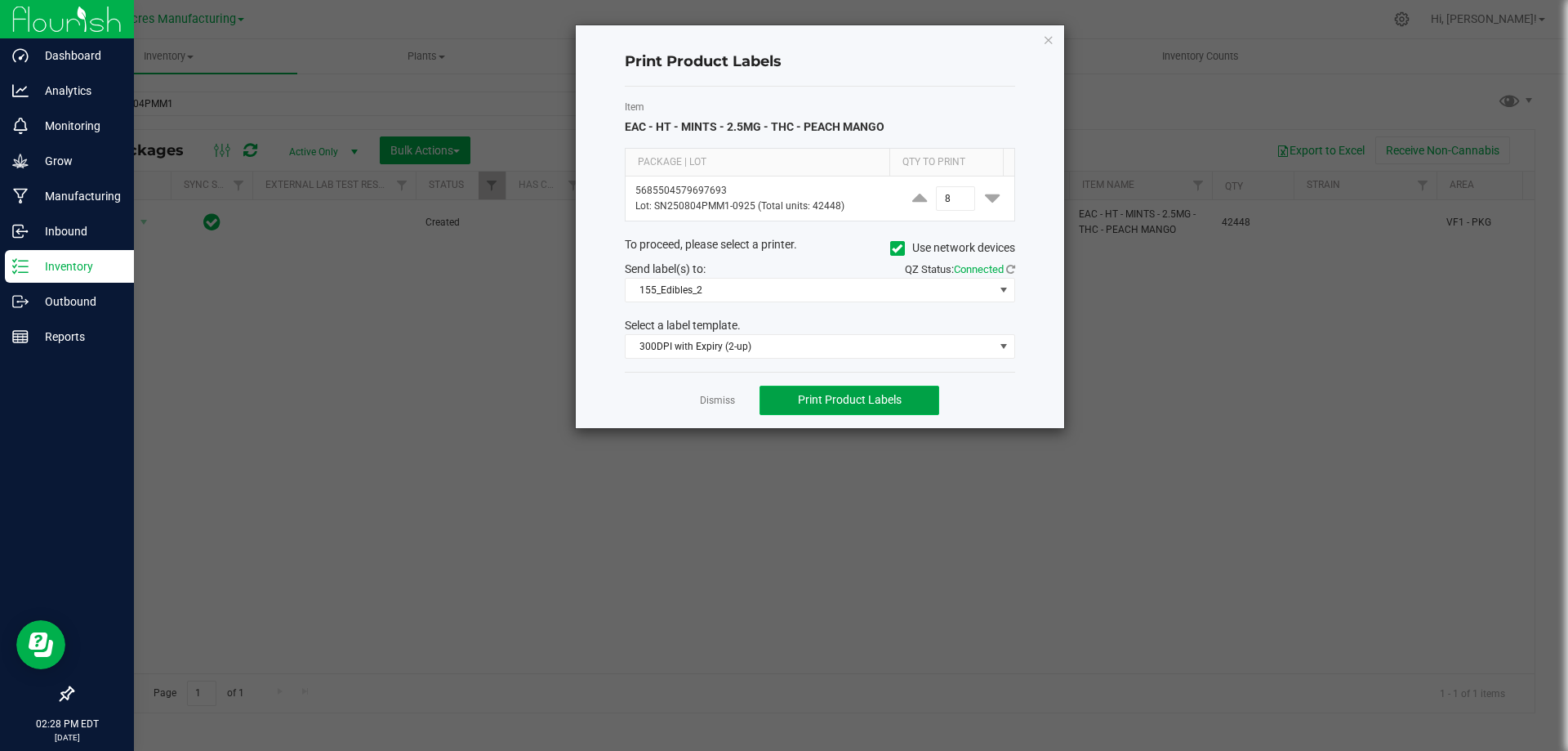
click at [807, 389] on button "Print Product Labels" at bounding box center [849, 401] width 179 height 30
click at [933, 91] on div "Item EAC - HT - MINTS - 2.5MG - THC - PEACH MANGO Package | Lot Qty to Print 56…" at bounding box center [820, 228] width 390 height 285
click at [757, 283] on span "155_Edibles_2" at bounding box center [809, 290] width 368 height 23
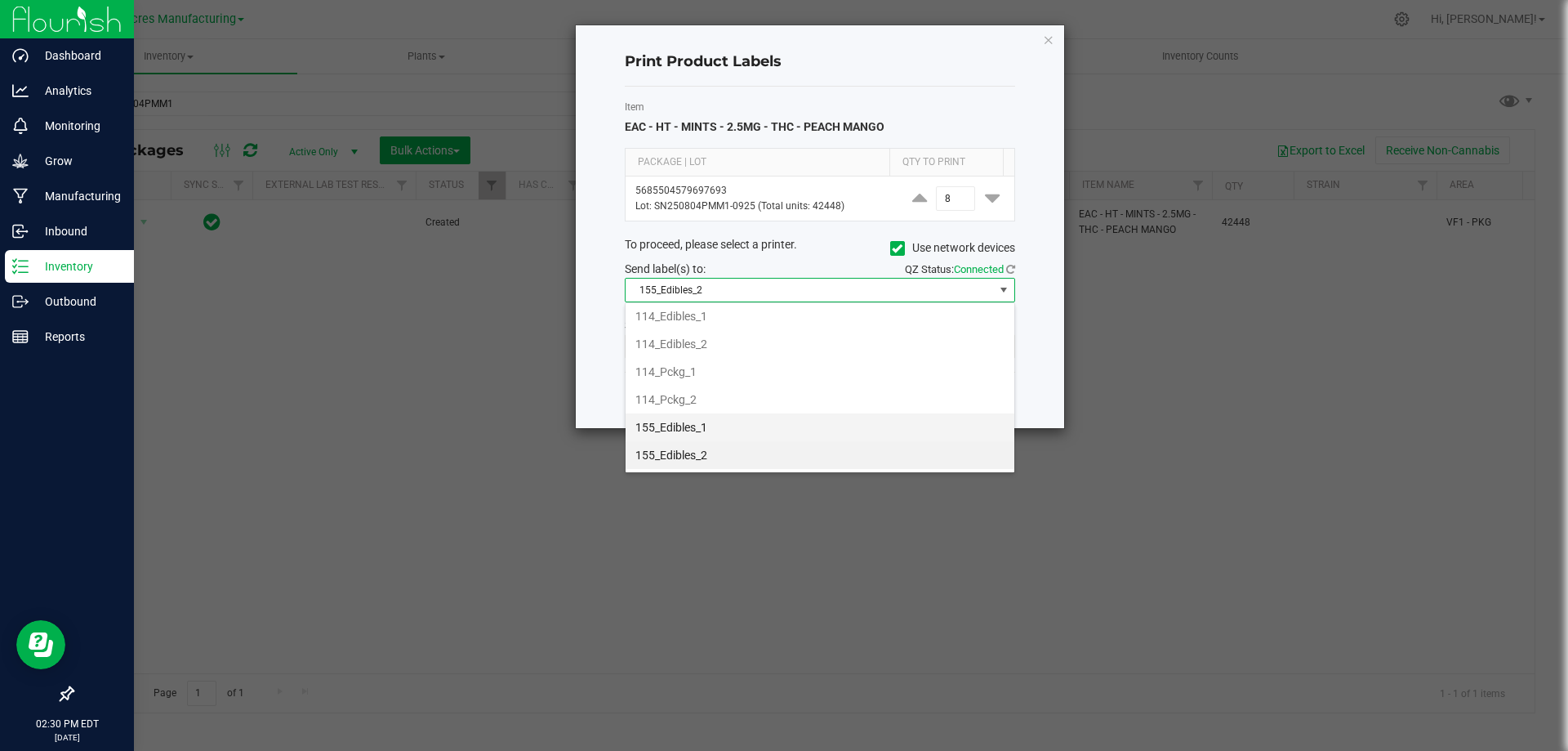
click at [715, 433] on li "155_Edibles_1" at bounding box center [820, 427] width 389 height 28
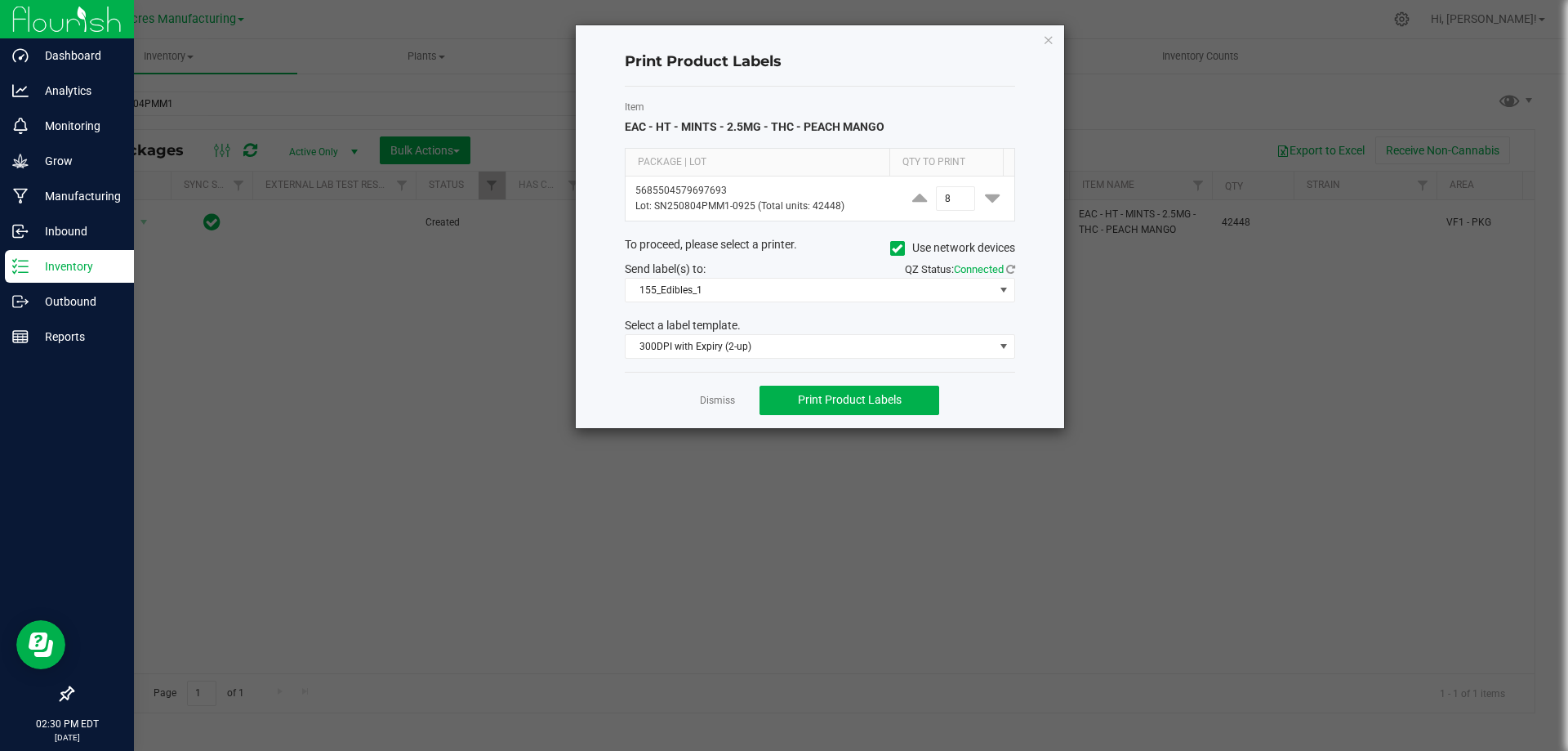
click at [824, 250] on div "To proceed, please select a printer. Use network devices" at bounding box center [820, 248] width 415 height 24
click at [851, 397] on span "Print Product Labels" at bounding box center [849, 399] width 104 height 13
click at [812, 254] on div "To proceed, please select a printer. Use network devices" at bounding box center [820, 248] width 415 height 24
click at [722, 401] on link "Dismiss" at bounding box center [718, 401] width 35 height 14
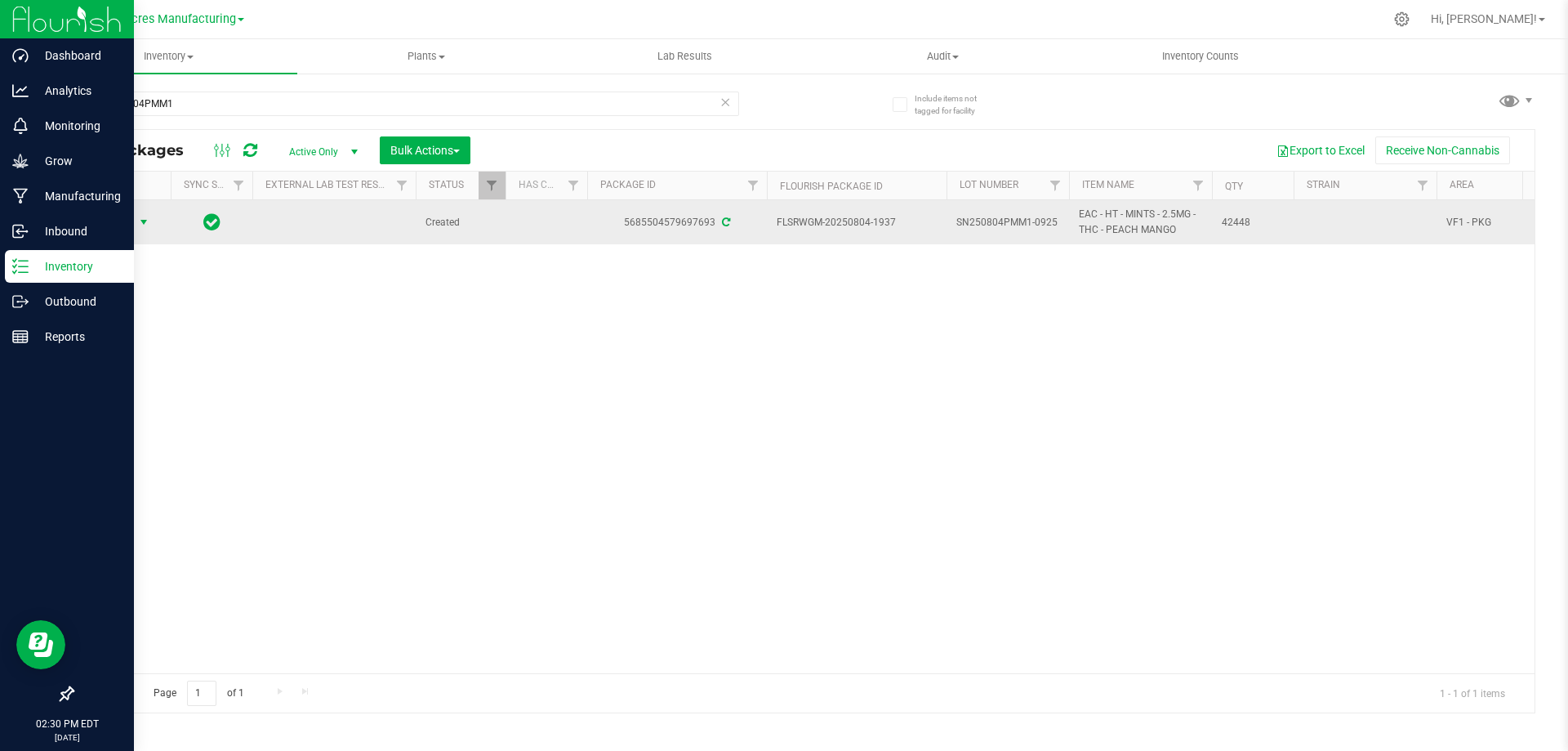
click at [118, 219] on span "Action" at bounding box center [111, 222] width 44 height 23
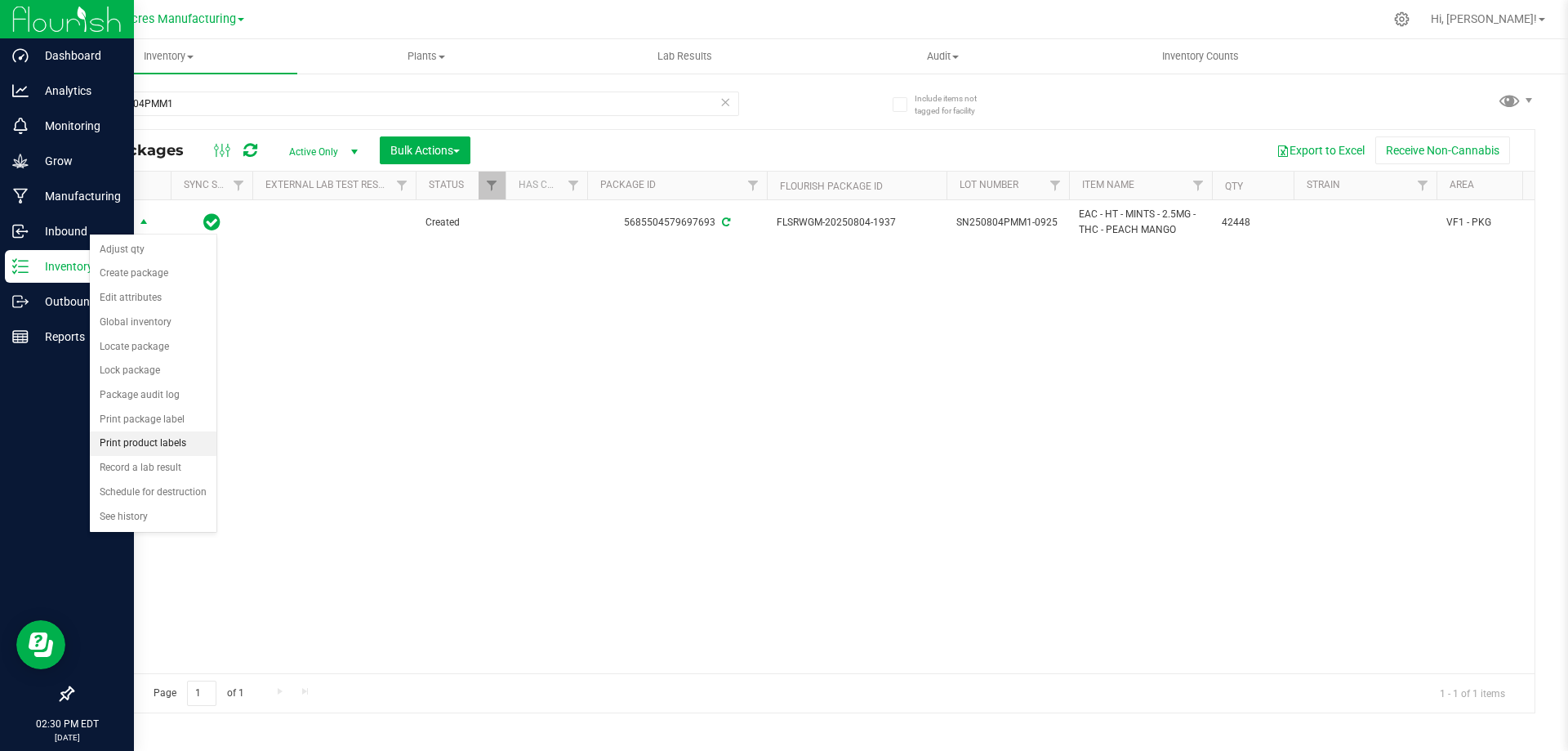
click at [163, 442] on li "Print product labels" at bounding box center [152, 443] width 126 height 24
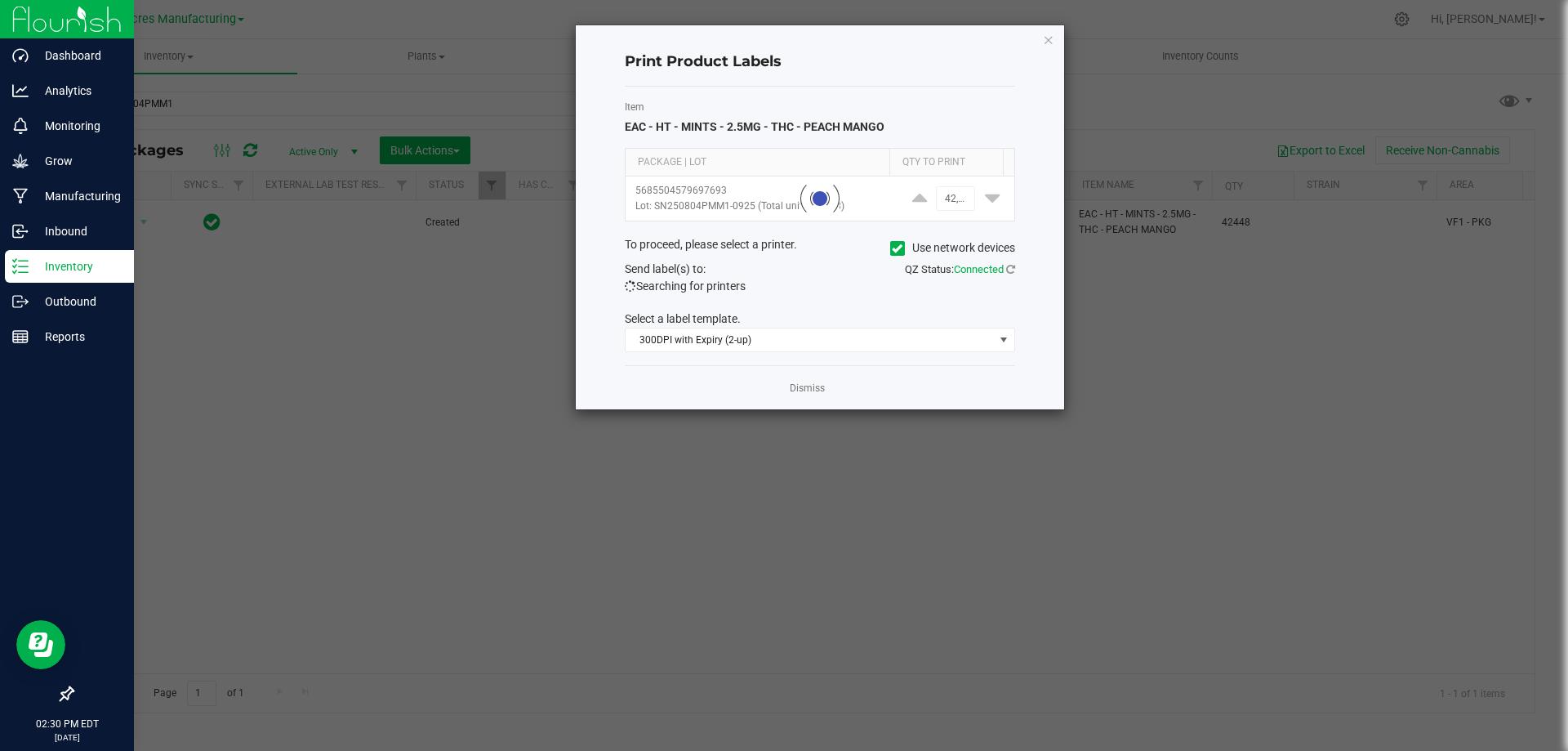
click at [919, 104] on label "Item" at bounding box center [820, 106] width 390 height 15
click at [829, 253] on div "To proceed, please select a printer. Use network devices" at bounding box center [820, 248] width 415 height 24
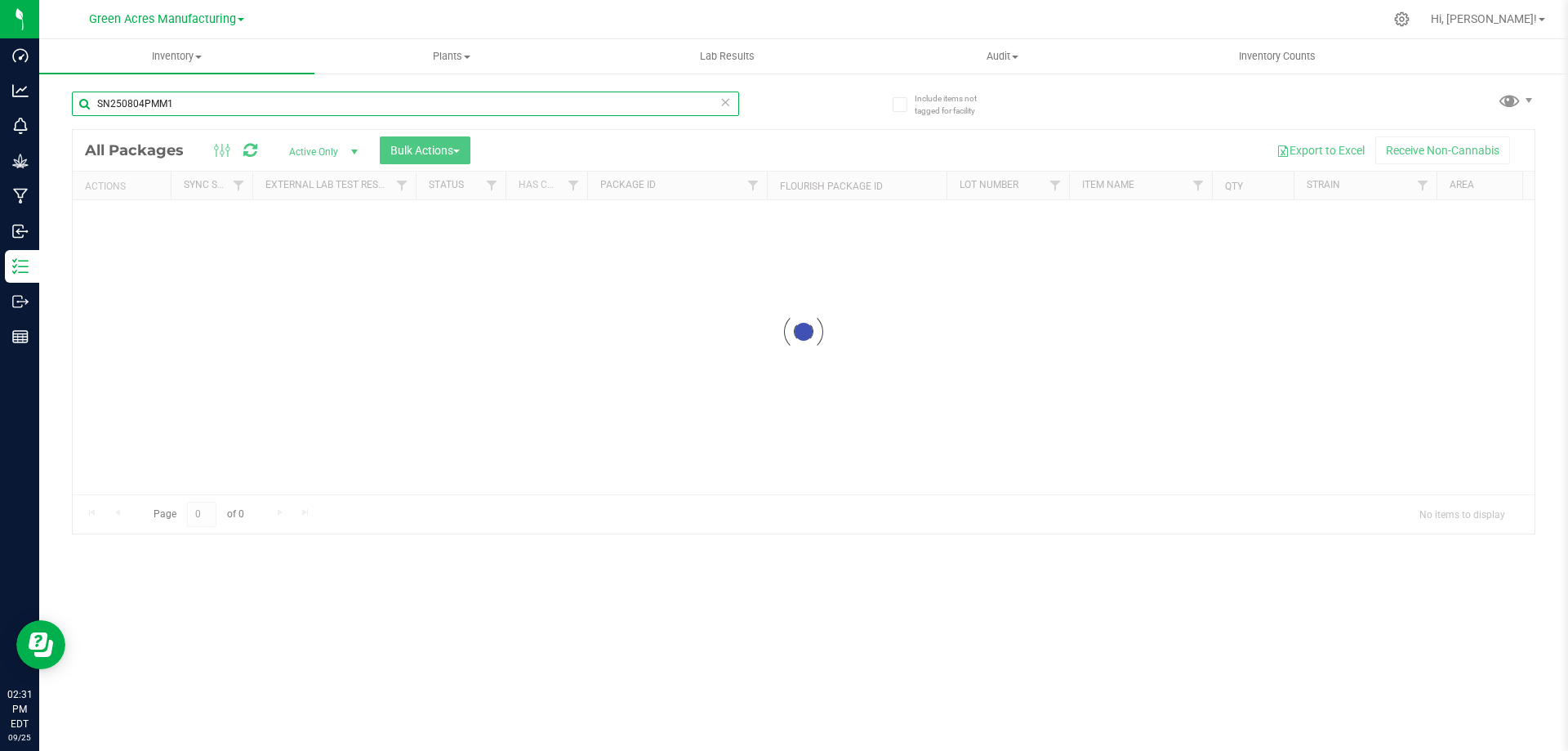
click at [321, 111] on input "SN250804PMM1" at bounding box center [406, 104] width 667 height 24
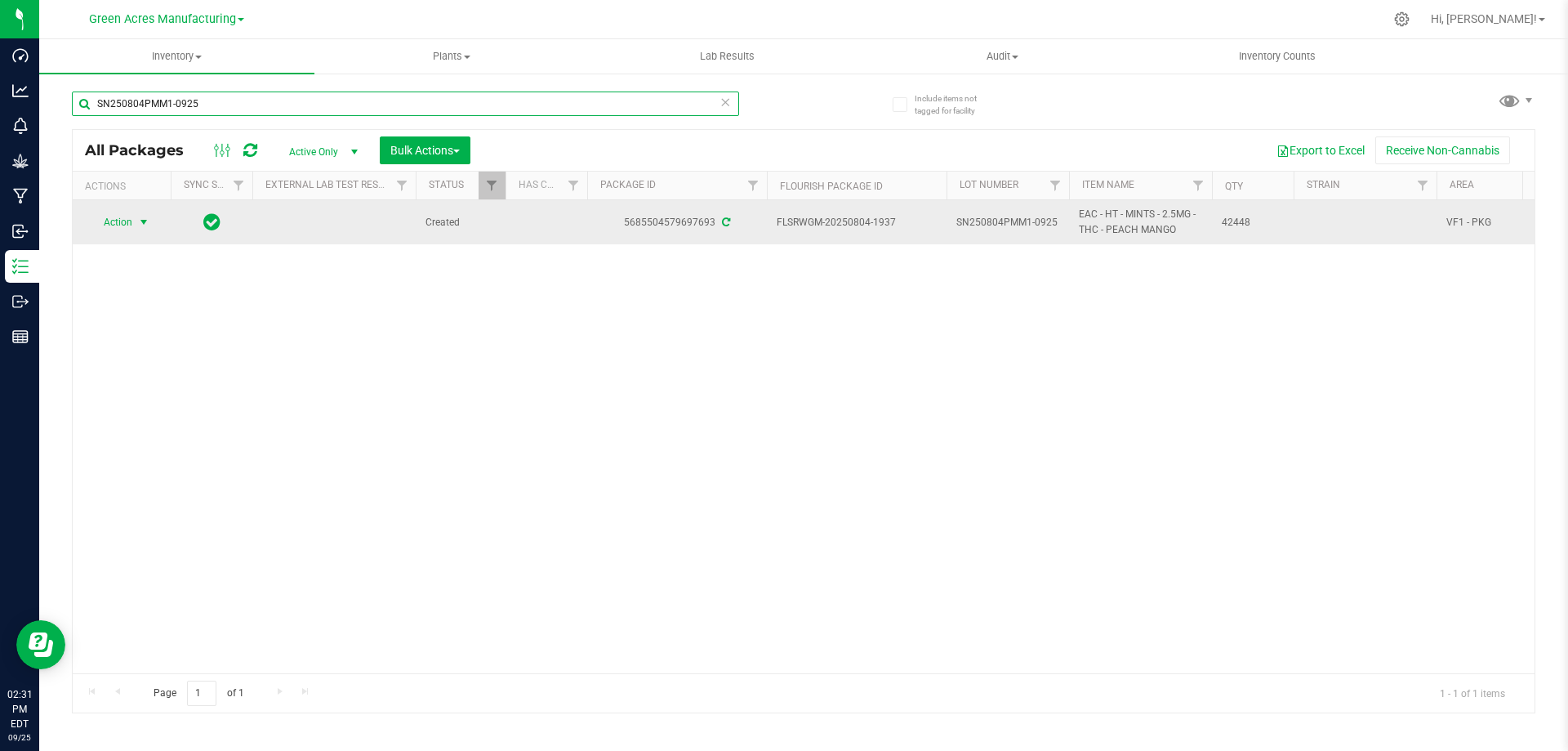
type input "SN250804PMM1-0925"
click at [125, 222] on span "Action" at bounding box center [111, 222] width 44 height 23
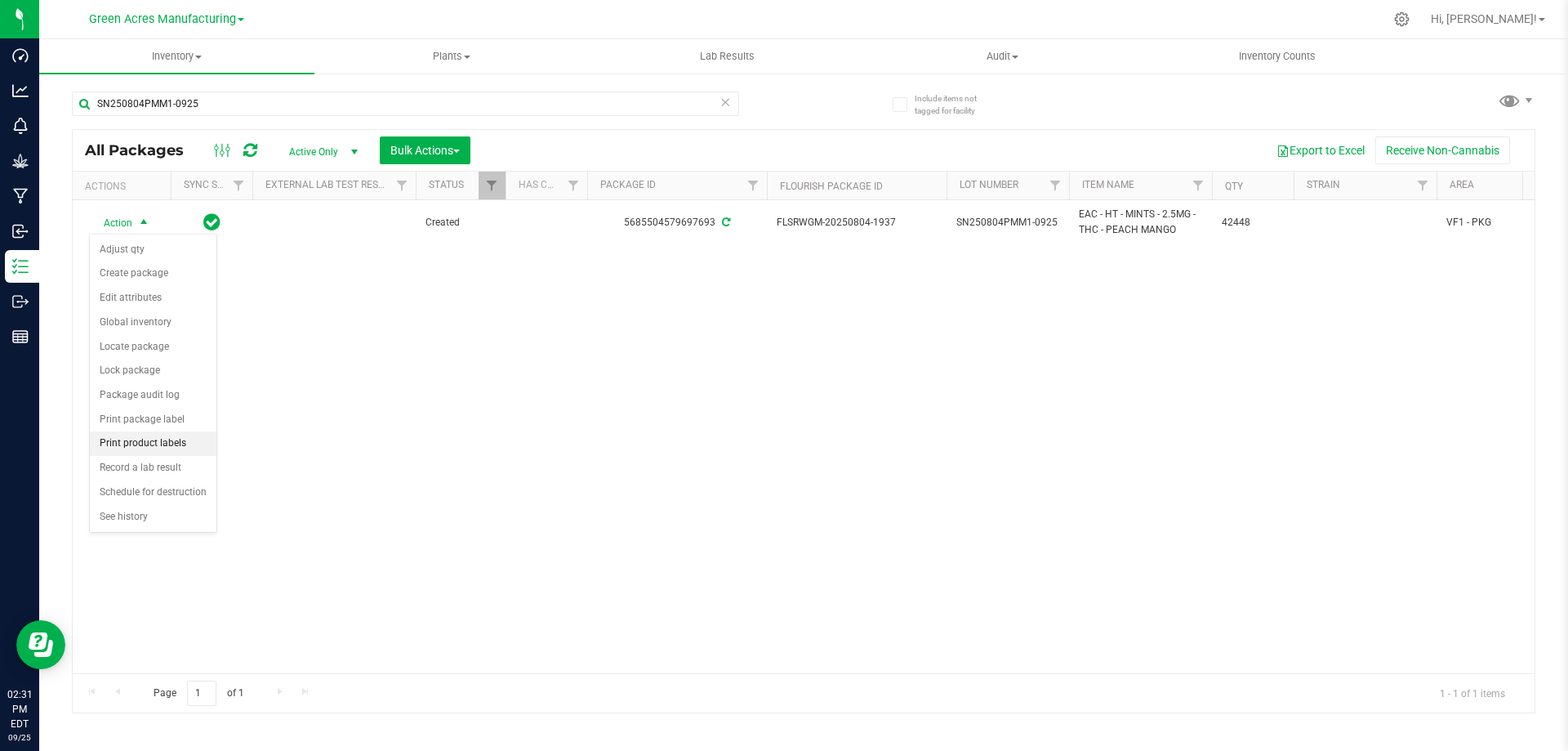
click at [164, 444] on li "Print product labels" at bounding box center [152, 443] width 126 height 24
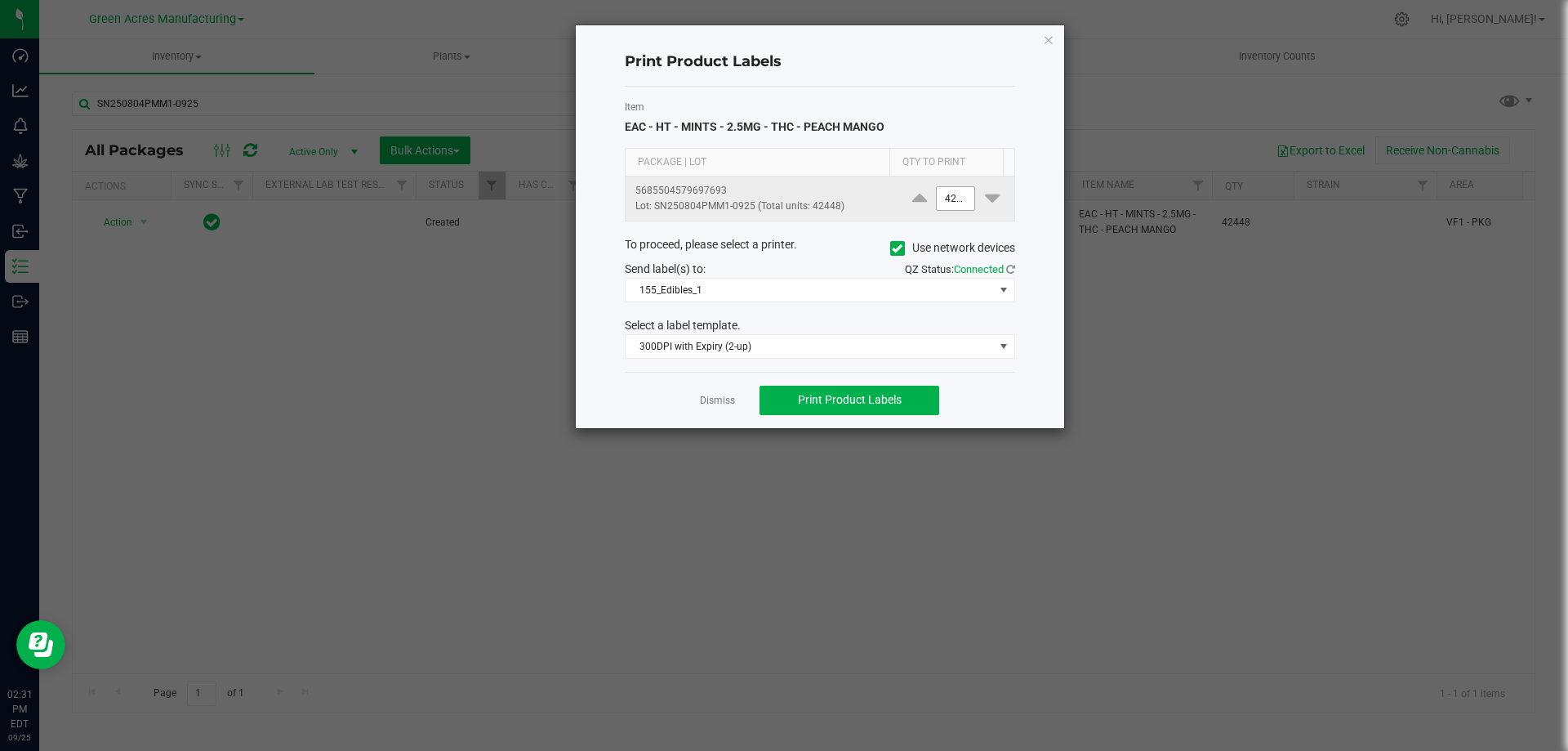
click at [949, 199] on input "42448" at bounding box center [956, 199] width 37 height 23
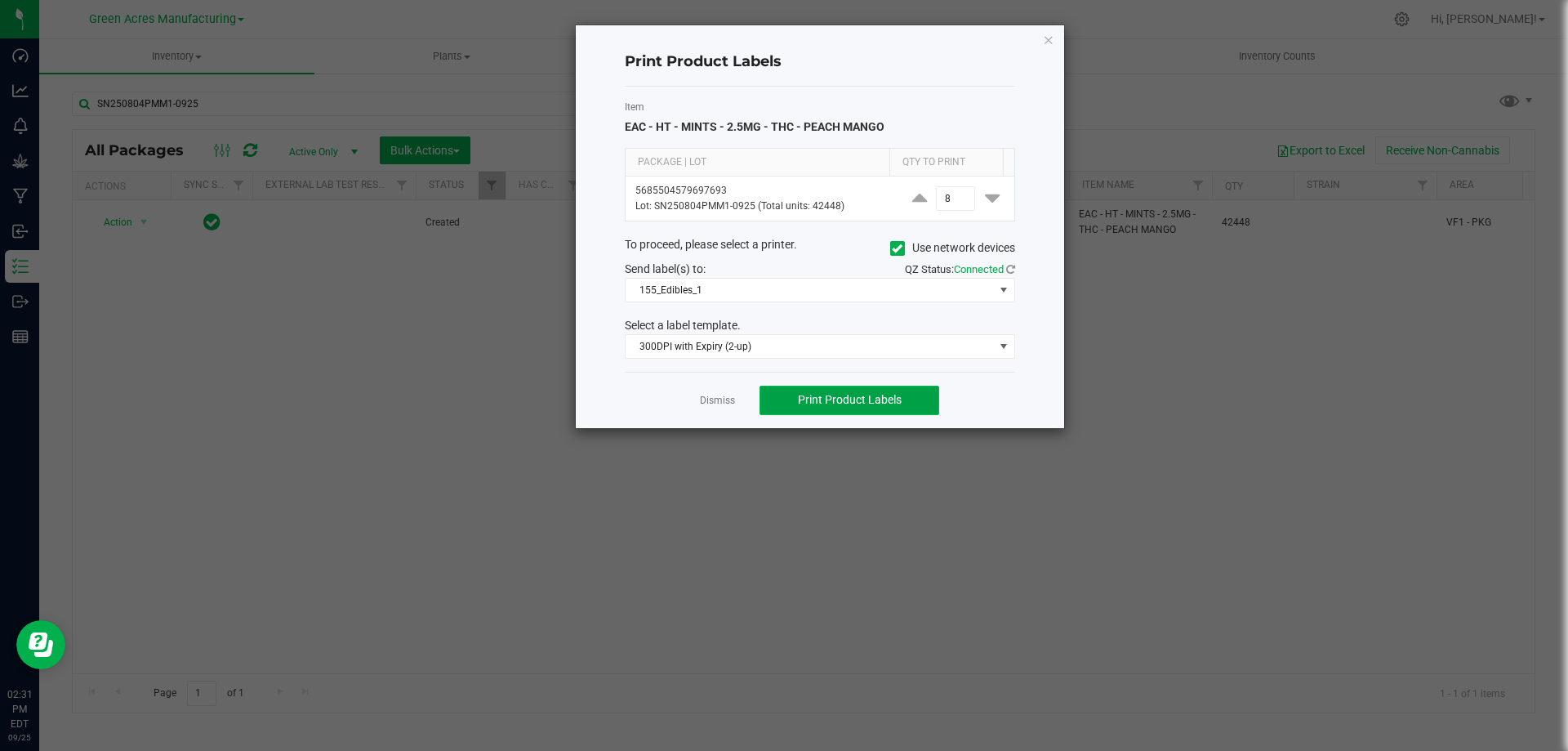
click at [884, 397] on span "Print Product Labels" at bounding box center [849, 399] width 104 height 13
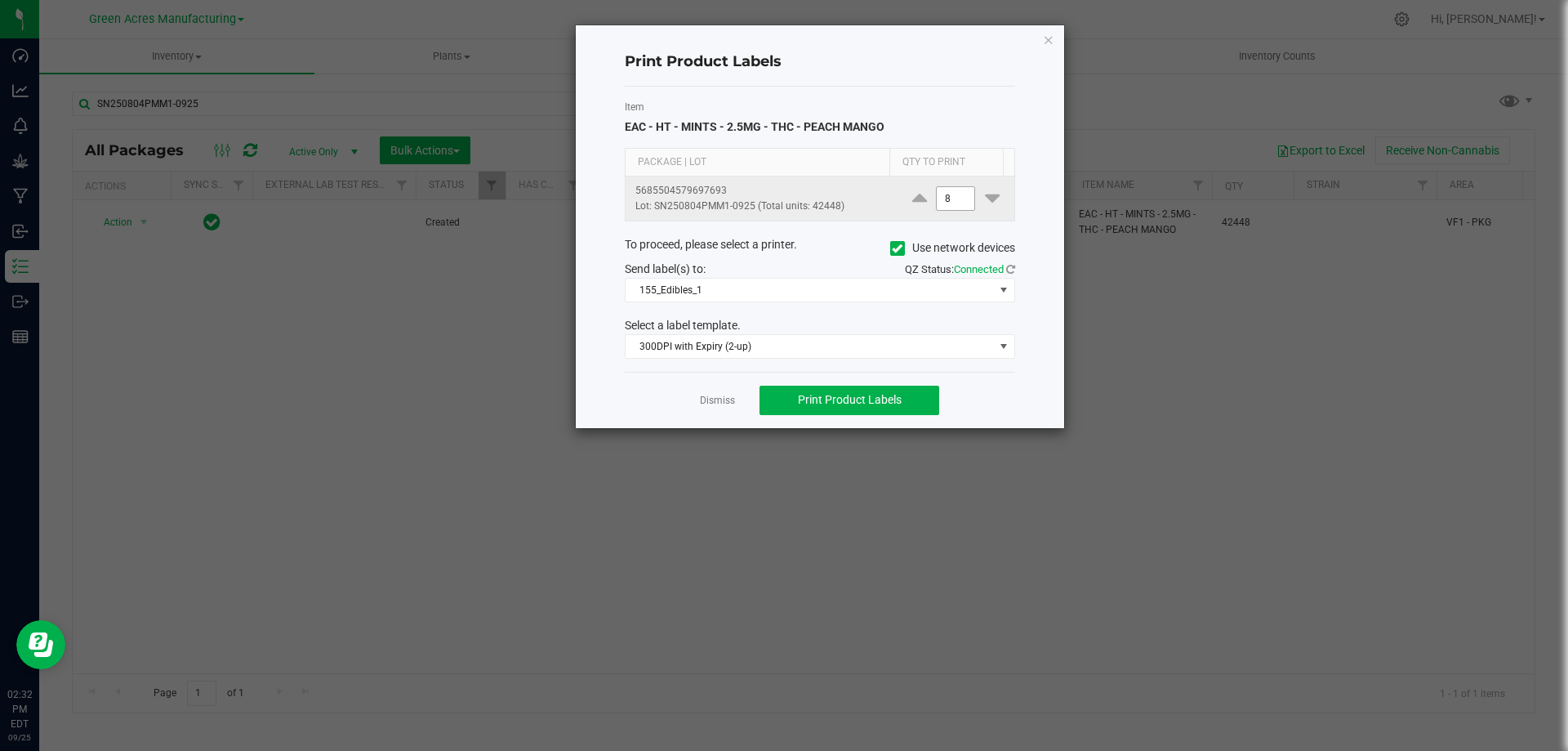
click at [947, 192] on input "8" at bounding box center [956, 199] width 37 height 23
type input "950"
click at [930, 125] on div "Item EAC - HT - MINTS - 2.5MG - THC - PEACH MANGO" at bounding box center [820, 117] width 390 height 36
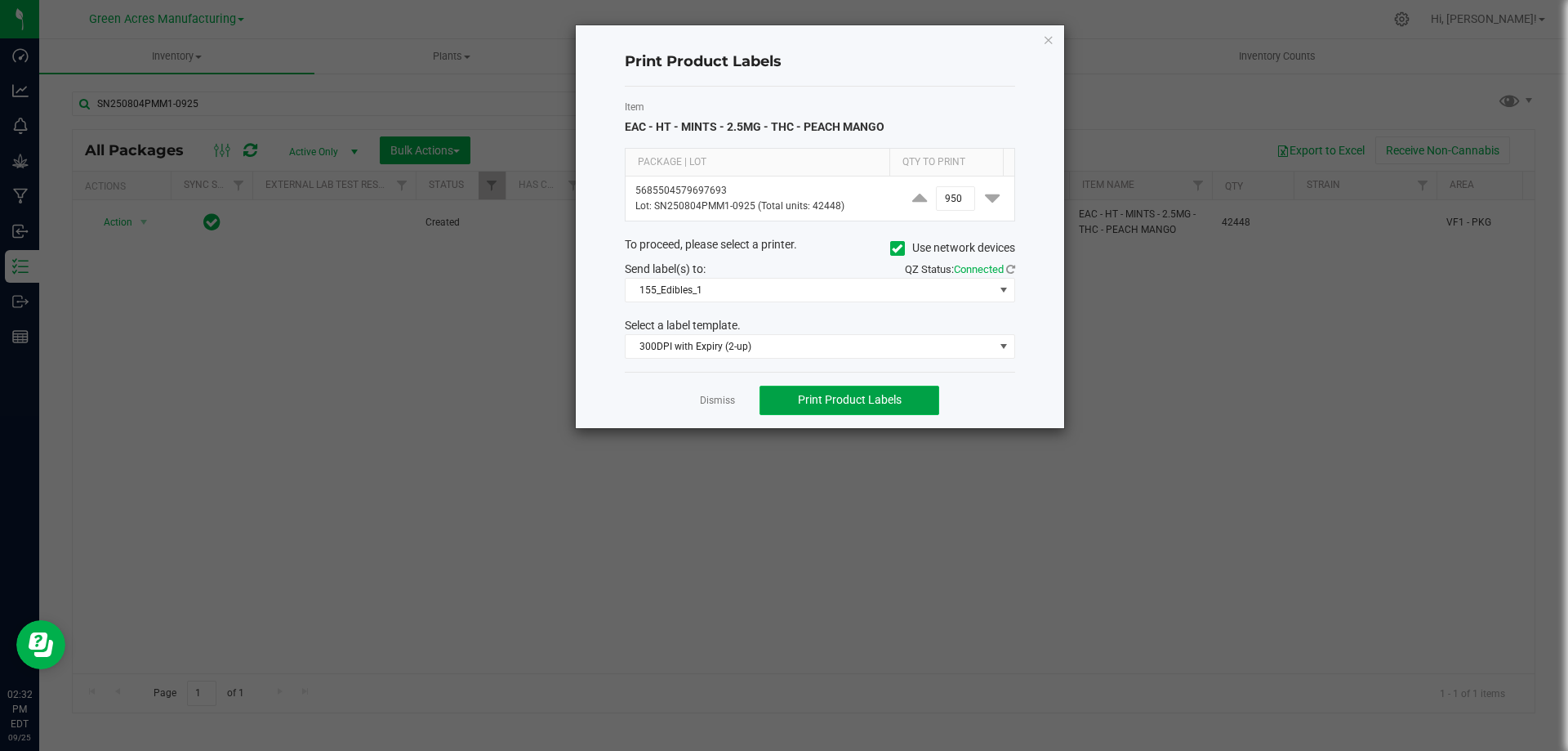
click at [889, 400] on span "Print Product Labels" at bounding box center [849, 399] width 104 height 13
